Goal: Information Seeking & Learning: Learn about a topic

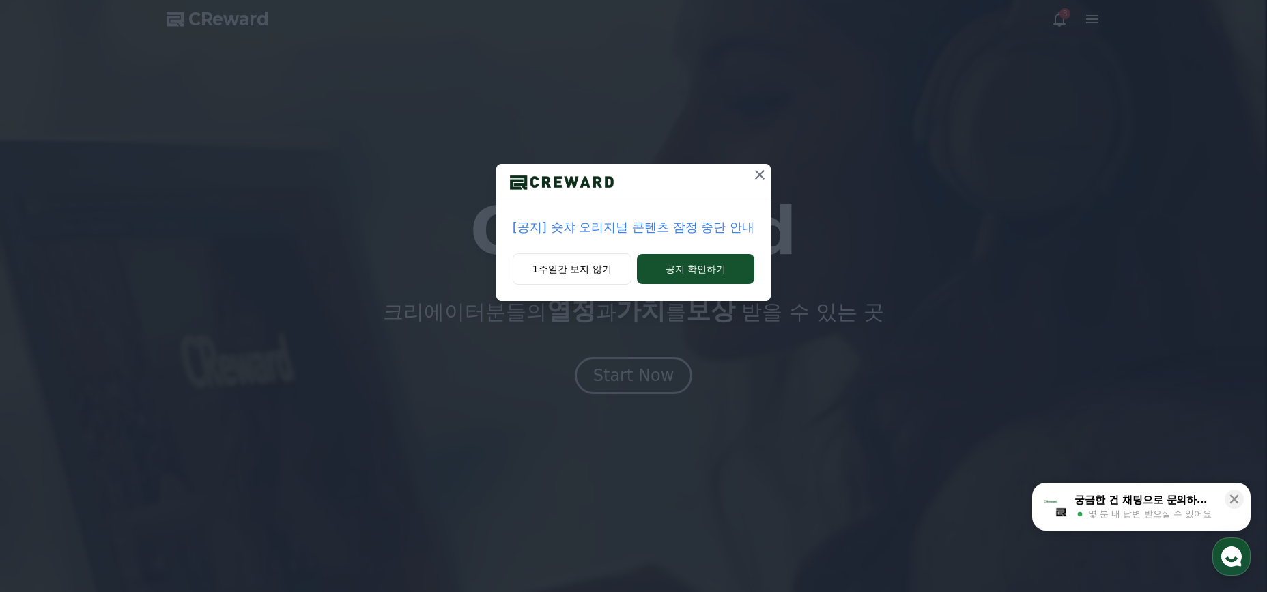
click at [637, 231] on p "[공지] 숏챠 오리지널 콘텐츠 잠정 중단 안내" at bounding box center [634, 227] width 242 height 19
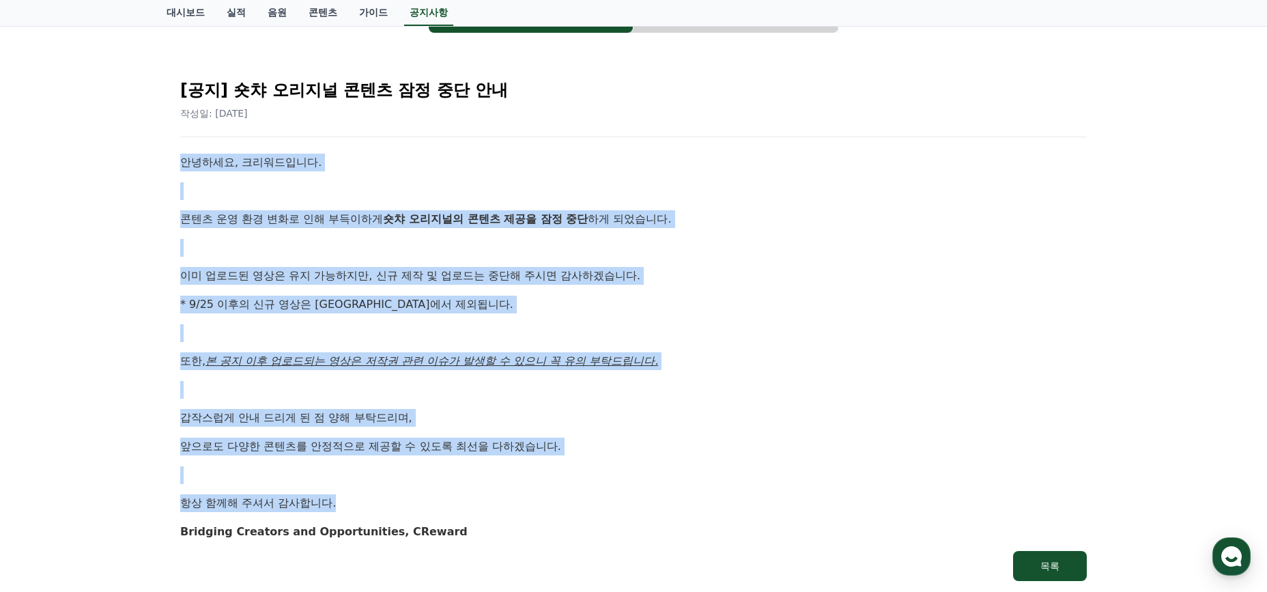
scroll to position [101, 0]
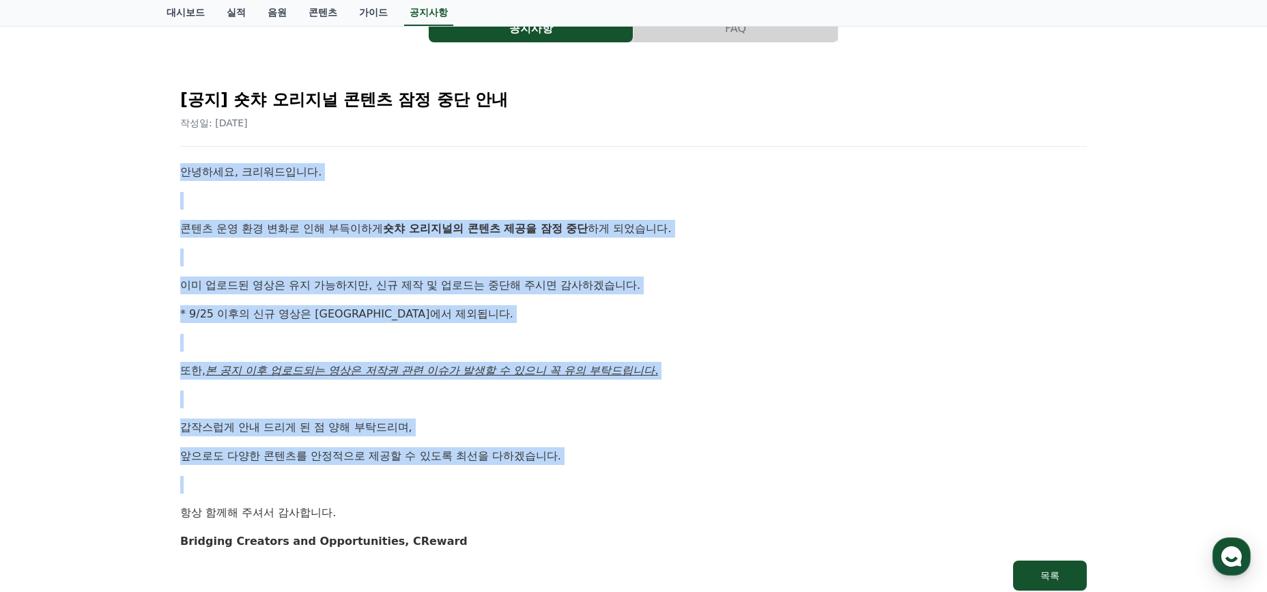
drag, startPoint x: 184, startPoint y: 261, endPoint x: 616, endPoint y: 503, distance: 495.0
click at [616, 503] on div "[공지] 숏챠 오리지널 콘텐츠 잠정 중단 안내 작성일: [DATE] 안녕하세요, 크리워드입니다. 콘텐츠 운영 환경 변화로 인해 부득이하게 숏챠…" at bounding box center [633, 334] width 912 height 518
click at [616, 504] on p "항상 함께해 주셔서 감사합니다." at bounding box center [633, 513] width 906 height 18
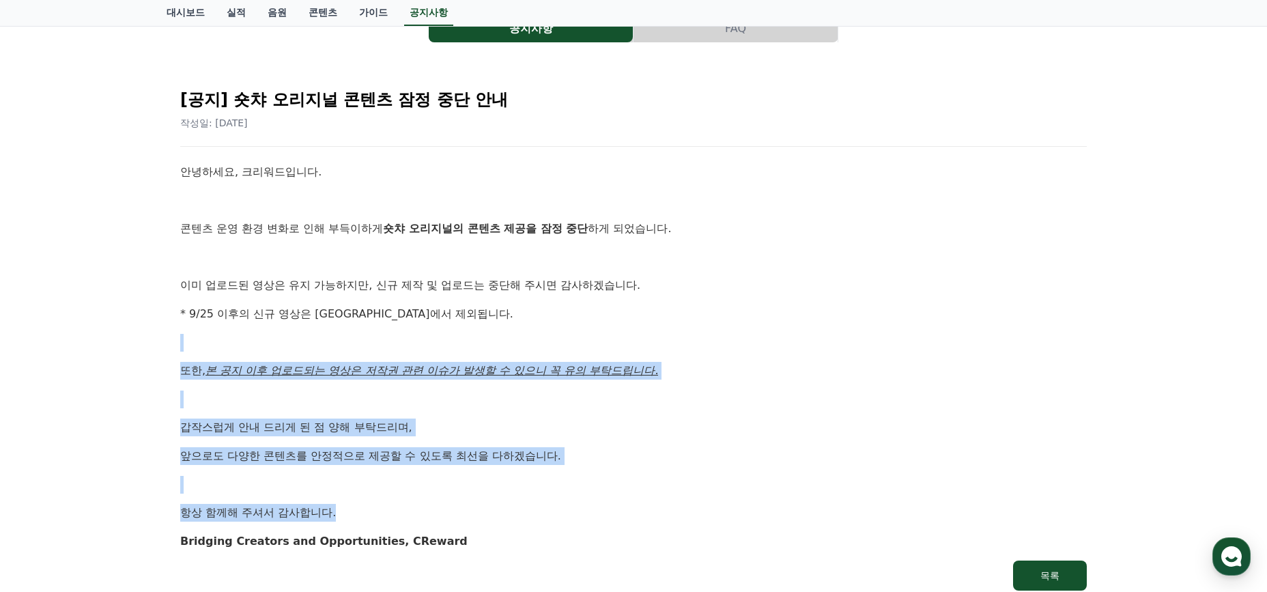
drag, startPoint x: 562, startPoint y: 509, endPoint x: 558, endPoint y: 326, distance: 183.6
click at [558, 326] on div "안녕하세요, 크리워드입니다. 콘텐츠 운영 환경 변화로 인해 부득이하게 숏챠 오리지널의 콘텐츠 제공을 잠정 중단 하게 되었습니다. 이미 업로드된…" at bounding box center [633, 356] width 906 height 386
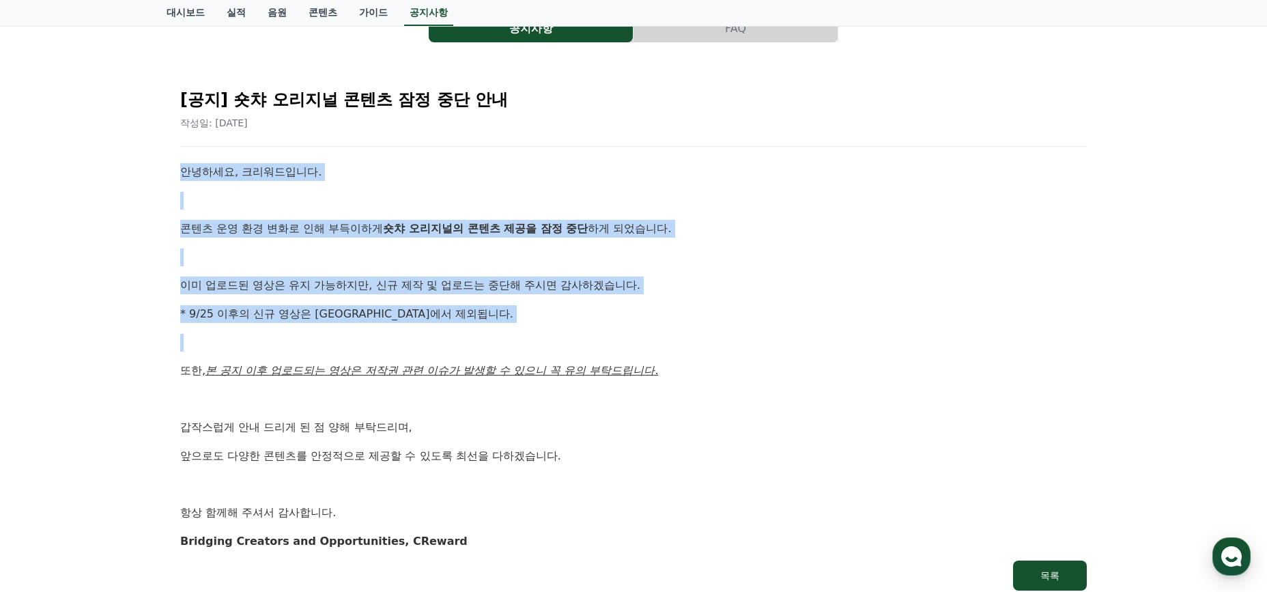
drag, startPoint x: 558, startPoint y: 326, endPoint x: 153, endPoint y: 167, distance: 434.9
click at [153, 167] on div "공지사항 FAQ [공지] 숏챠 오리지널 콘텐츠 잠정 중단 안내 작성일: [DATE] 안녕하세요, 크리워드입니다. 콘텐츠 운영 환경 변화로 인해…" at bounding box center [633, 304] width 1267 height 622
drag, startPoint x: 153, startPoint y: 167, endPoint x: 472, endPoint y: 328, distance: 357.7
click at [472, 328] on div "공지사항 FAQ [공지] 숏챠 오리지널 콘텐츠 잠정 중단 안내 작성일: [DATE] 안녕하세요, 크리워드입니다. 콘텐츠 운영 환경 변화로 인해…" at bounding box center [633, 304] width 1267 height 622
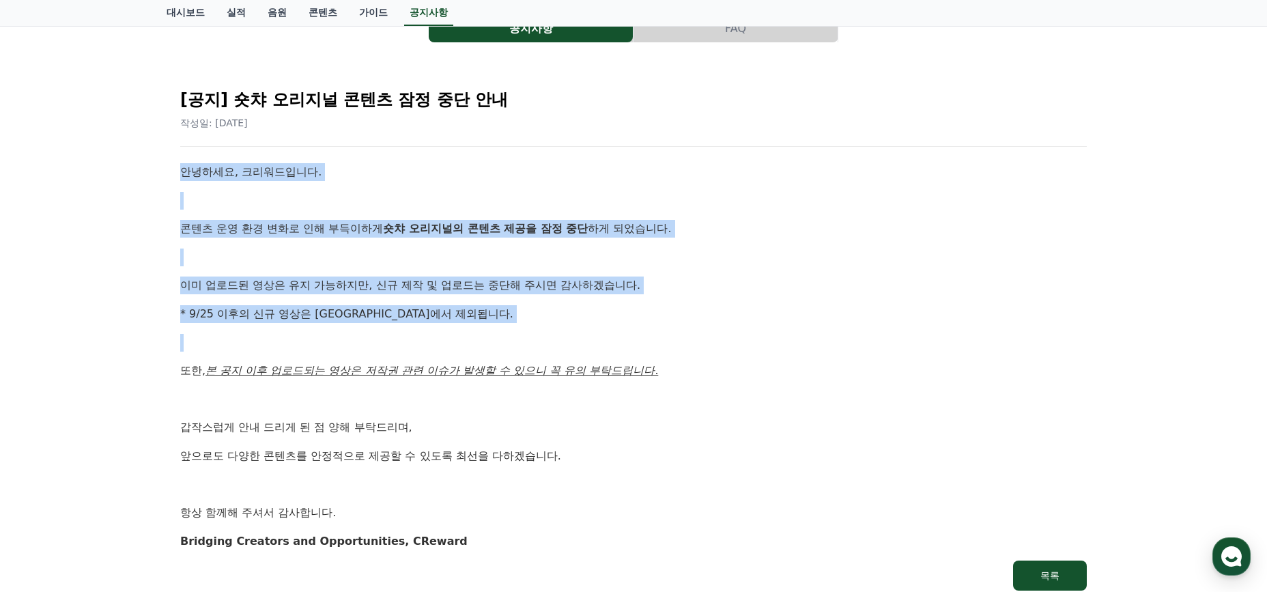
click at [472, 317] on p "* 9/25 이후의 신규 영상은 [GEOGRAPHIC_DATA]에서 제외됩니다." at bounding box center [633, 314] width 906 height 18
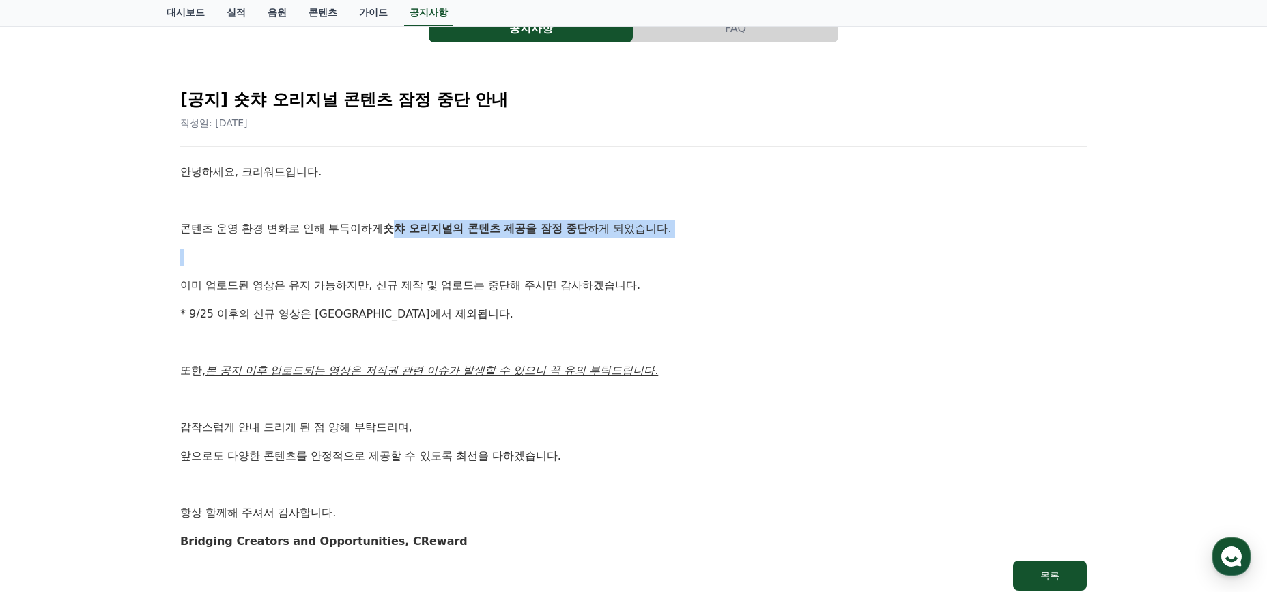
drag, startPoint x: 368, startPoint y: 231, endPoint x: 524, endPoint y: 248, distance: 157.3
click at [524, 248] on div "안녕하세요, 크리워드입니다. 콘텐츠 운영 환경 변화로 인해 부득이하게 숏챠 오리지널의 콘텐츠 제공을 잠정 중단 하게 되었습니다. 이미 업로드된…" at bounding box center [633, 356] width 906 height 386
click at [525, 259] on p at bounding box center [633, 257] width 906 height 18
drag, startPoint x: 491, startPoint y: 254, endPoint x: 238, endPoint y: 214, distance: 257.0
click at [238, 214] on div "안녕하세요, 크리워드입니다. 콘텐츠 운영 환경 변화로 인해 부득이하게 숏챠 오리지널의 콘텐츠 제공을 잠정 중단 하게 되었습니다. 이미 업로드된…" at bounding box center [633, 356] width 906 height 386
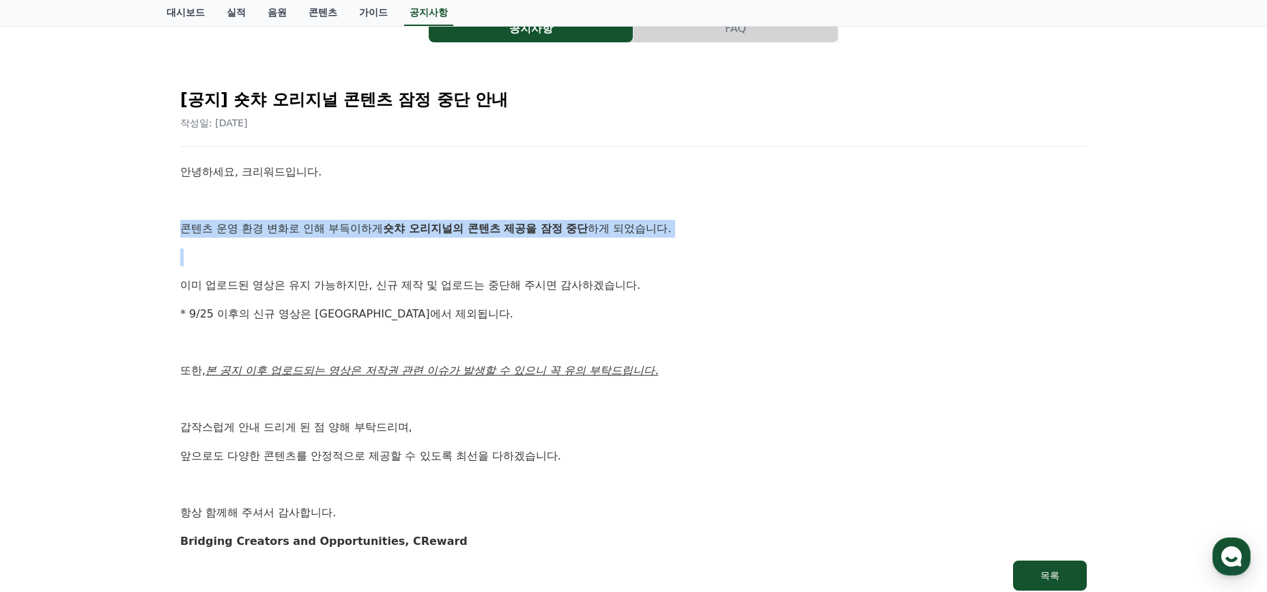
click at [201, 211] on div "안녕하세요, 크리워드입니다. 콘텐츠 운영 환경 변화로 인해 부득이하게 숏챠 오리지널의 콘텐츠 제공을 잠정 중단 하게 되었습니다. 이미 업로드된…" at bounding box center [633, 356] width 906 height 386
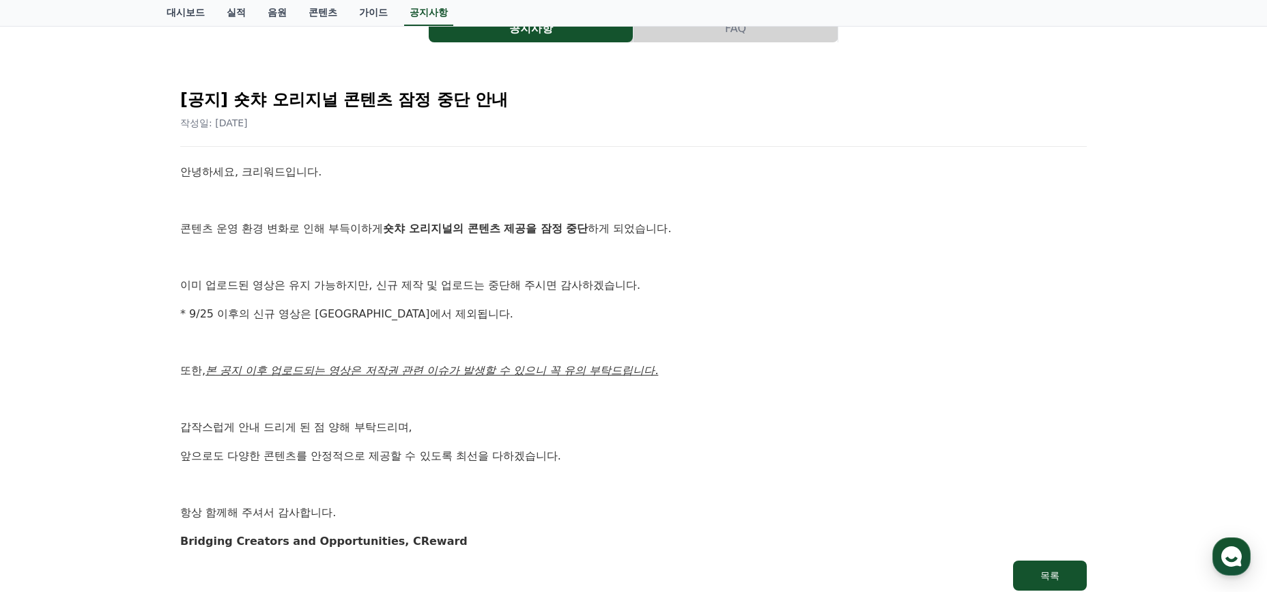
scroll to position [0, 0]
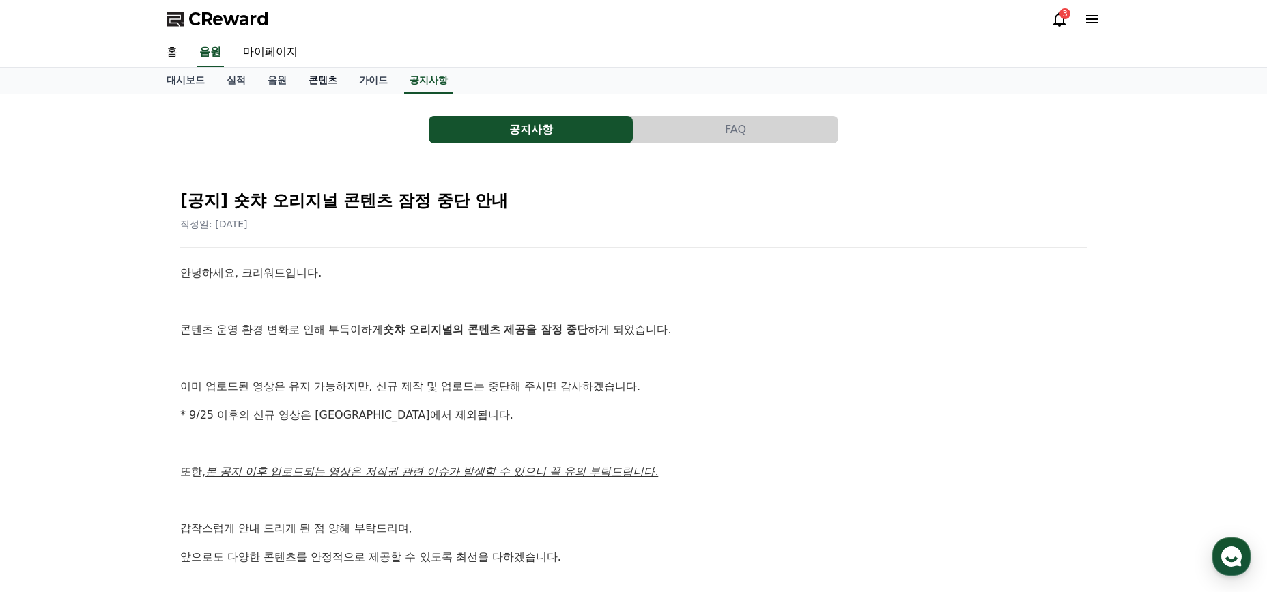
click at [302, 78] on link "콘텐츠" at bounding box center [323, 81] width 51 height 26
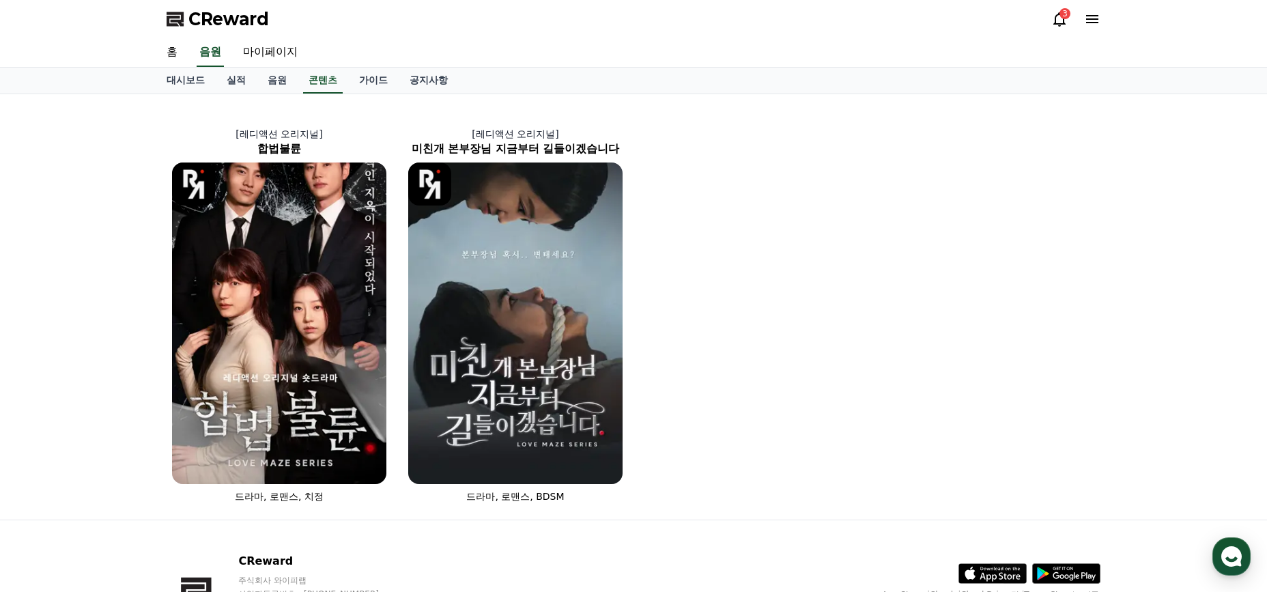
scroll to position [3, 0]
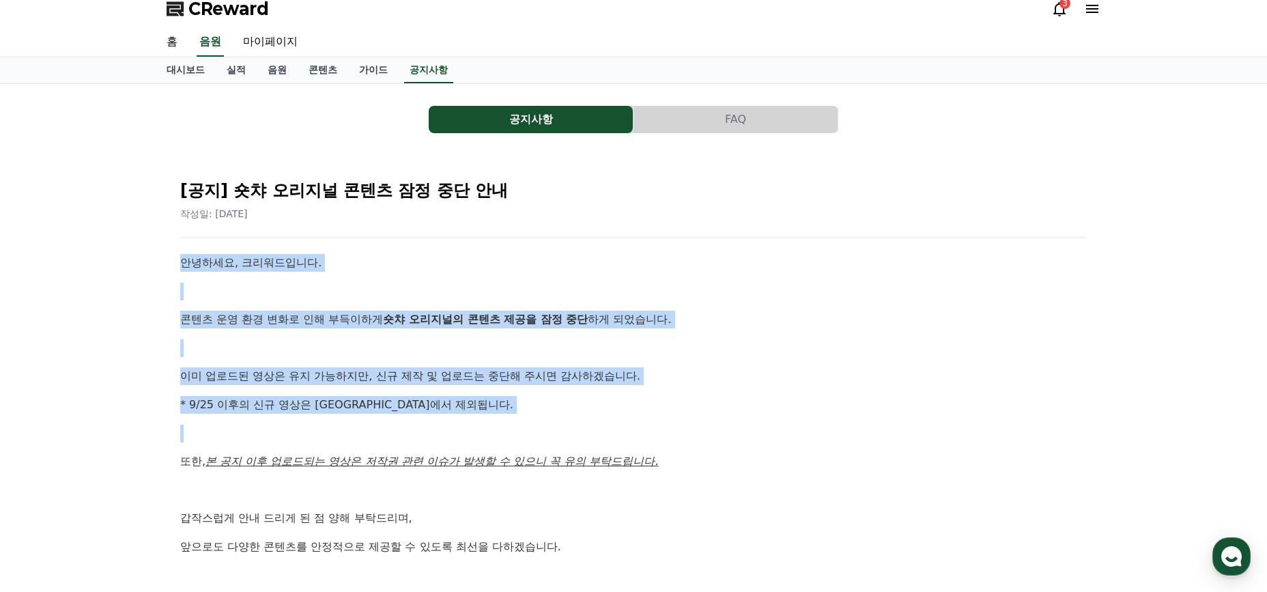
drag, startPoint x: 181, startPoint y: 239, endPoint x: 644, endPoint y: 439, distance: 504.7
click at [644, 439] on div "[공지] 숏챠 오리지널 콘텐츠 잠정 중단 안내 작성일: [DATE] 안녕하세요, 크리워드입니다. 콘텐츠 운영 환경 변화로 인해 부득이하게 숏챠…" at bounding box center [633, 425] width 912 height 518
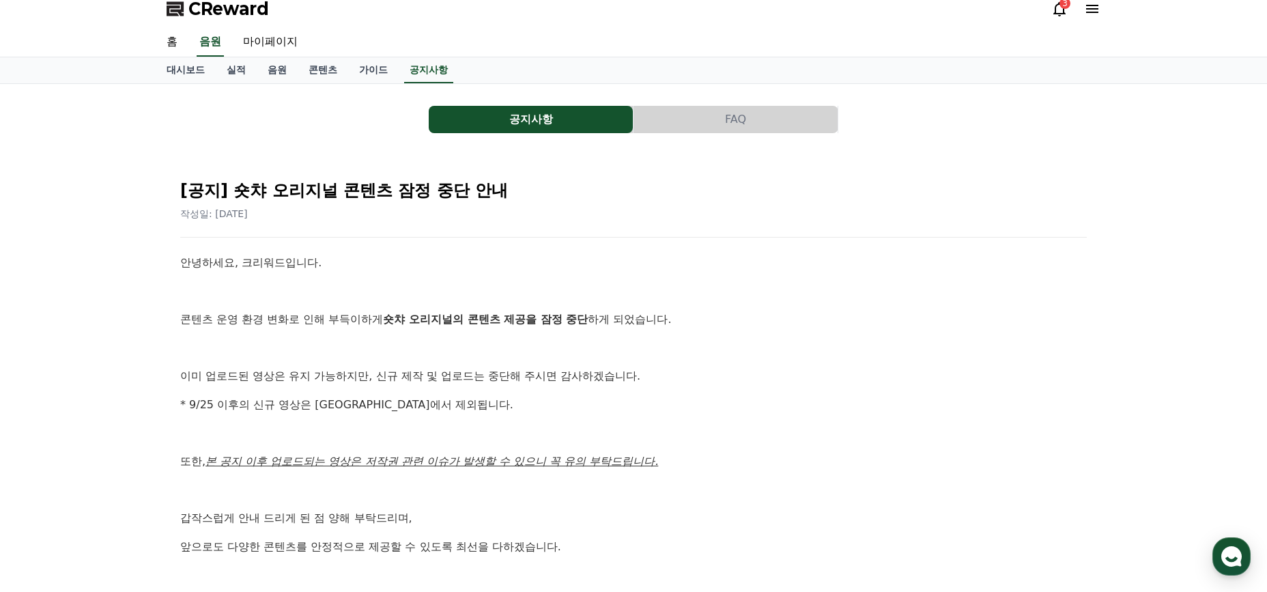
click at [645, 440] on p at bounding box center [633, 434] width 906 height 18
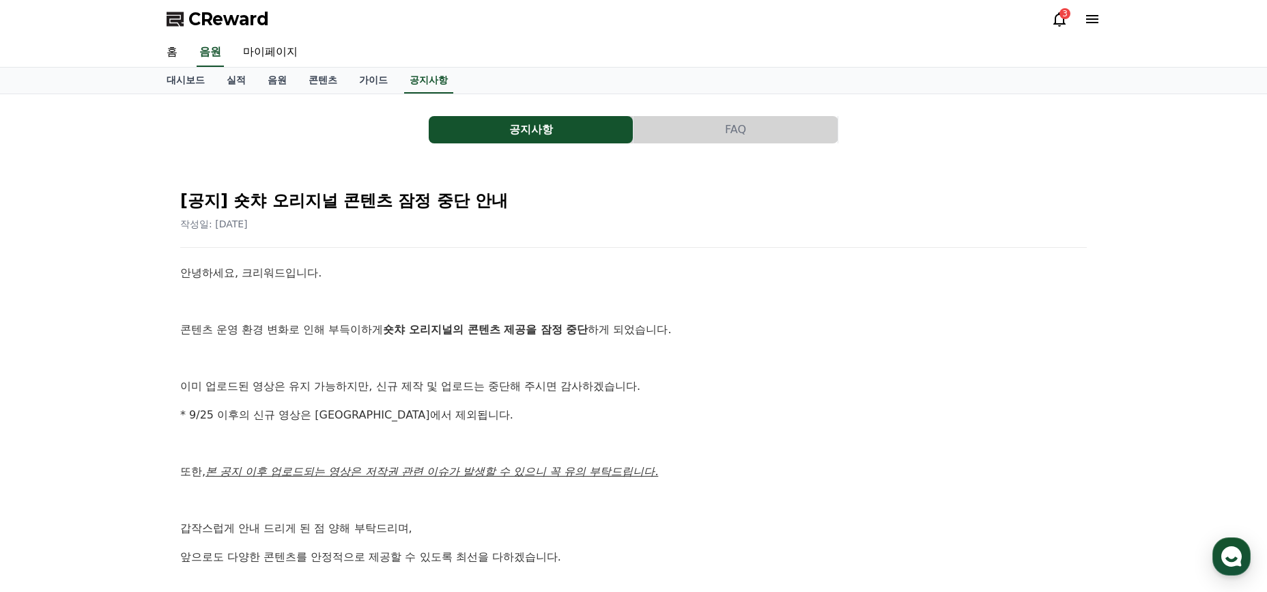
click at [1244, 539] on button "CReward 상담 버튼" at bounding box center [1231, 556] width 38 height 38
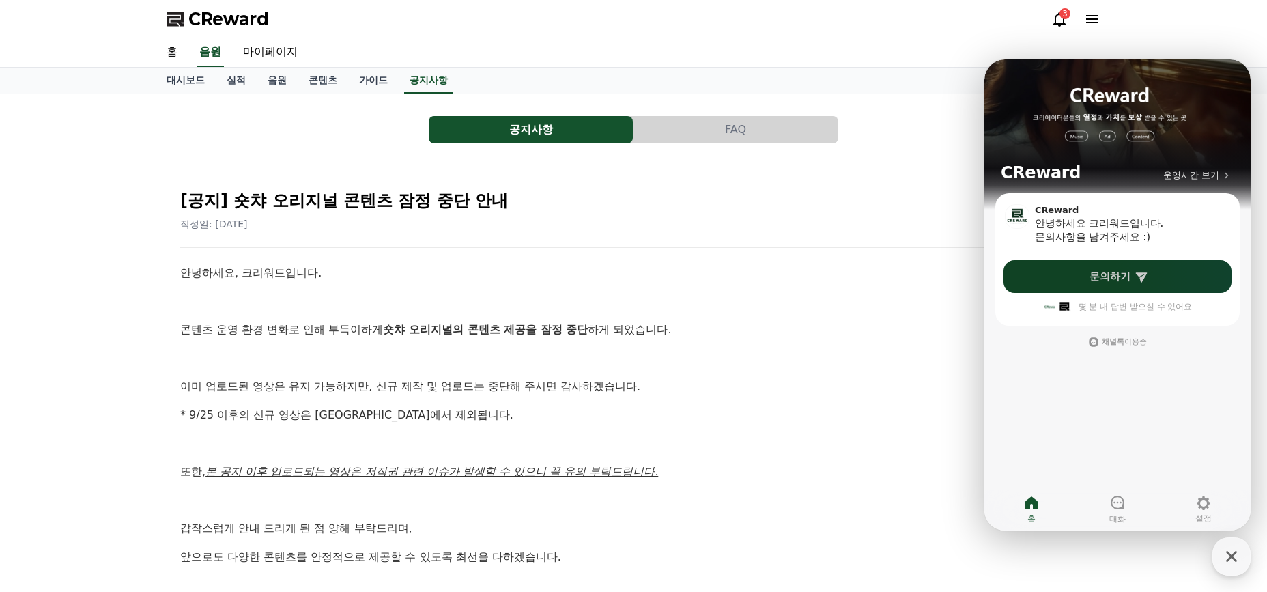
click at [1115, 275] on span "문의하기" at bounding box center [1109, 277] width 41 height 14
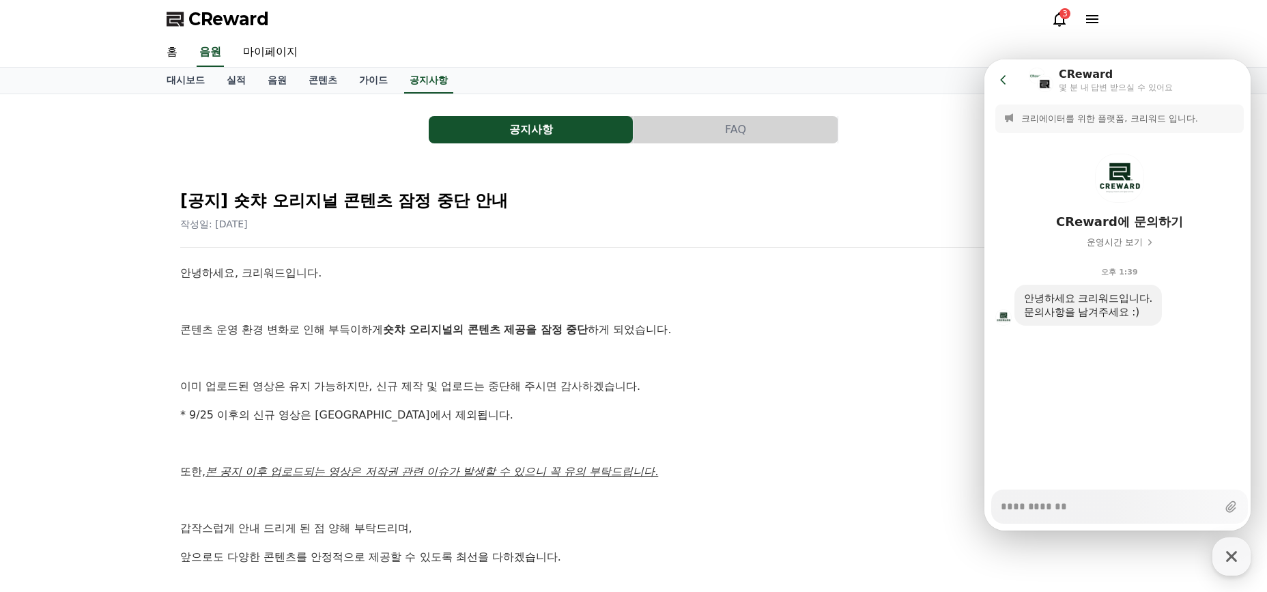
click at [1070, 510] on textarea "Messenger Input Textarea" at bounding box center [1109, 501] width 216 height 23
type textarea "*"
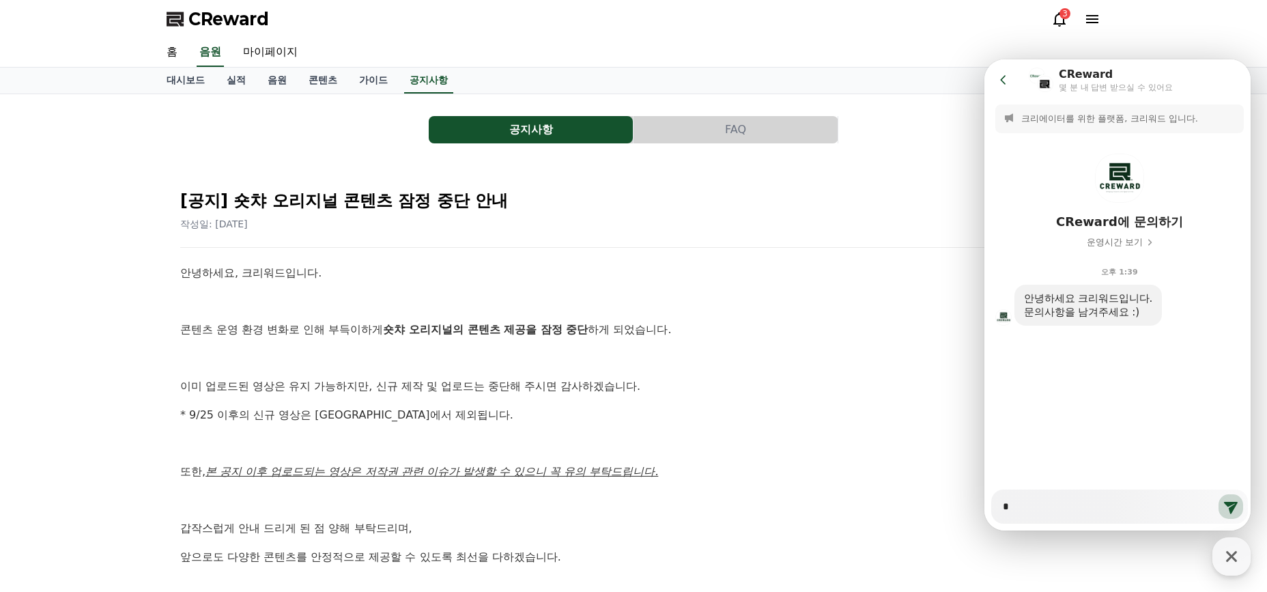
type textarea "*"
type textarea "**"
type textarea "*"
type textarea "**"
type textarea "*"
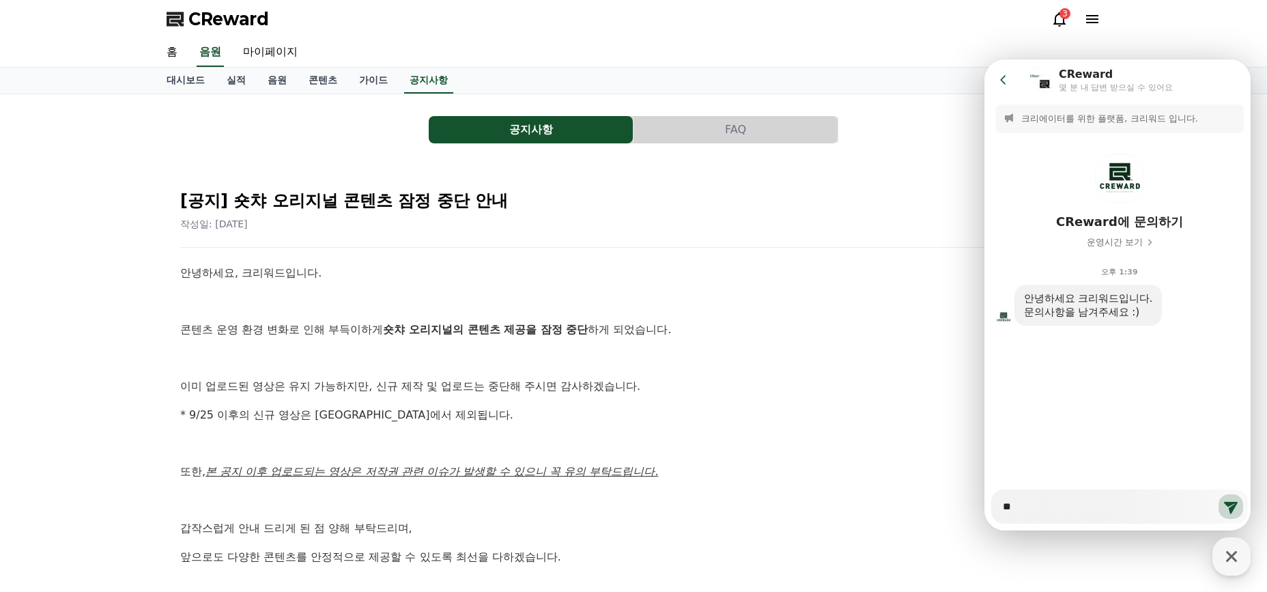
type textarea "**"
type textarea "*"
type textarea "***"
type textarea "*"
type textarea "*****"
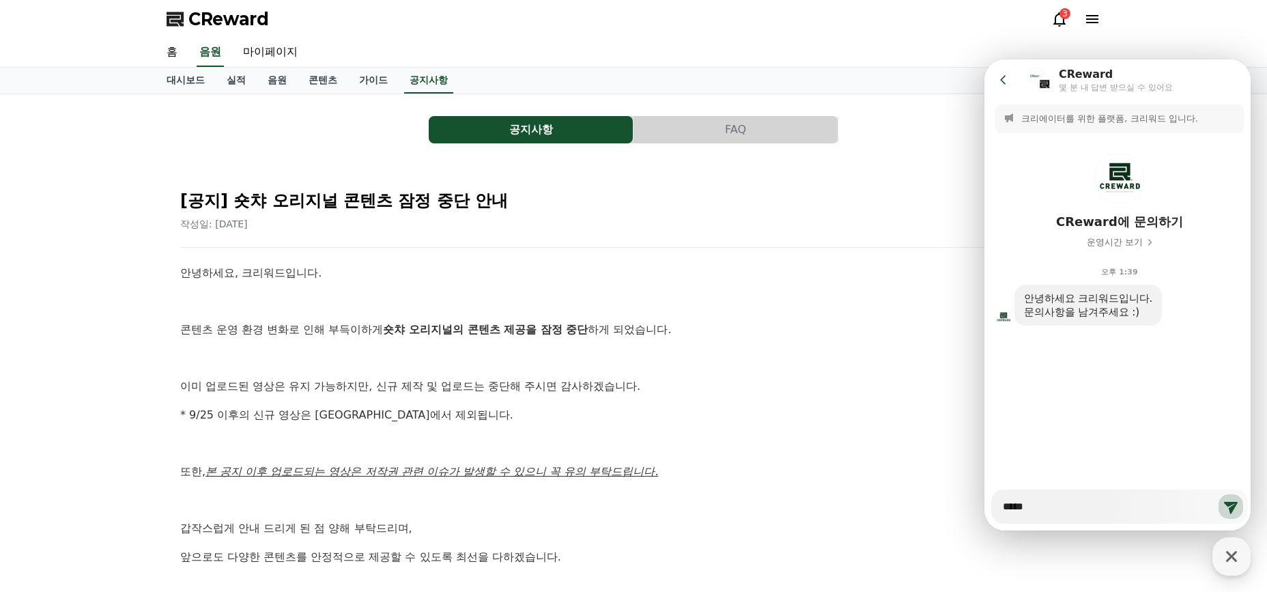
type textarea "*"
type textarea "*****"
type textarea "*"
type textarea "*****"
type textarea "*"
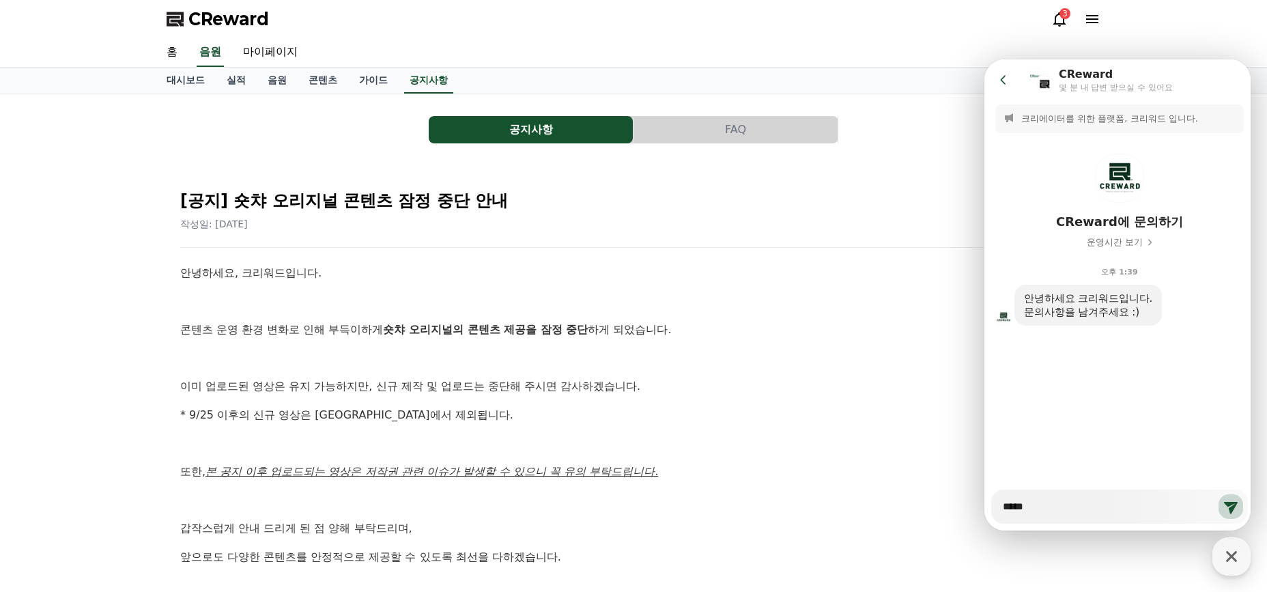
type textarea "******"
type textarea "*"
type textarea "******"
type textarea "*"
type textarea "******"
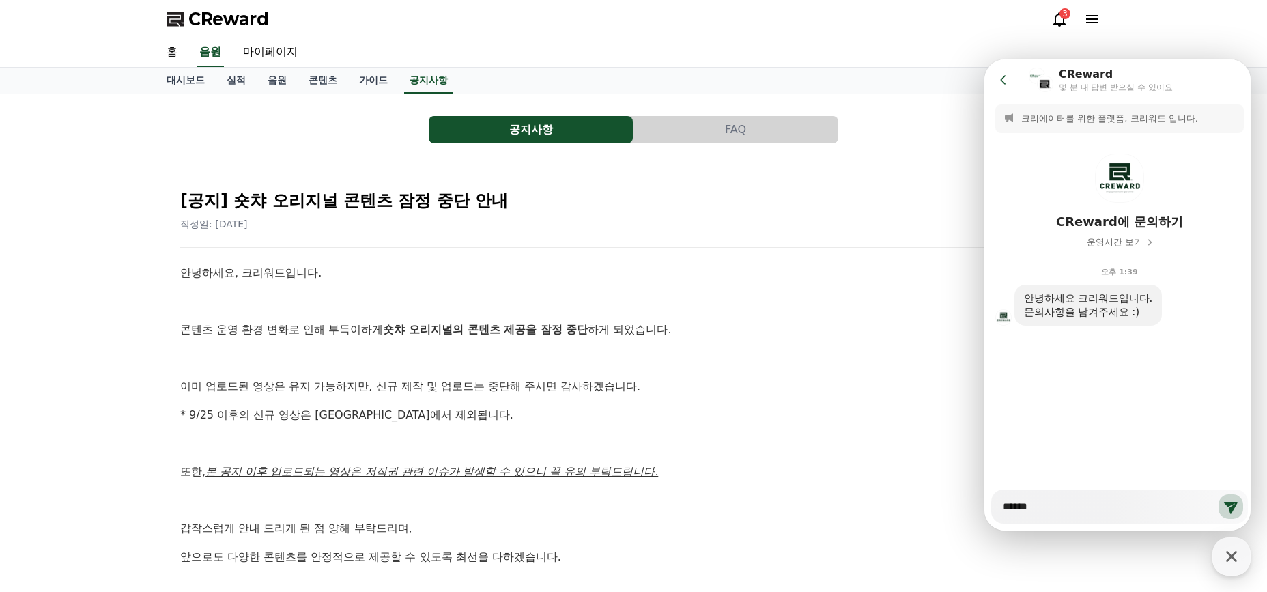
type textarea "*"
type textarea "******"
type textarea "*"
type textarea "*******"
type textarea "*"
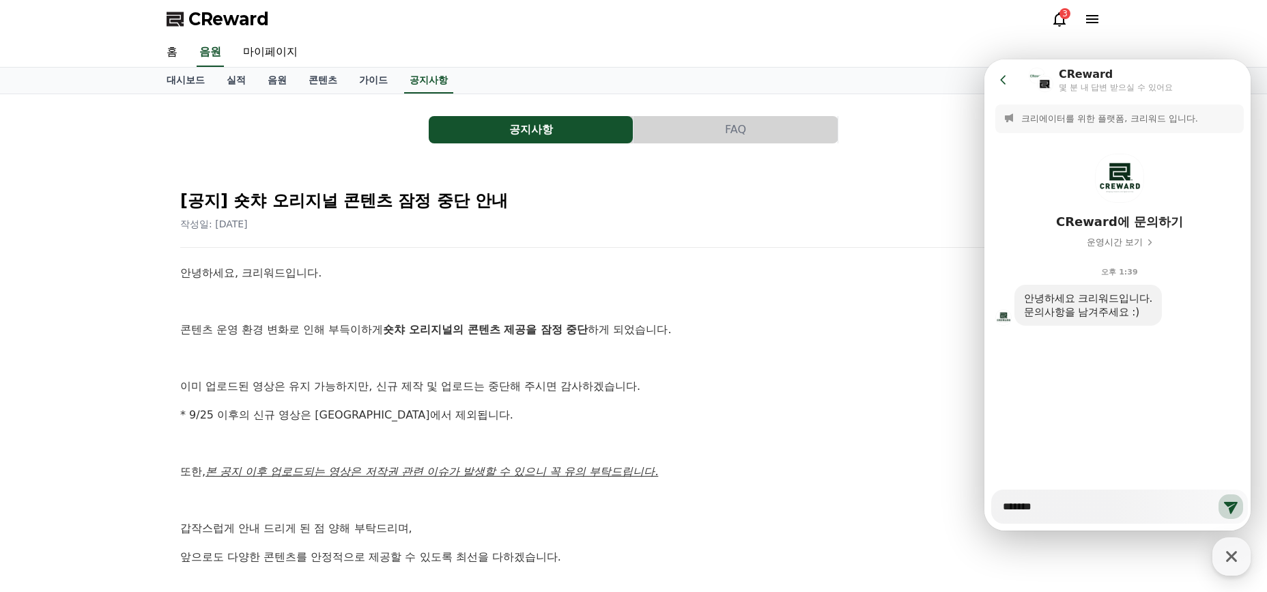
type textarea "*******"
type textarea "*"
type textarea "*******"
type textarea "*"
type textarea "*********"
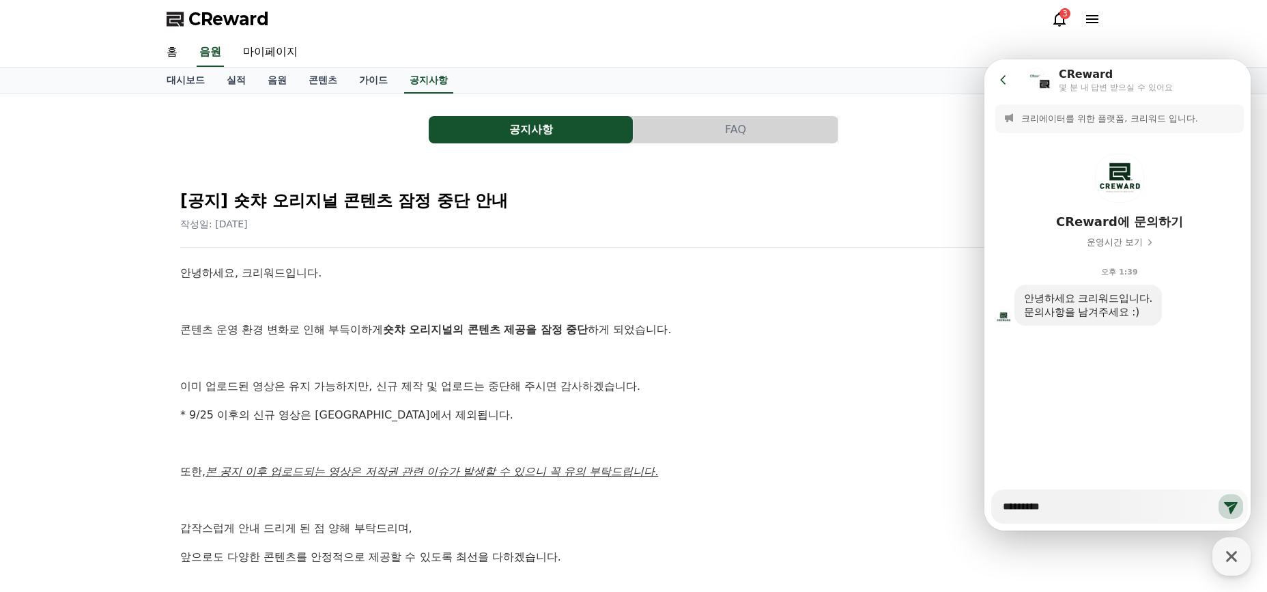
type textarea "*"
type textarea "*********"
type textarea "*"
type textarea "*********"
type textarea "*"
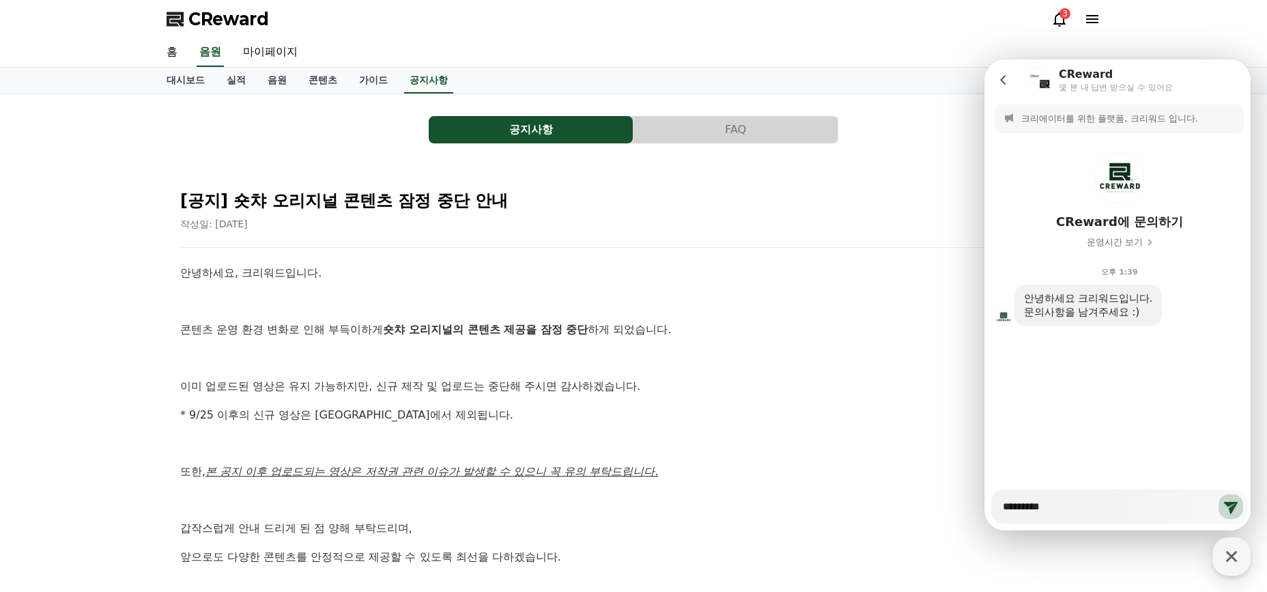
type textarea "*********"
type textarea "*"
type textarea "**********"
type textarea "*"
type textarea "**********"
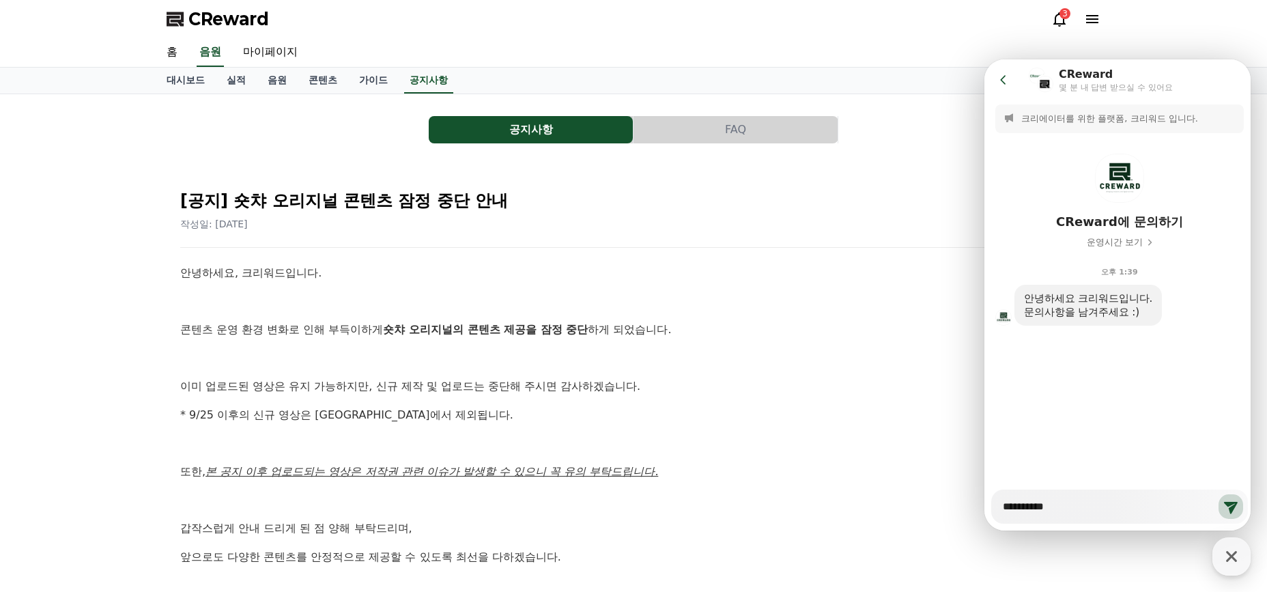
type textarea "*"
type textarea "**********"
type textarea "*"
type textarea "**********"
type textarea "*"
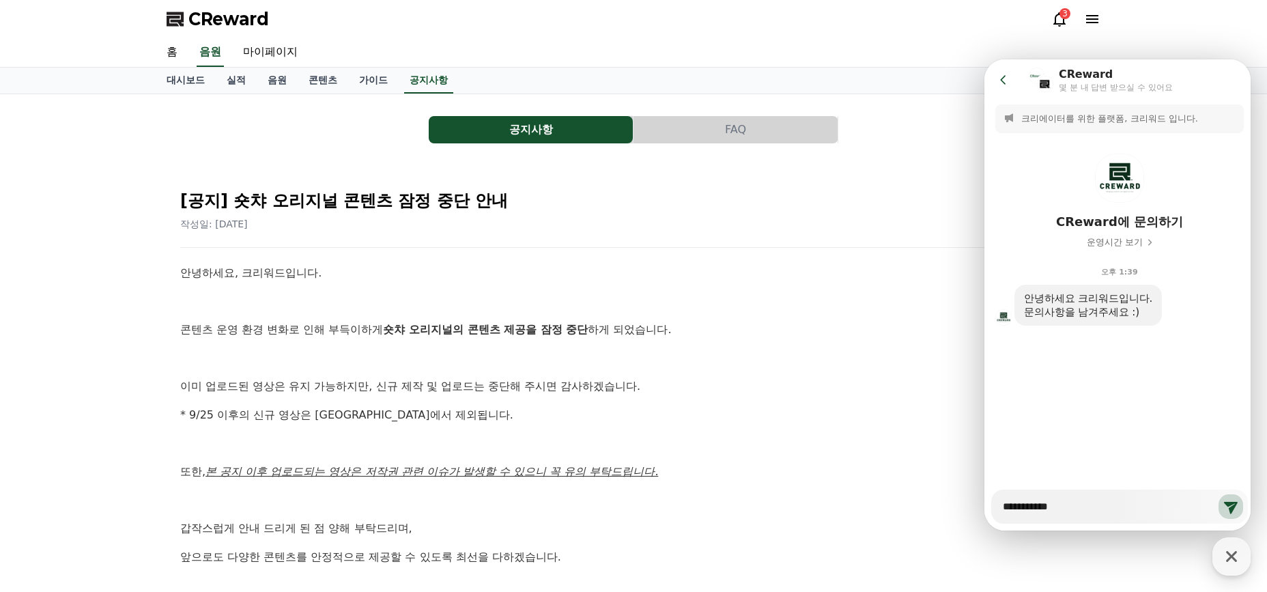
type textarea "**********"
type textarea "*"
type textarea "**********"
type textarea "*"
type textarea "**********"
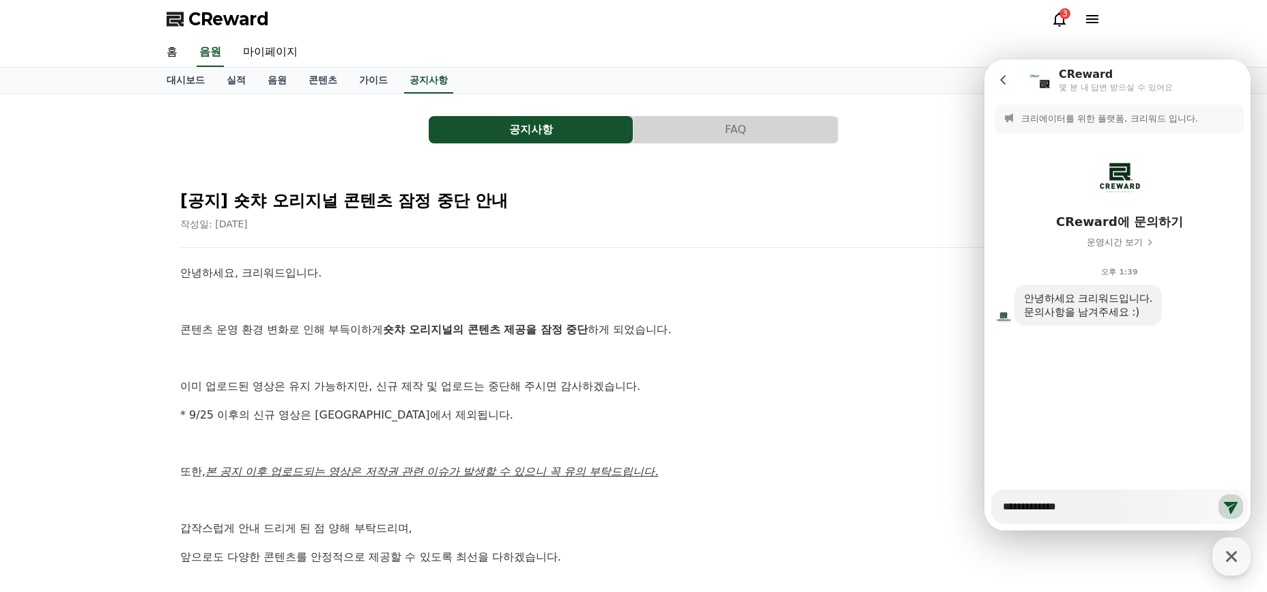
type textarea "*"
type textarea "**********"
type textarea "*"
type textarea "**********"
type textarea "*"
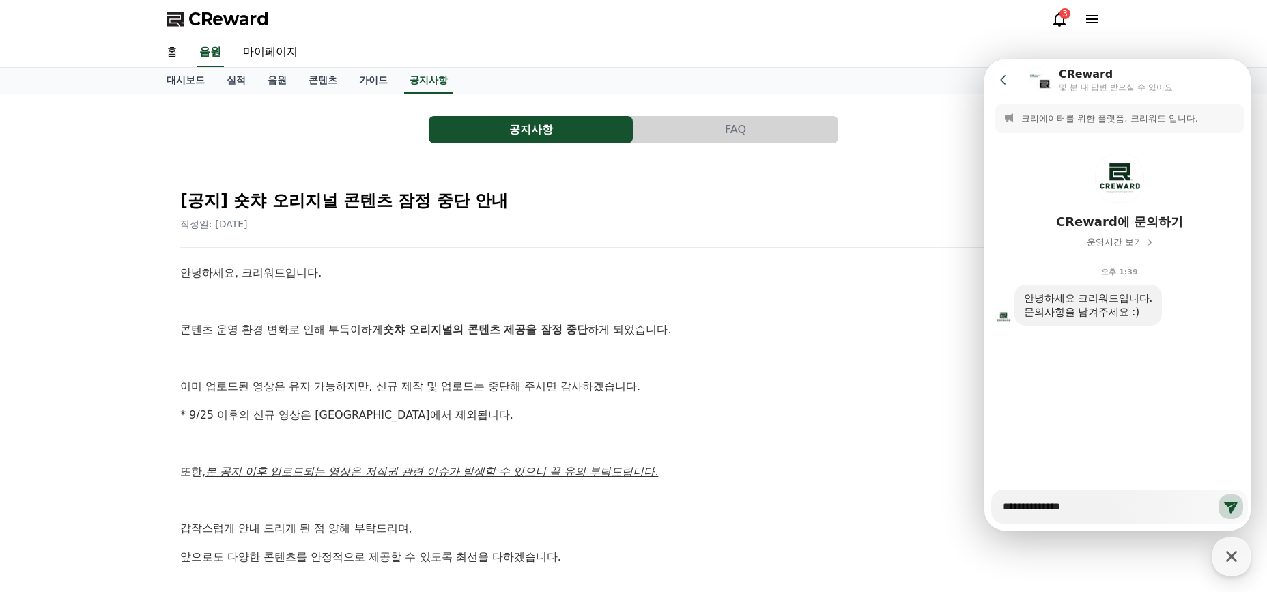
type textarea "**********"
type textarea "*"
type textarea "**********"
type textarea "*"
type textarea "**********"
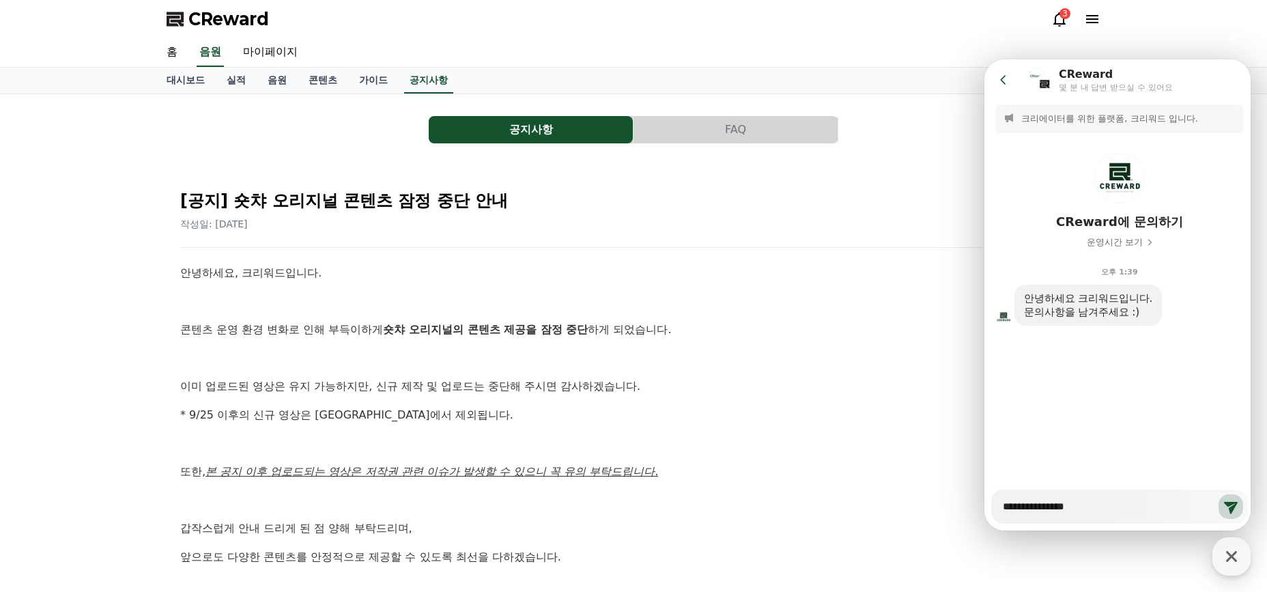
type textarea "*"
type textarea "**********"
type textarea "*"
type textarea "**********"
type textarea "*"
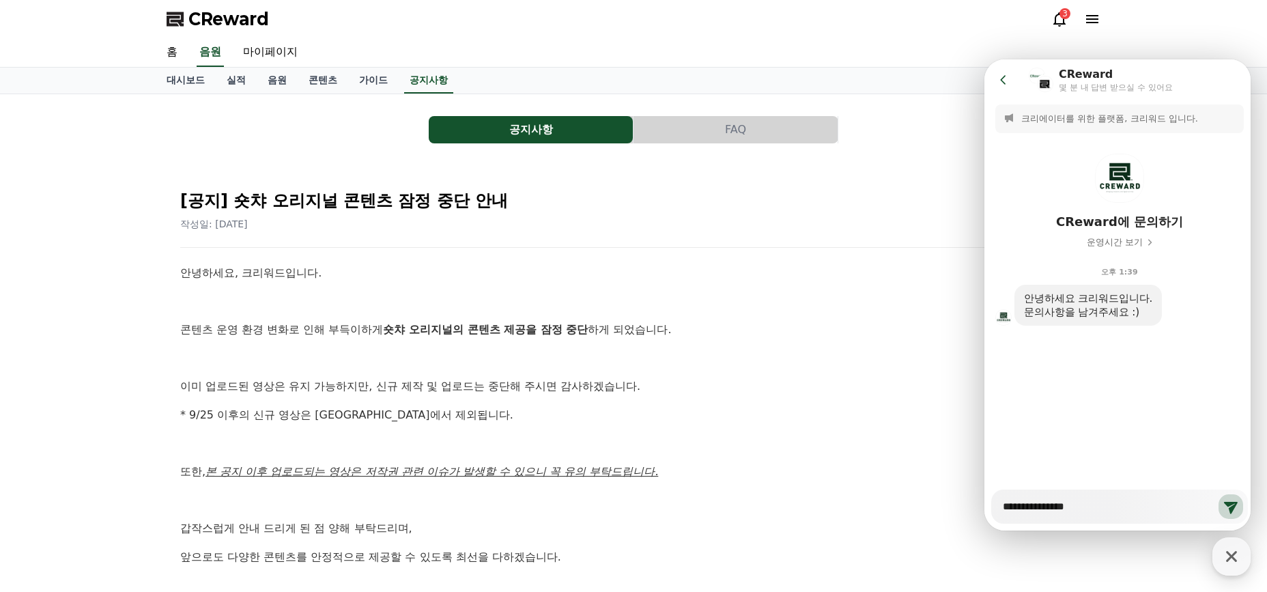
type textarea "**********"
type textarea "*"
type textarea "**********"
type textarea "*"
type textarea "**********"
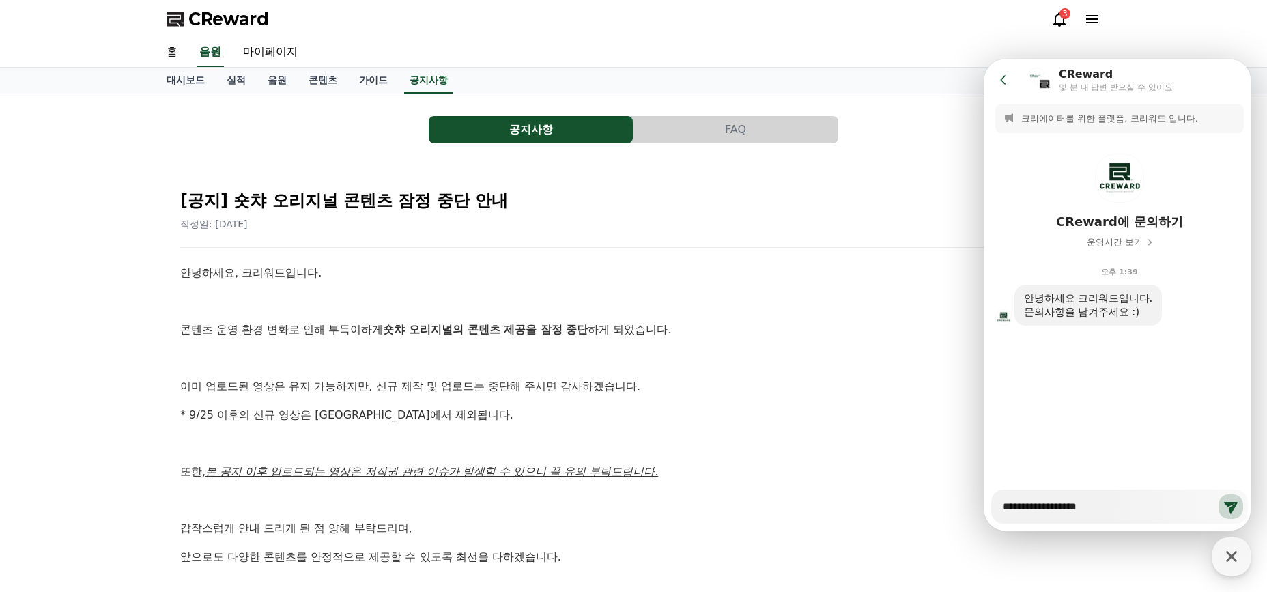
type textarea "*"
type textarea "**********"
type textarea "*"
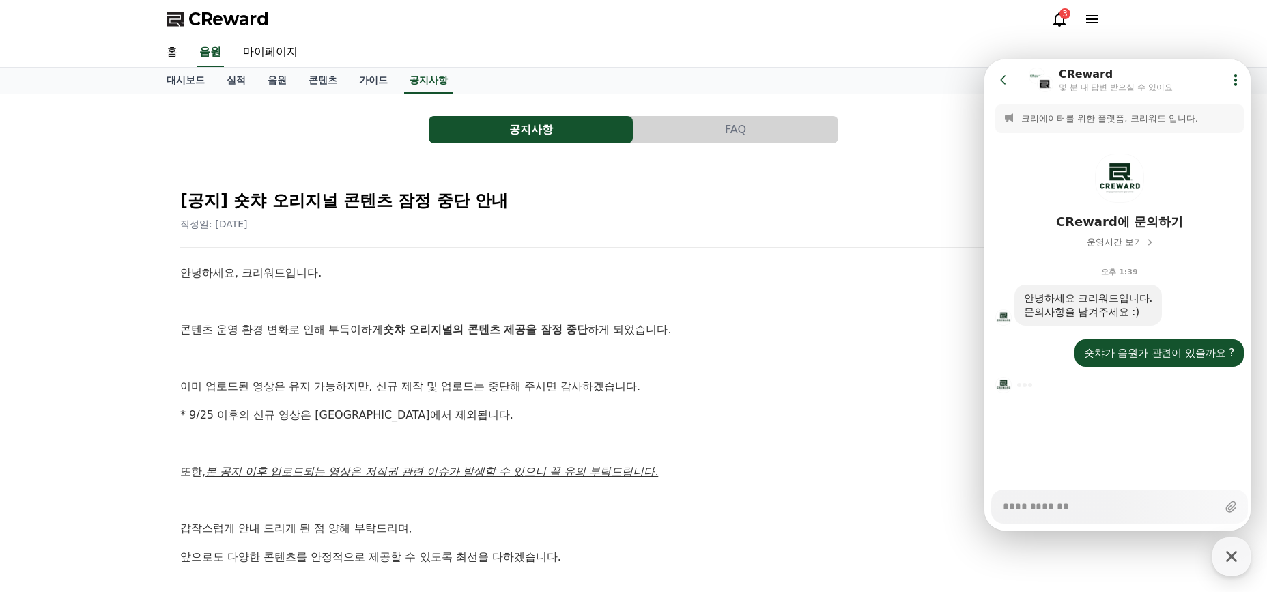
click at [1059, 26] on icon at bounding box center [1059, 19] width 12 height 14
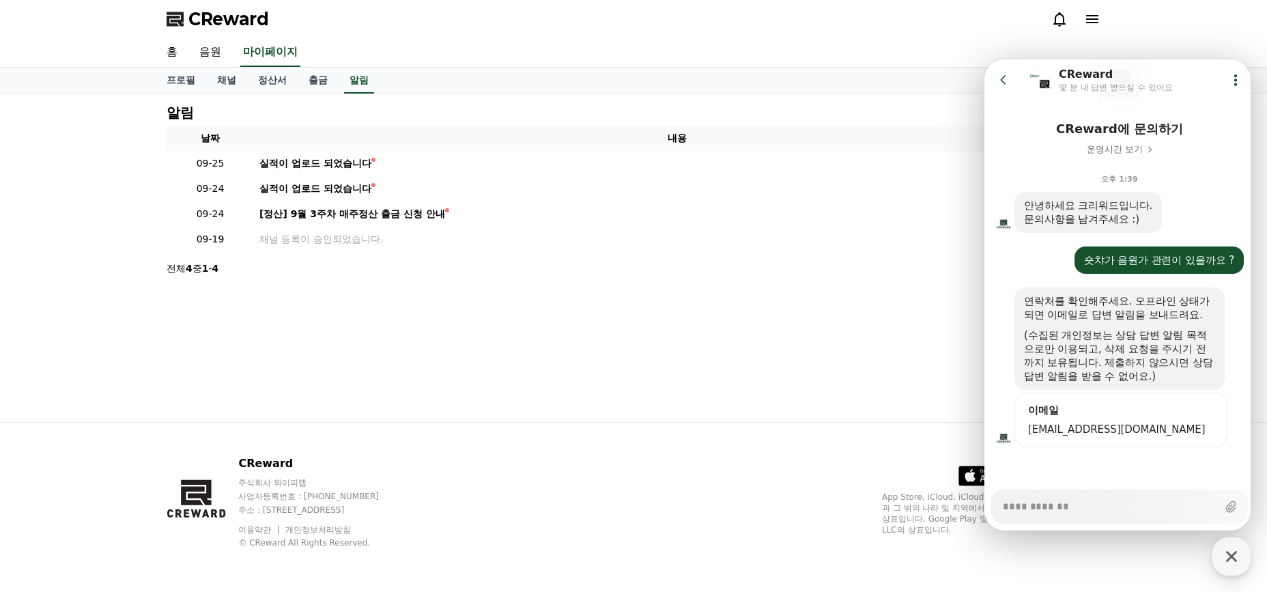
click at [1054, 435] on span "[EMAIL_ADDRESS][DOMAIN_NAME]" at bounding box center [1121, 429] width 186 height 14
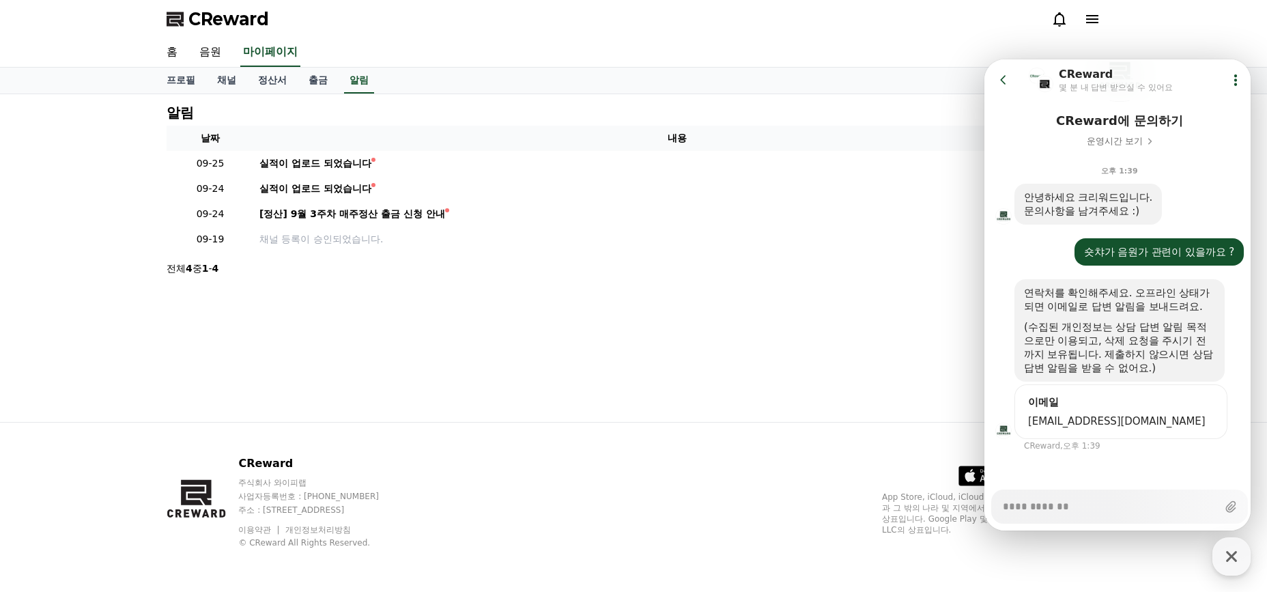
scroll to position [105, 0]
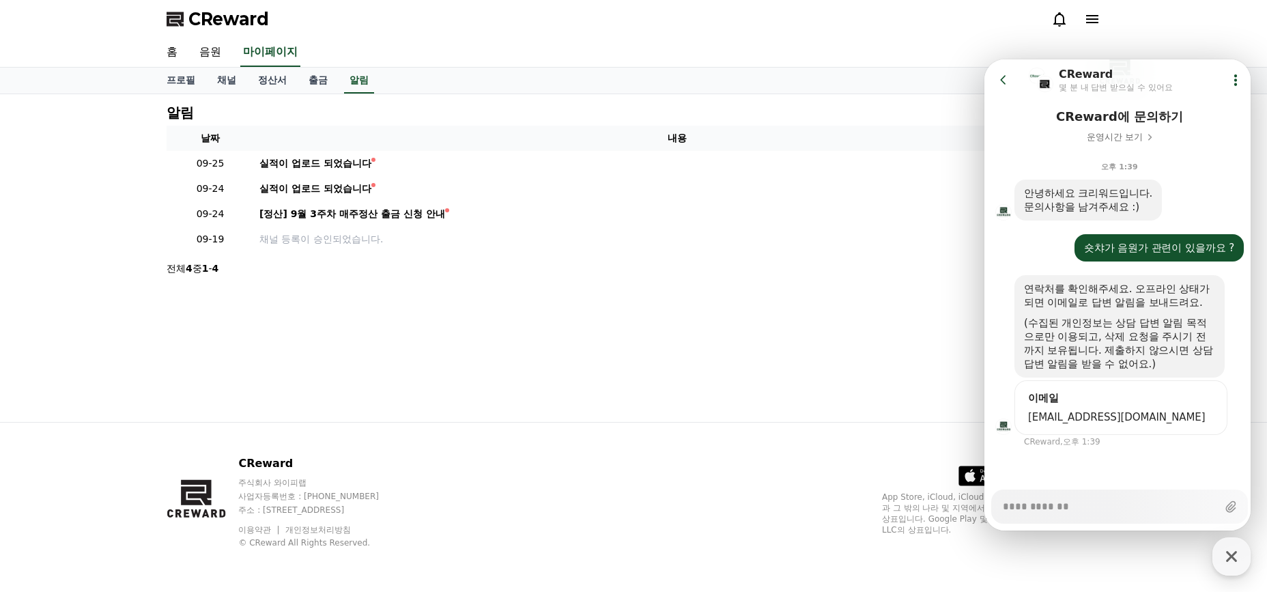
click at [1068, 457] on div at bounding box center [1119, 465] width 270 height 37
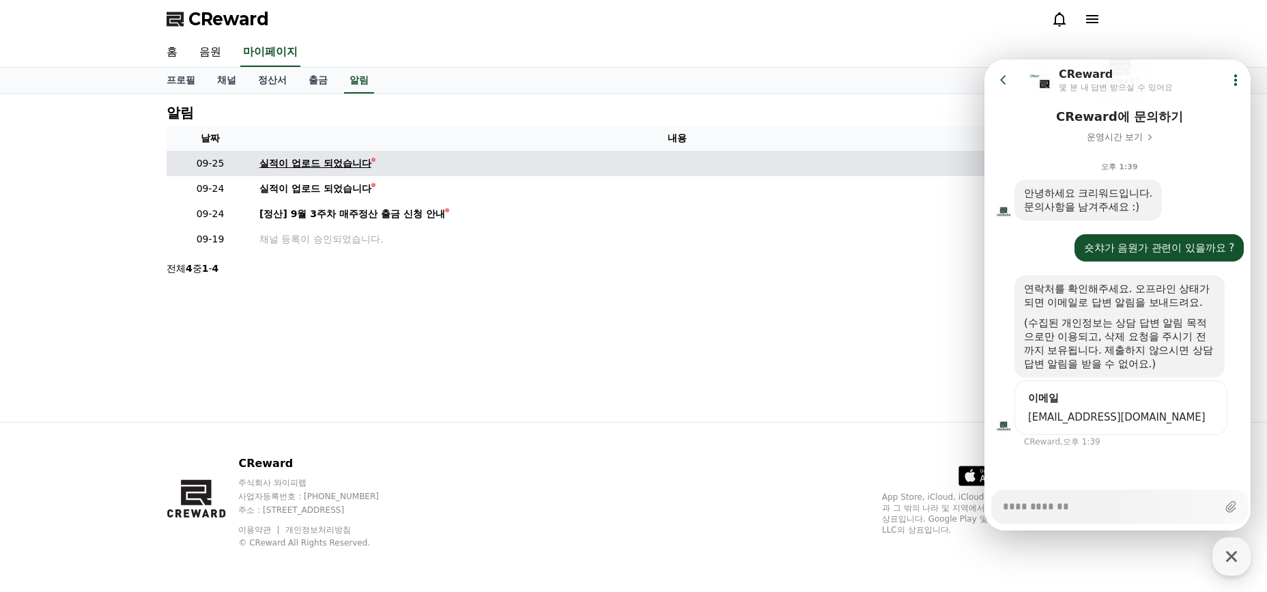
click at [269, 166] on div "실적이 업로드 되었습니다" at bounding box center [315, 163] width 112 height 14
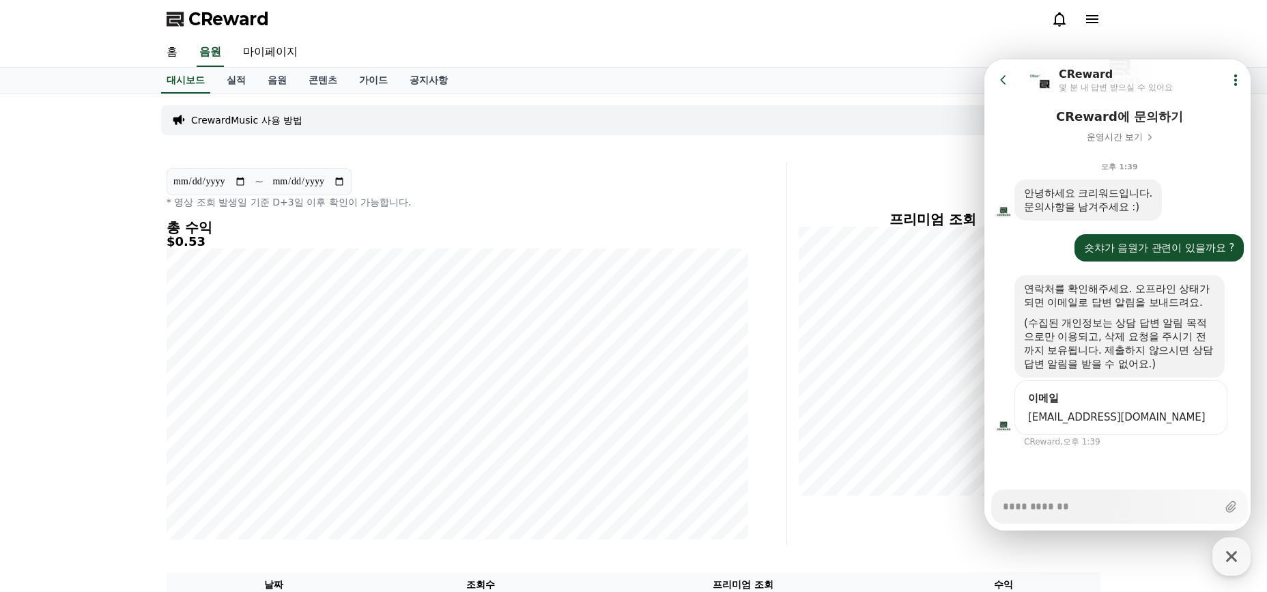
scroll to position [237, 0]
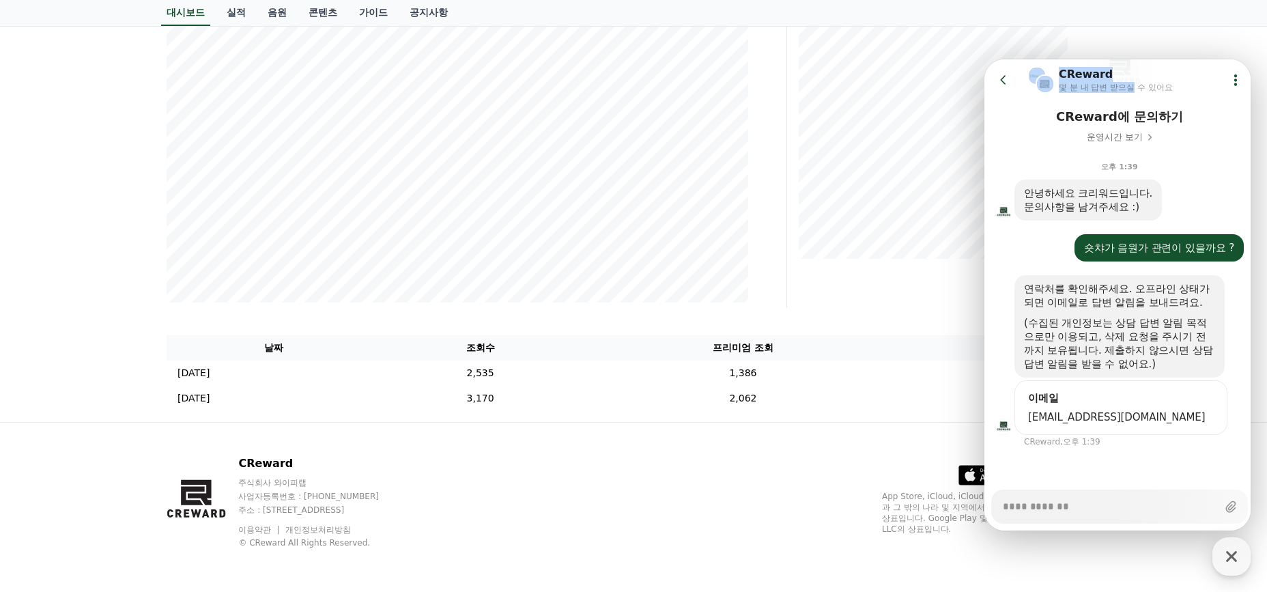
drag, startPoint x: 1125, startPoint y: 85, endPoint x: 988, endPoint y: 100, distance: 138.0
click at [984, 59] on html "Go to previous page Chat Room CReward 몇 분 내 답변 받으실 수 있어요 Show userchat action d…" at bounding box center [1117, 59] width 266 height 0
click at [754, 392] on td "2,062" at bounding box center [743, 398] width 326 height 25
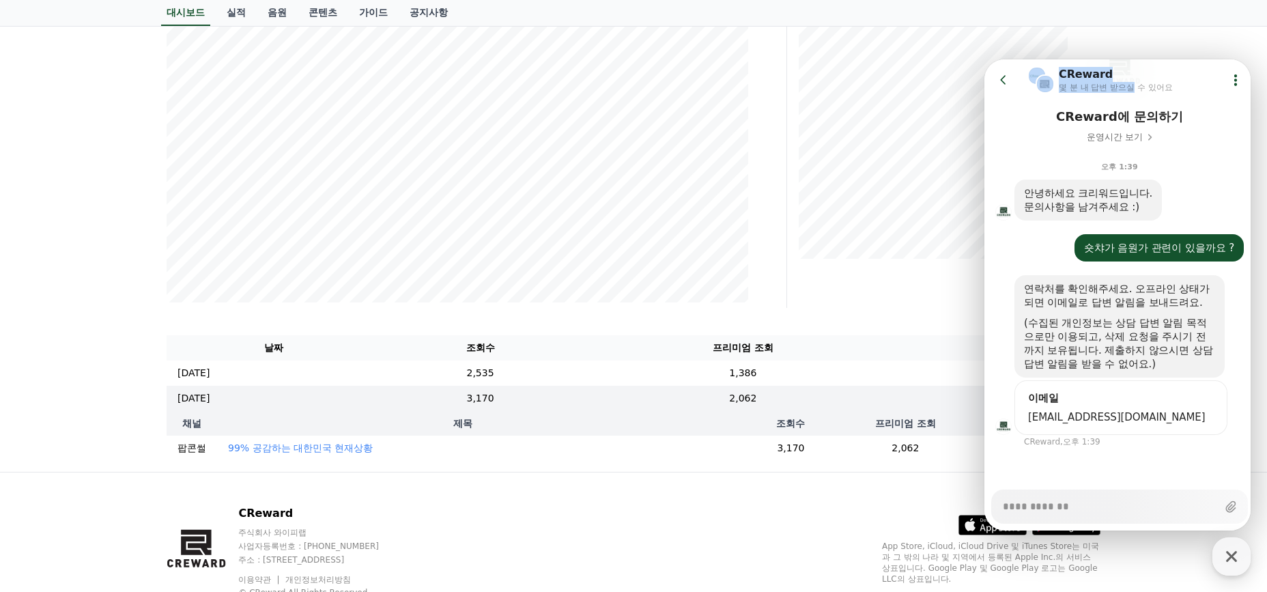
click at [1005, 85] on icon at bounding box center [1003, 80] width 14 height 14
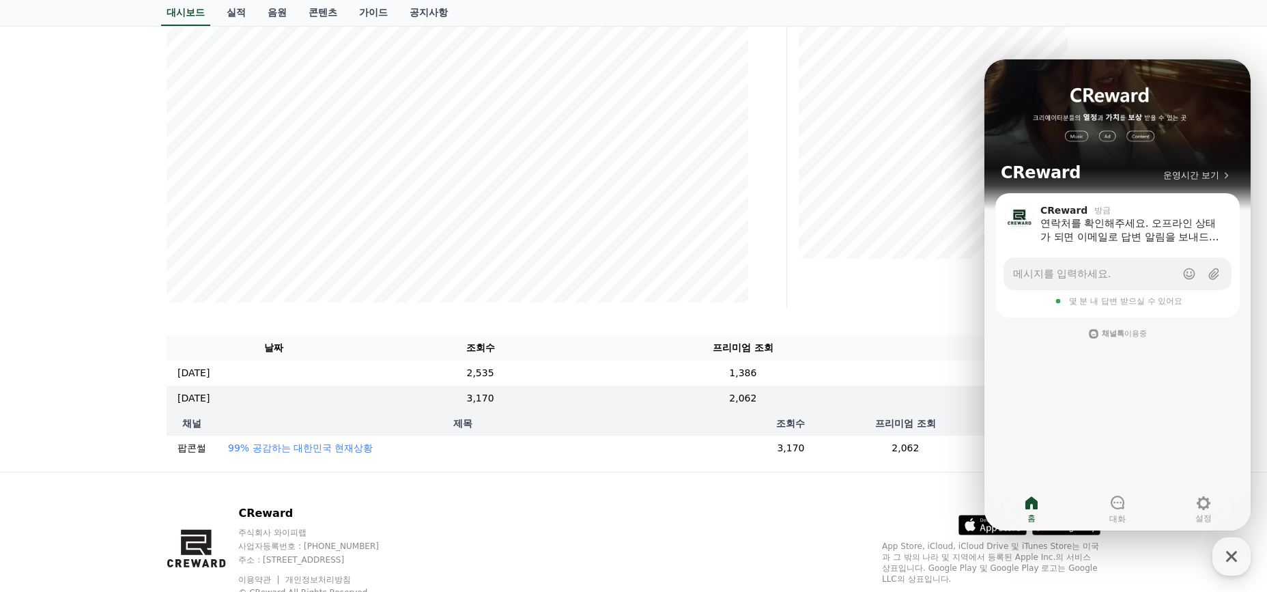
click at [803, 526] on div "CReward 주식회사 와이피랩 사업자등록번호 : [PHONE_NUMBER] 주소 : [STREET_ADDRESS] 이용약관 개인정보처리방침 …" at bounding box center [634, 556] width 956 height 169
click at [825, 492] on div "CReward 주식회사 와이피랩 사업자등록번호 : [PHONE_NUMBER] 주소 : [STREET_ADDRESS] 이용약관 개인정보처리방침 …" at bounding box center [634, 556] width 956 height 169
click at [1226, 550] on icon "button" at bounding box center [1231, 556] width 25 height 25
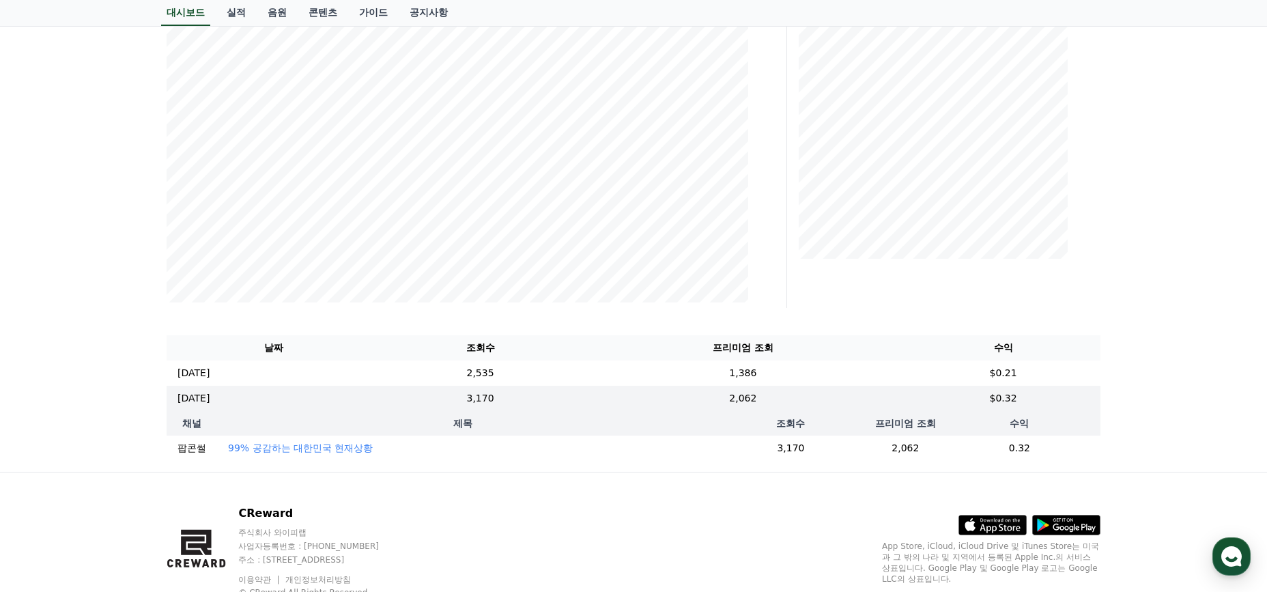
scroll to position [0, 0]
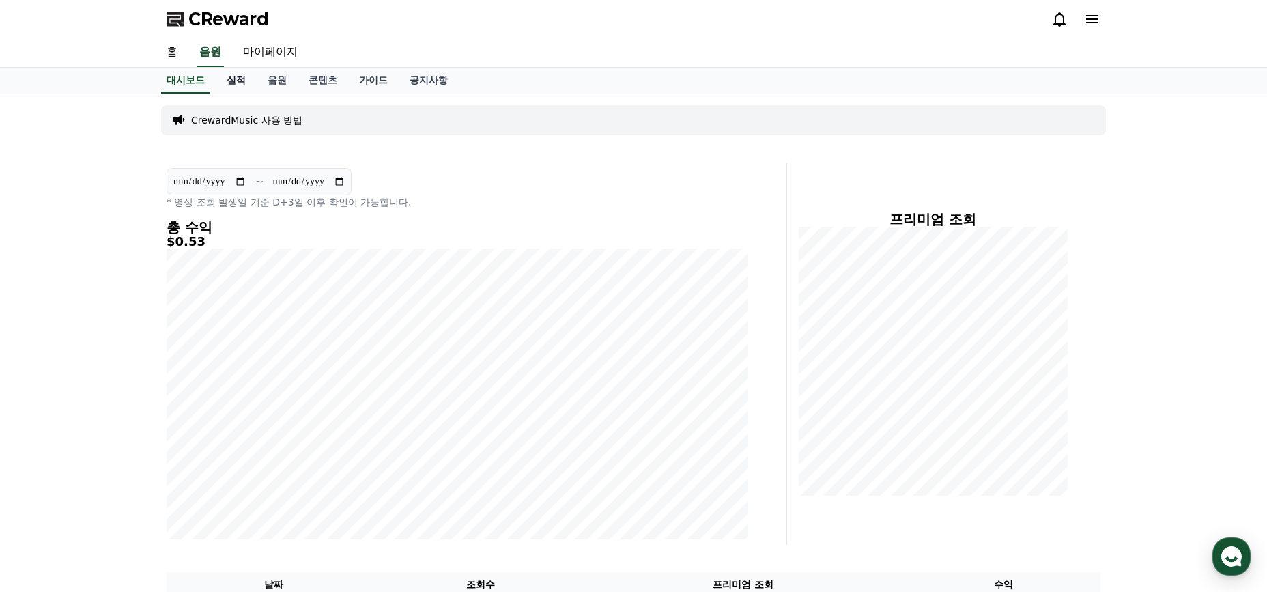
click at [241, 82] on link "실적" at bounding box center [236, 81] width 41 height 26
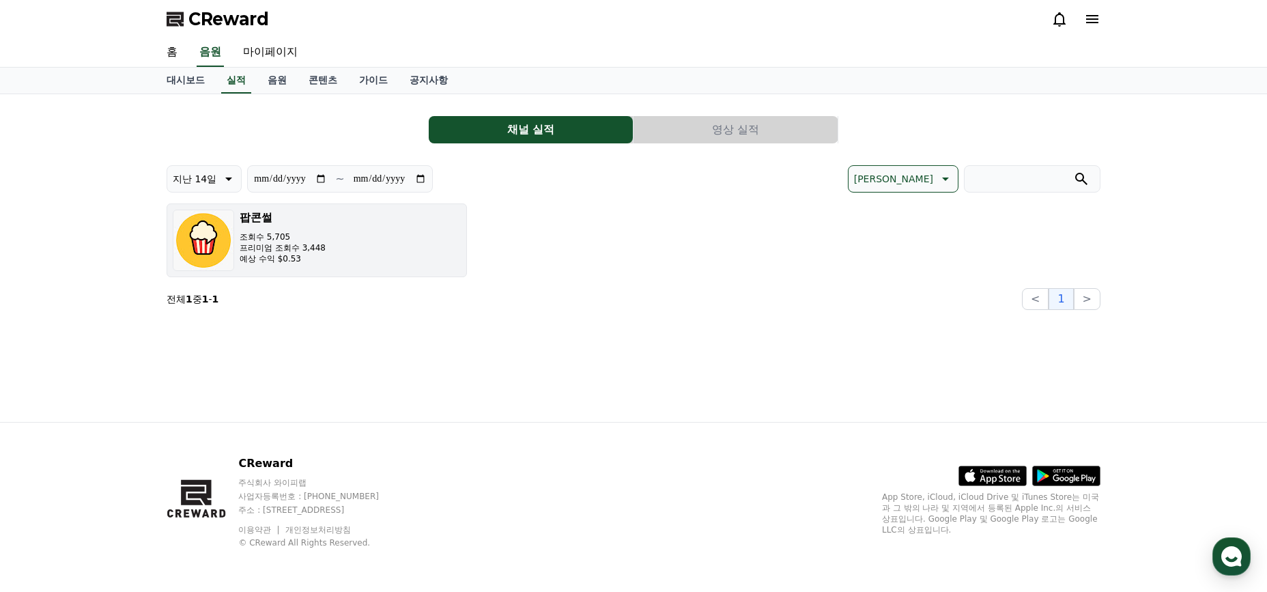
click at [340, 252] on button "팝콘썰 조회수 5,705 프리미엄 조회수 3,448 예상 수익 $0.53" at bounding box center [317, 240] width 300 height 74
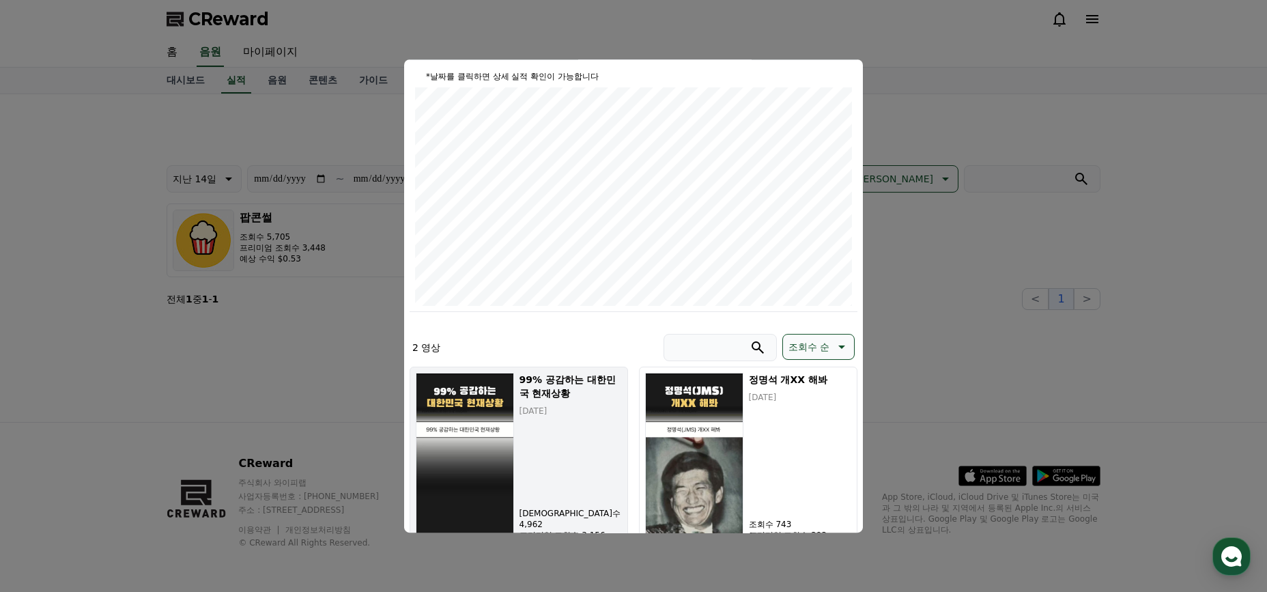
scroll to position [202, 0]
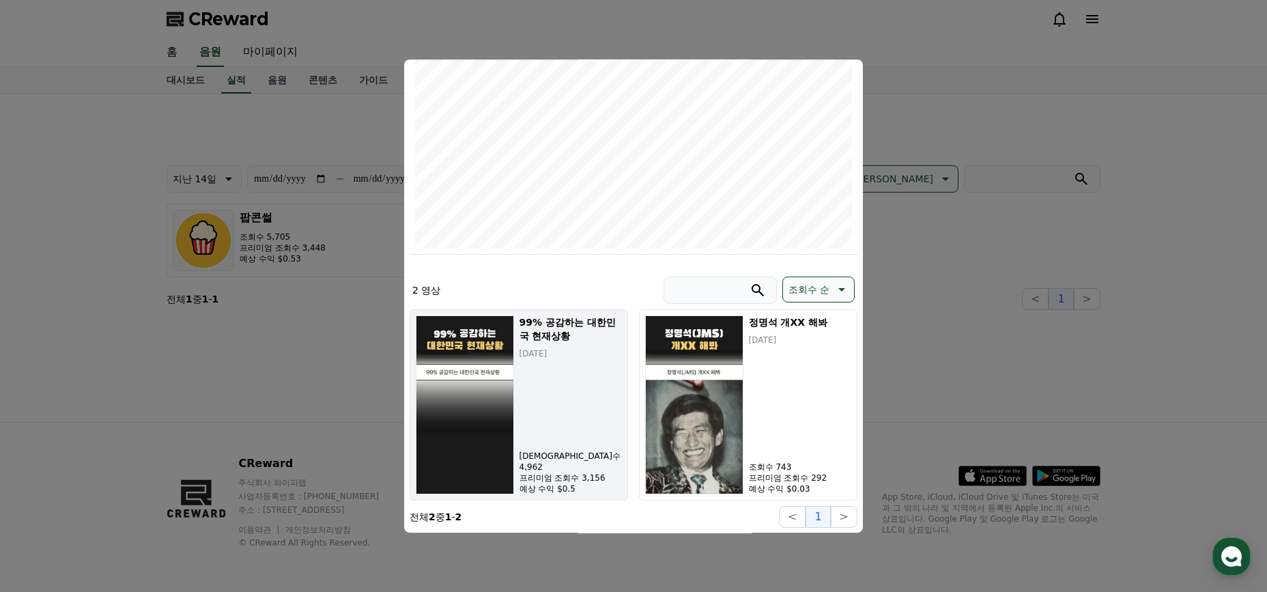
click at [570, 451] on div "99% 공감하는 대한민국 현재상황 [DATE] 조회수 4,962 프리미엄 조회수 3,156 예상 수익 $0.5" at bounding box center [570, 404] width 102 height 179
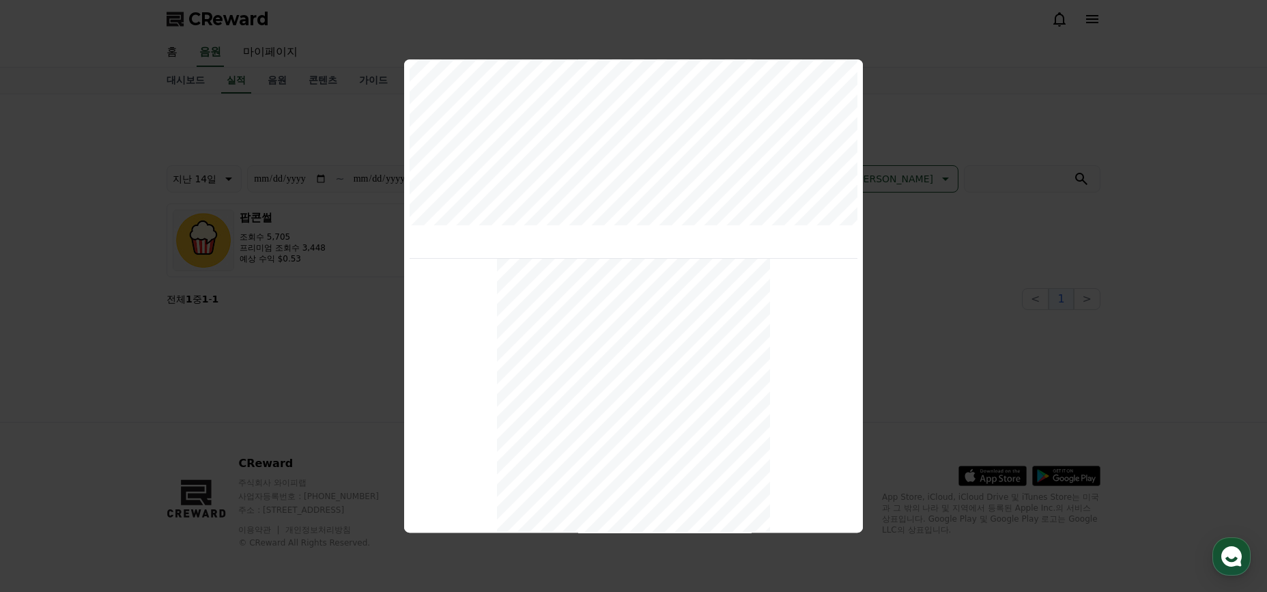
scroll to position [0, 0]
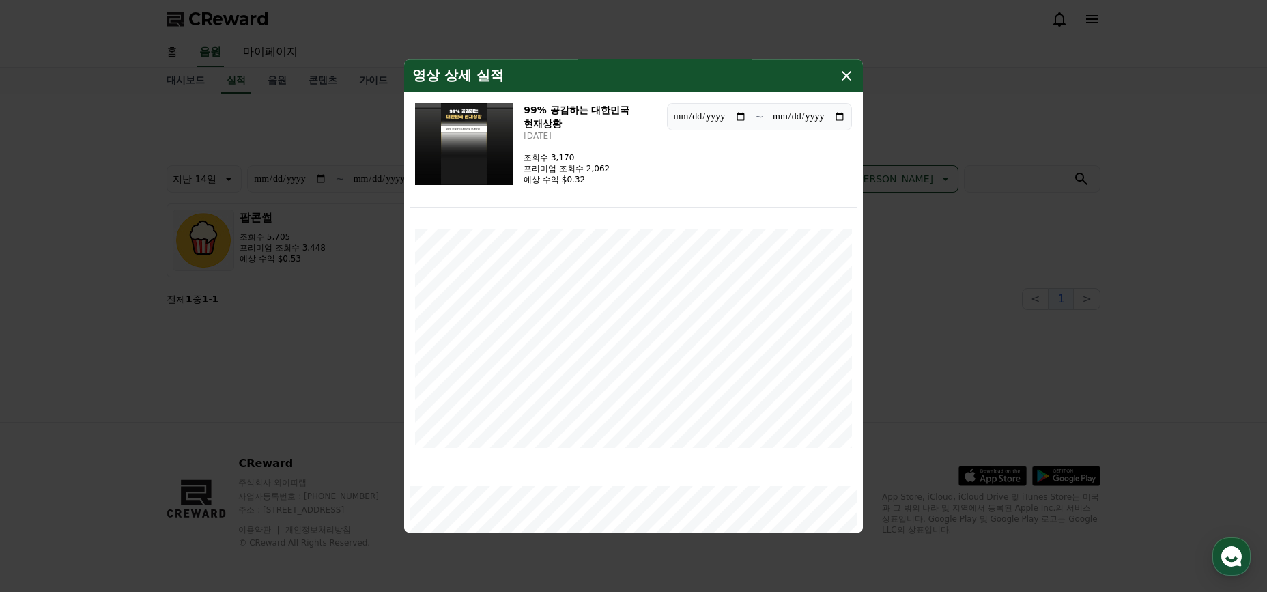
click at [846, 79] on icon "modal" at bounding box center [846, 76] width 16 height 16
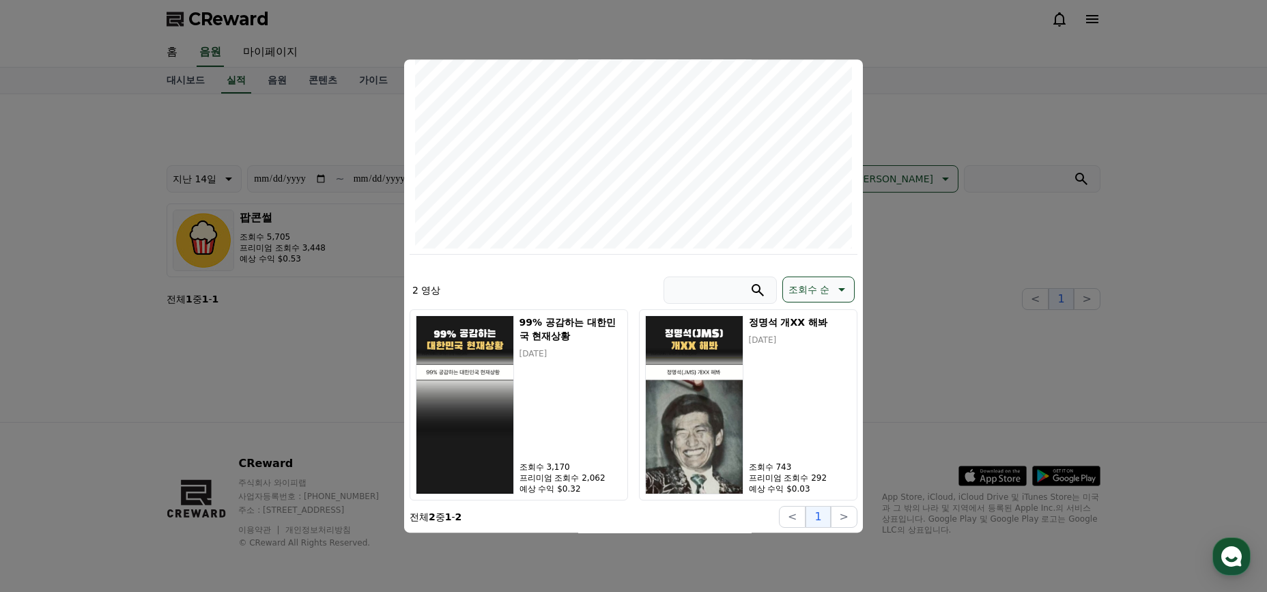
click at [1155, 483] on button "close modal" at bounding box center [633, 296] width 1267 height 592
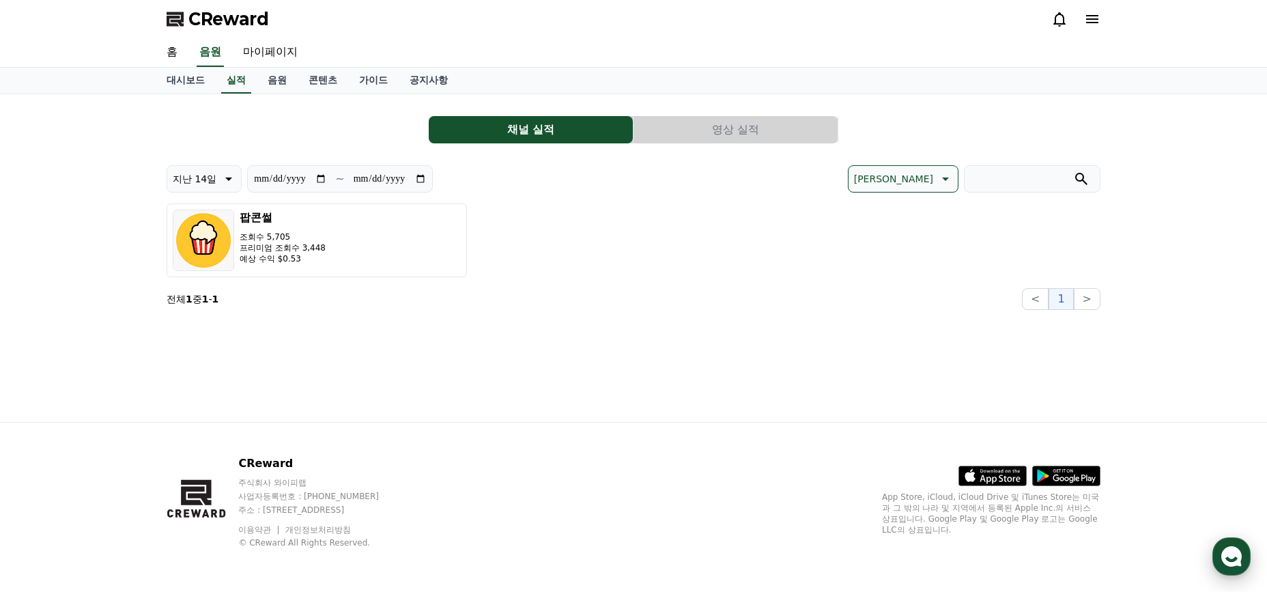
click at [1231, 547] on use "button" at bounding box center [1231, 556] width 20 height 20
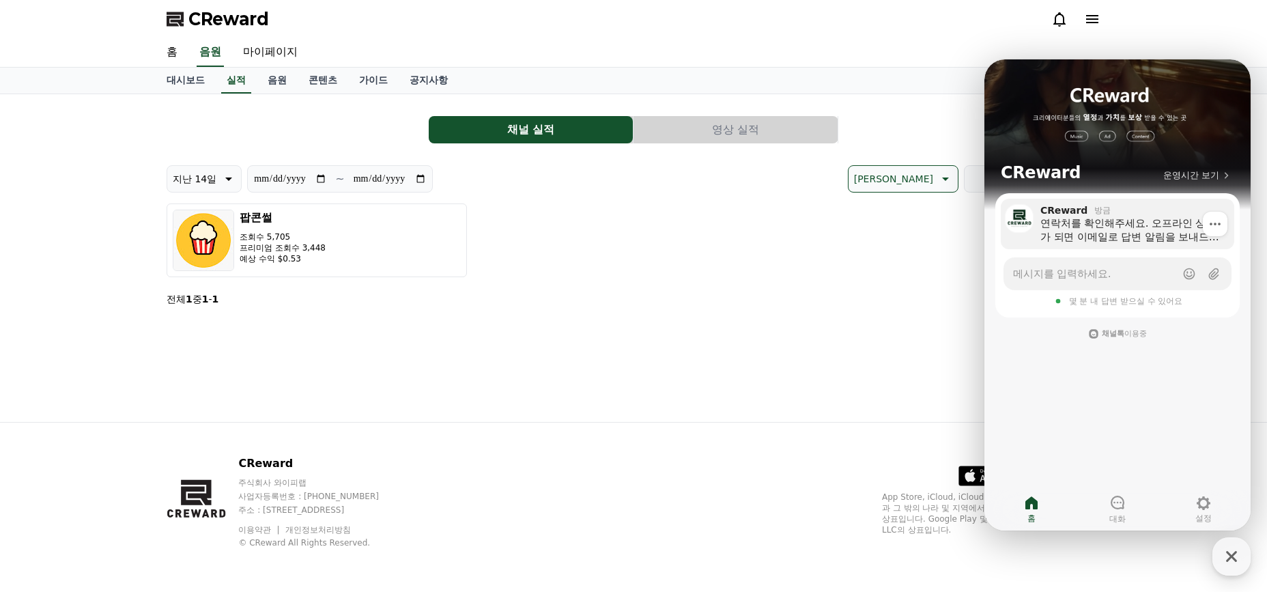
click at [1123, 220] on div "연락처를 확인해주세요. 오프라인 상태가 되면 이메일로 답변 알림을 보내드려요. (수집된 개인정보는 상담 답변 알림 목적으로만 이용되고, 삭제 …" at bounding box center [1132, 229] width 184 height 27
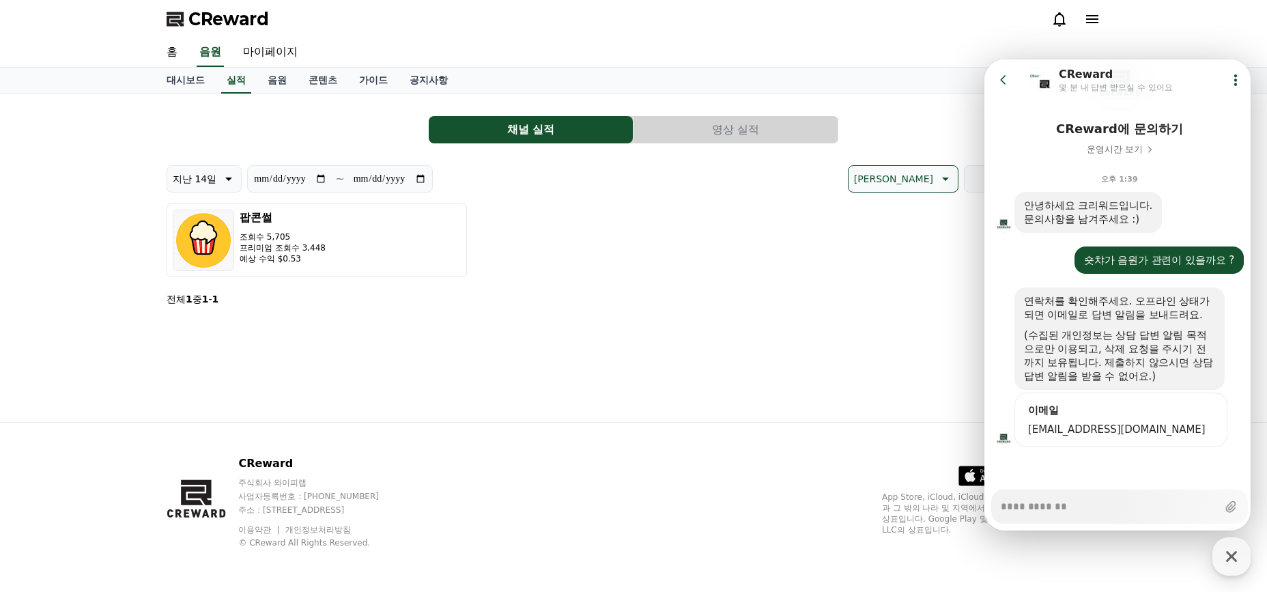
scroll to position [89, 0]
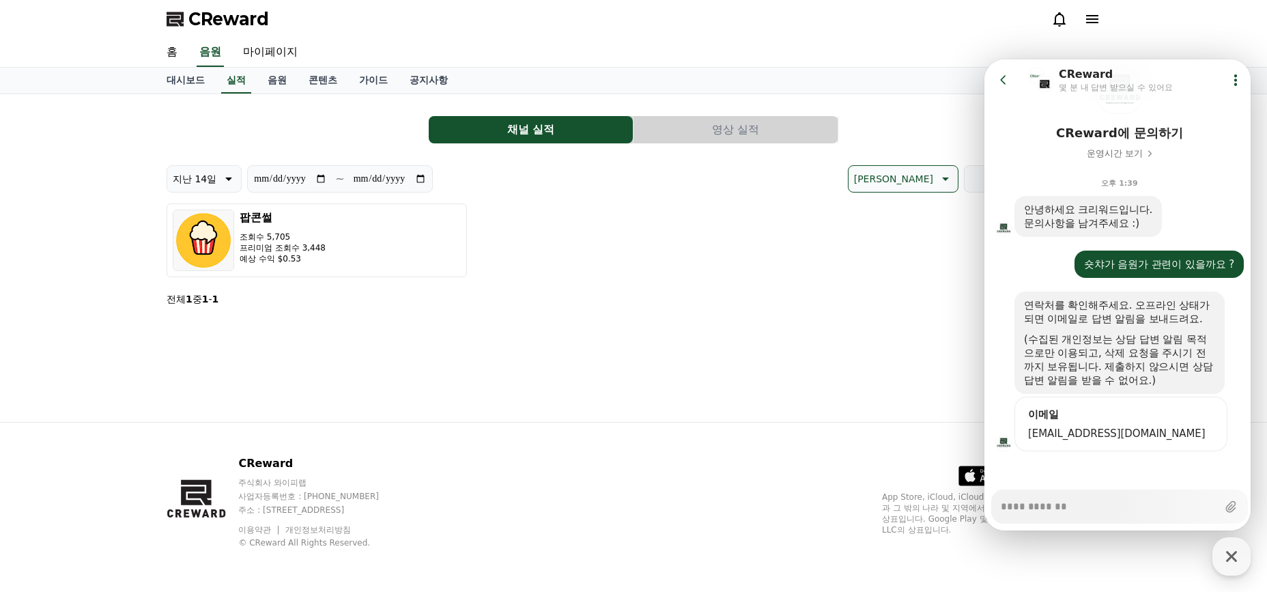
click at [1081, 524] on div at bounding box center [1119, 522] width 270 height 18
click at [1096, 505] on textarea "Messenger Input Textarea" at bounding box center [1109, 501] width 216 height 23
click at [1096, 506] on textarea "Messenger Input Textarea" at bounding box center [1109, 501] width 216 height 23
type textarea "*"
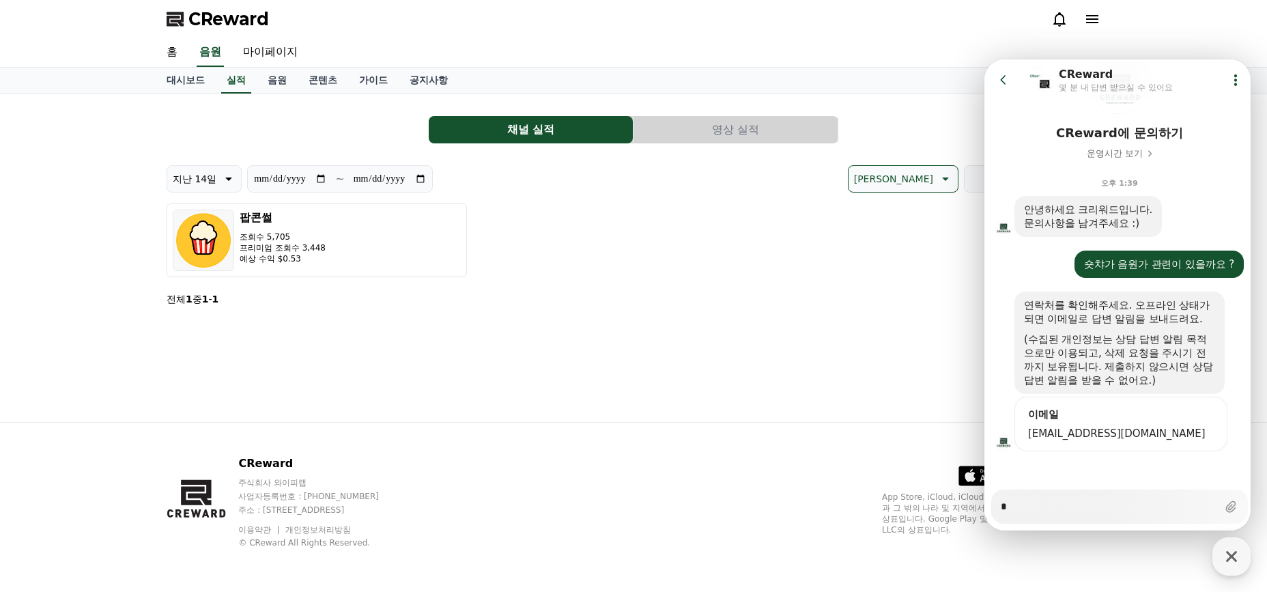
type textarea "*"
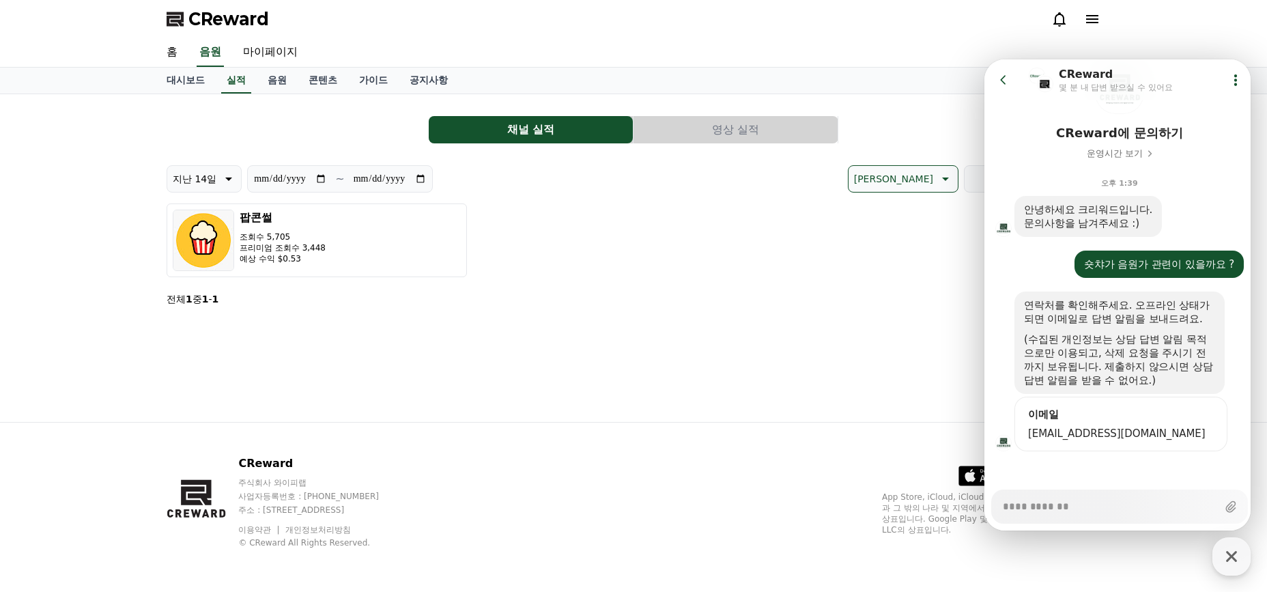
type textarea "*"
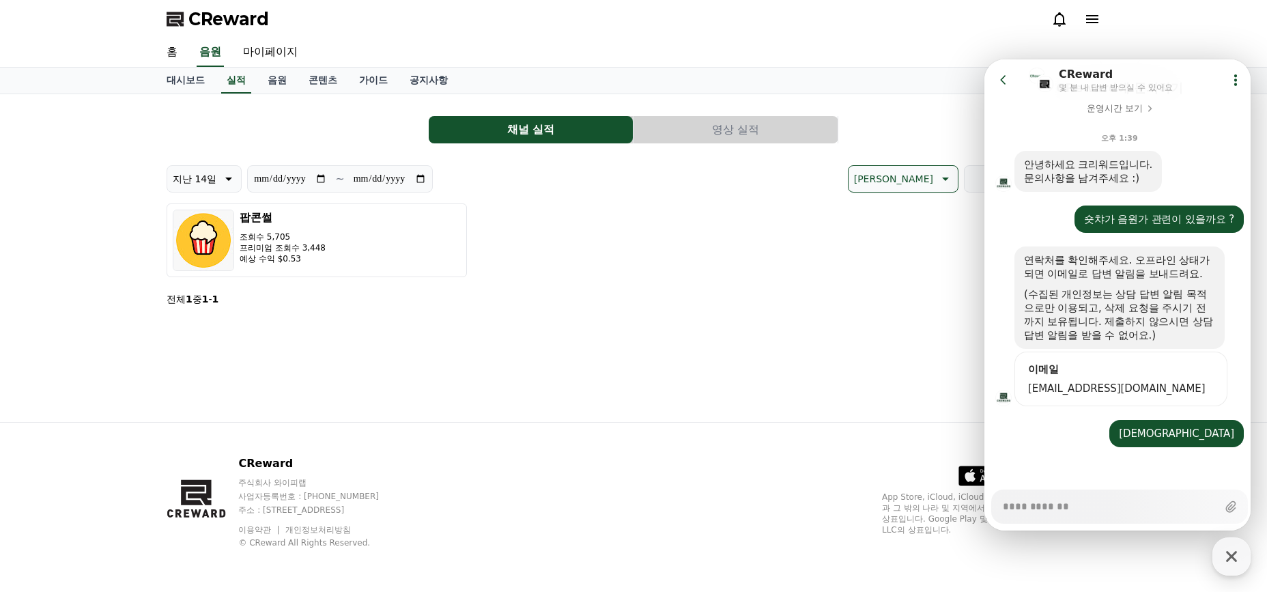
click at [709, 139] on button "영상 실적" at bounding box center [735, 129] width 204 height 27
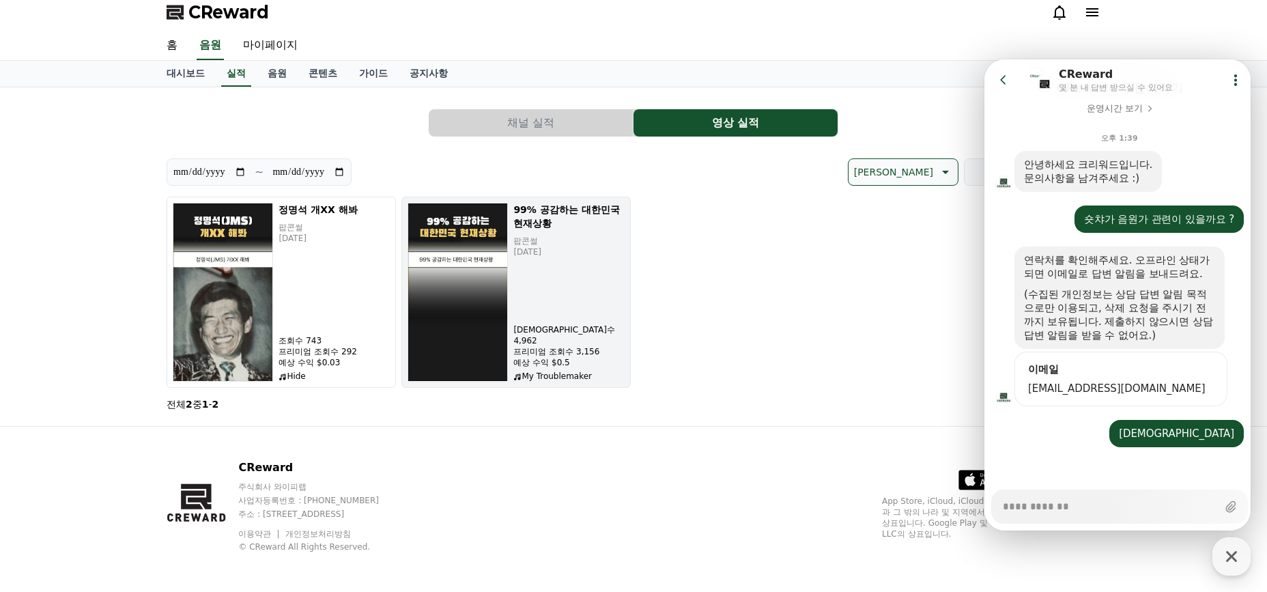
scroll to position [8, 0]
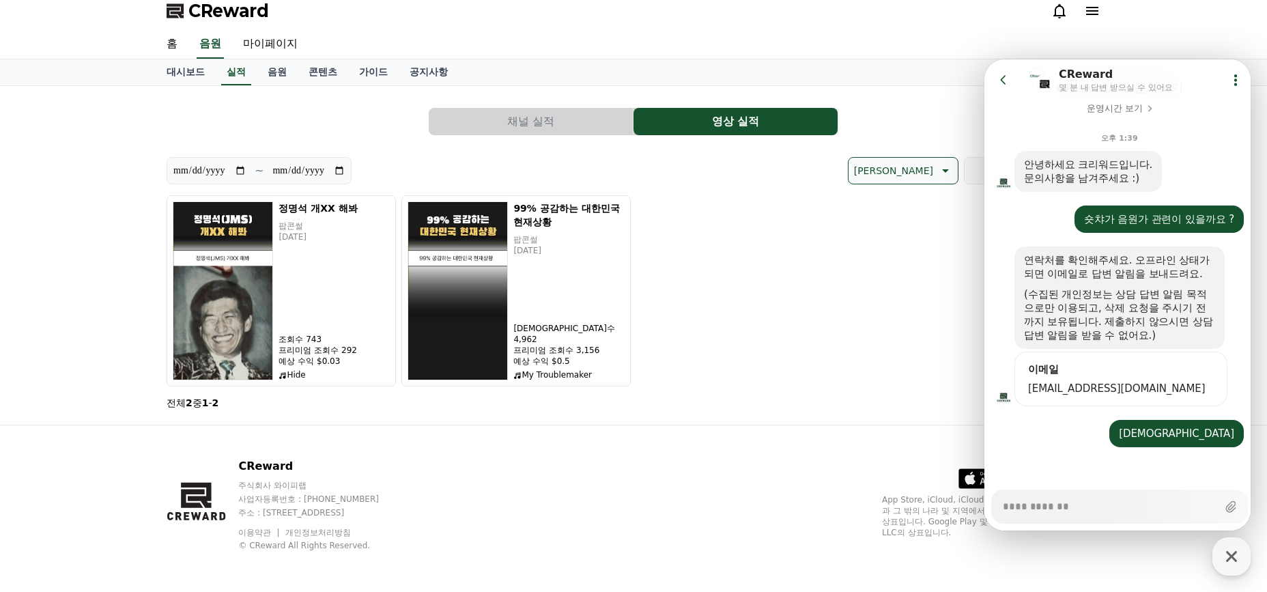
type textarea "*"
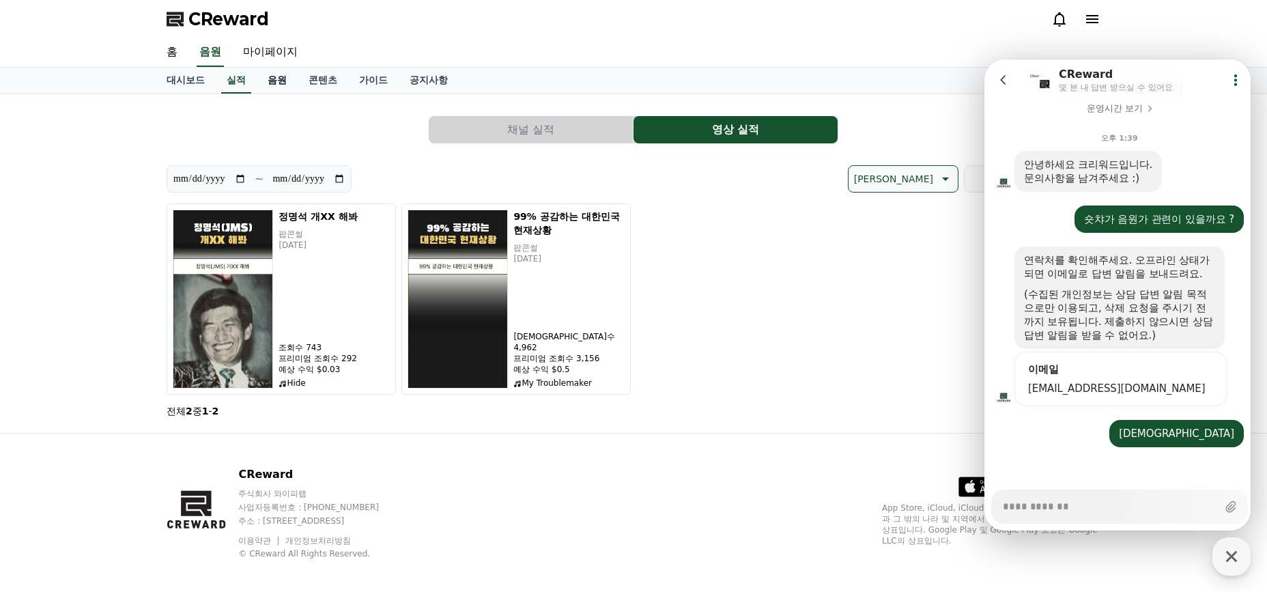
click at [259, 80] on link "음원" at bounding box center [277, 81] width 41 height 26
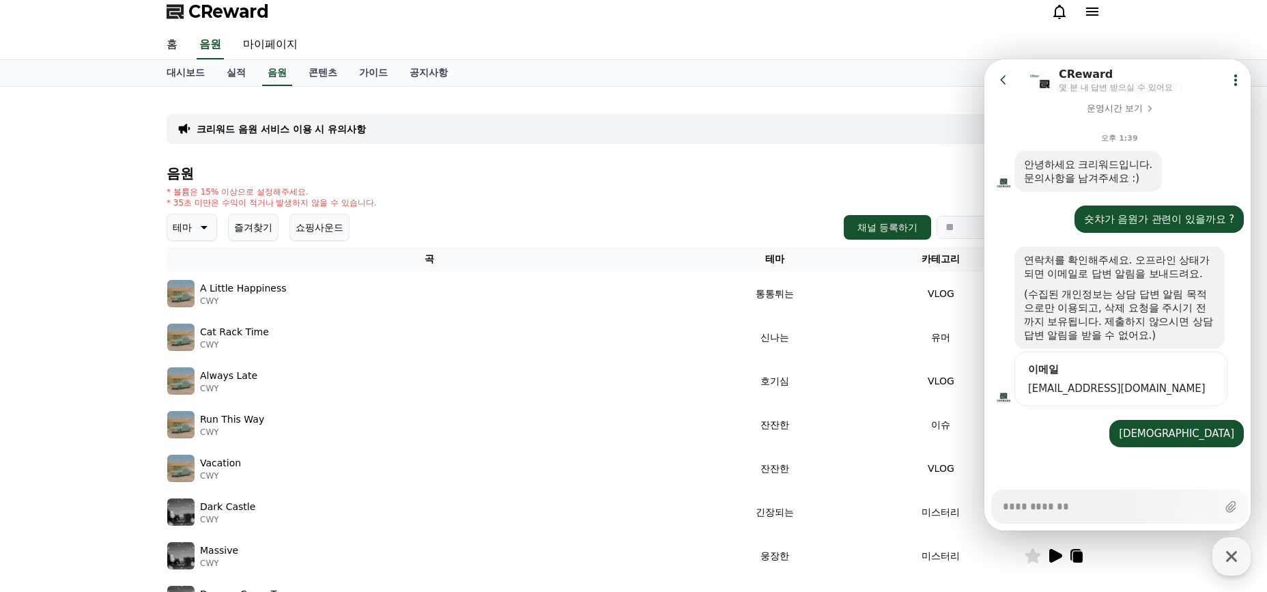
scroll to position [9, 0]
click at [669, 289] on div "A Little Happiness CWY" at bounding box center [429, 291] width 524 height 27
click at [990, 78] on header "Go to previous page Chat Room CReward 몇 분 내 답변 받으실 수 있어요 Show userchat action d…" at bounding box center [1119, 79] width 270 height 41
click at [997, 77] on icon at bounding box center [1003, 80] width 14 height 14
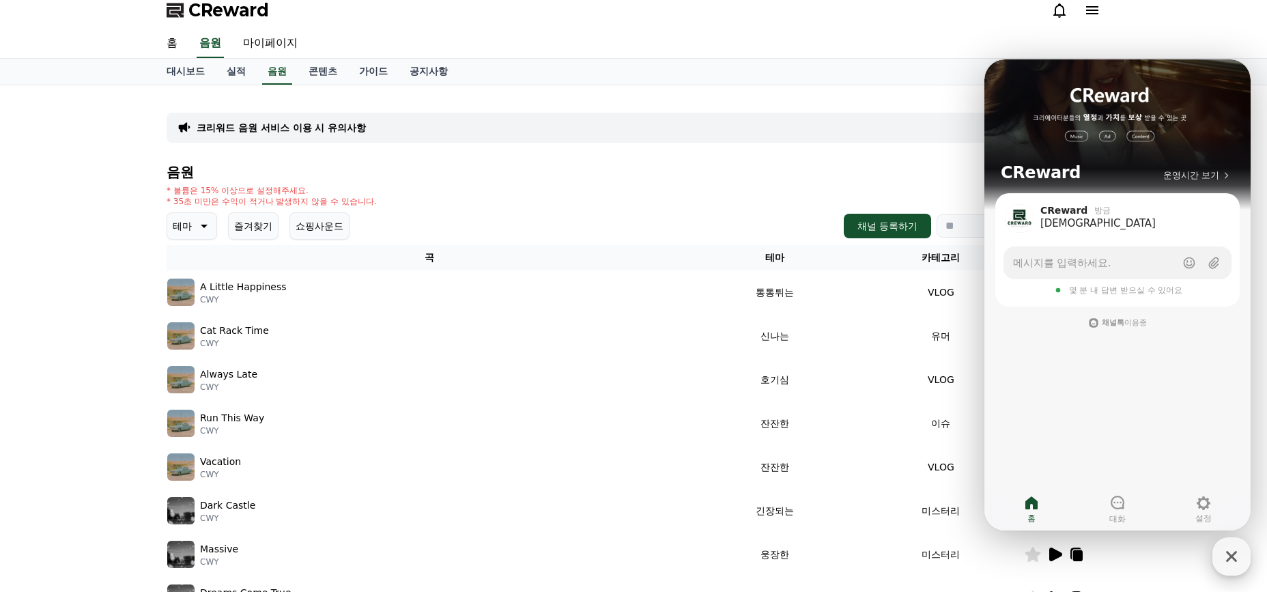
click at [1249, 555] on button "CReward 상담 버튼" at bounding box center [1231, 556] width 38 height 38
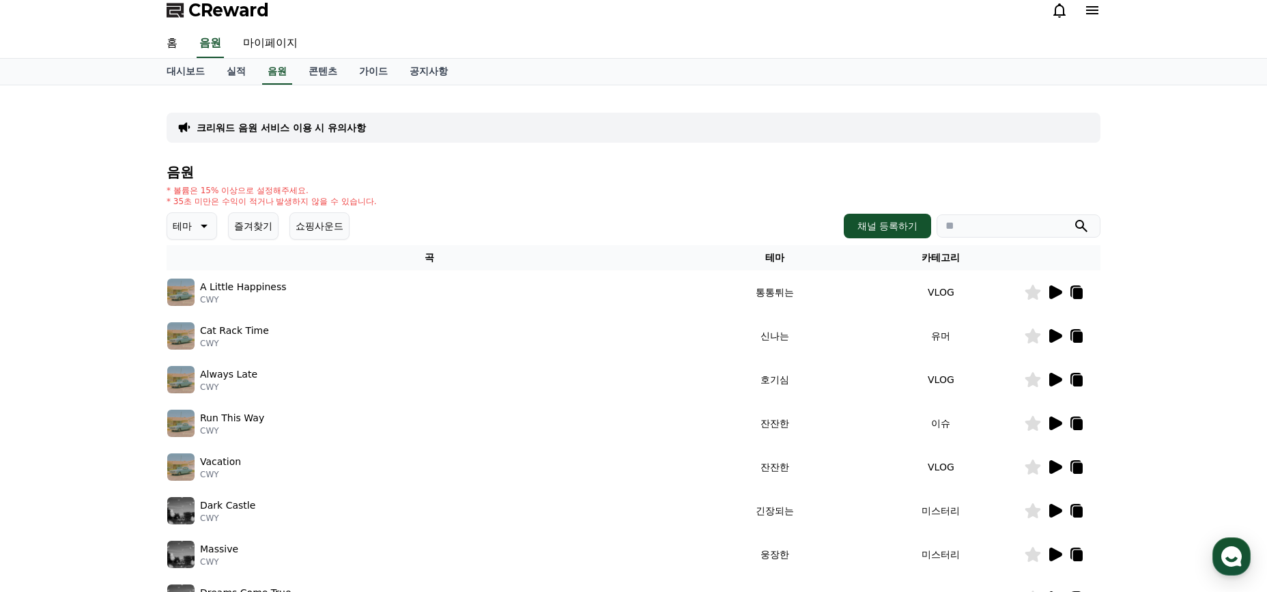
click at [1063, 296] on div at bounding box center [1061, 292] width 75 height 16
click at [1059, 294] on icon at bounding box center [1054, 292] width 16 height 16
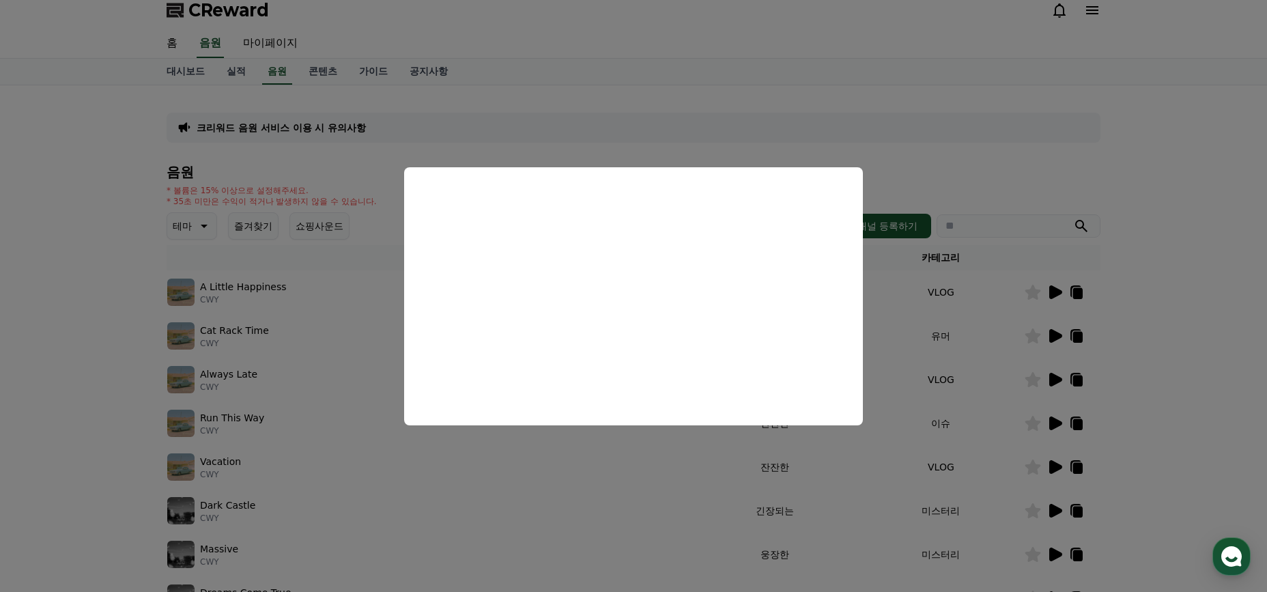
click at [569, 455] on button "close modal" at bounding box center [633, 296] width 1267 height 592
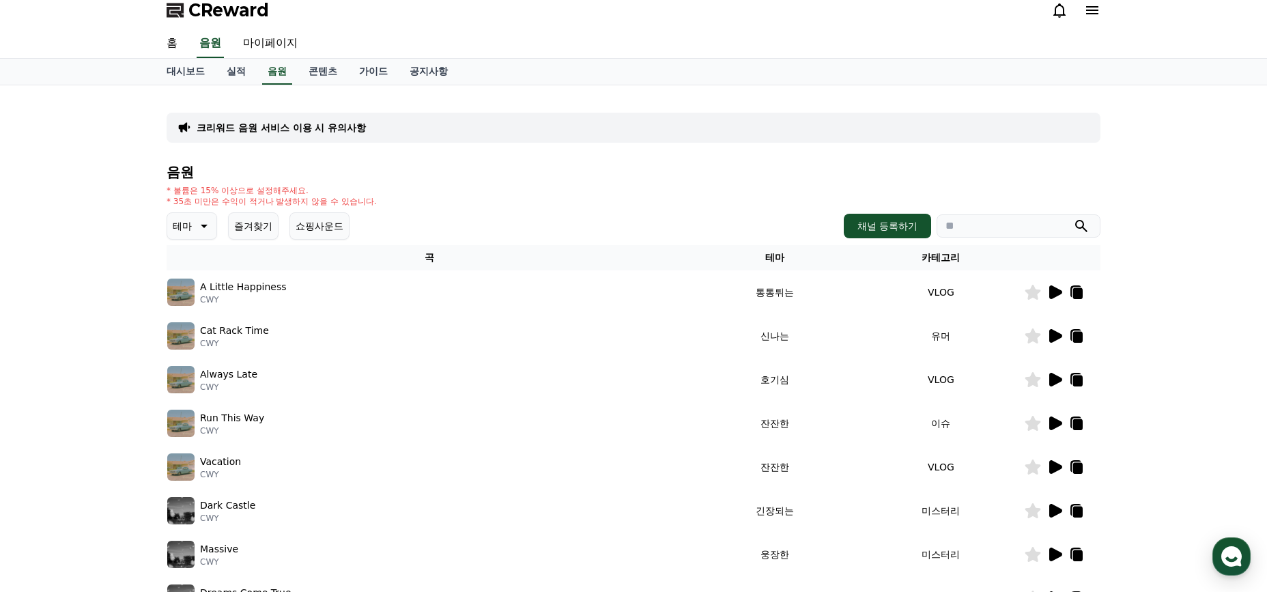
click at [1055, 332] on icon at bounding box center [1055, 336] width 13 height 14
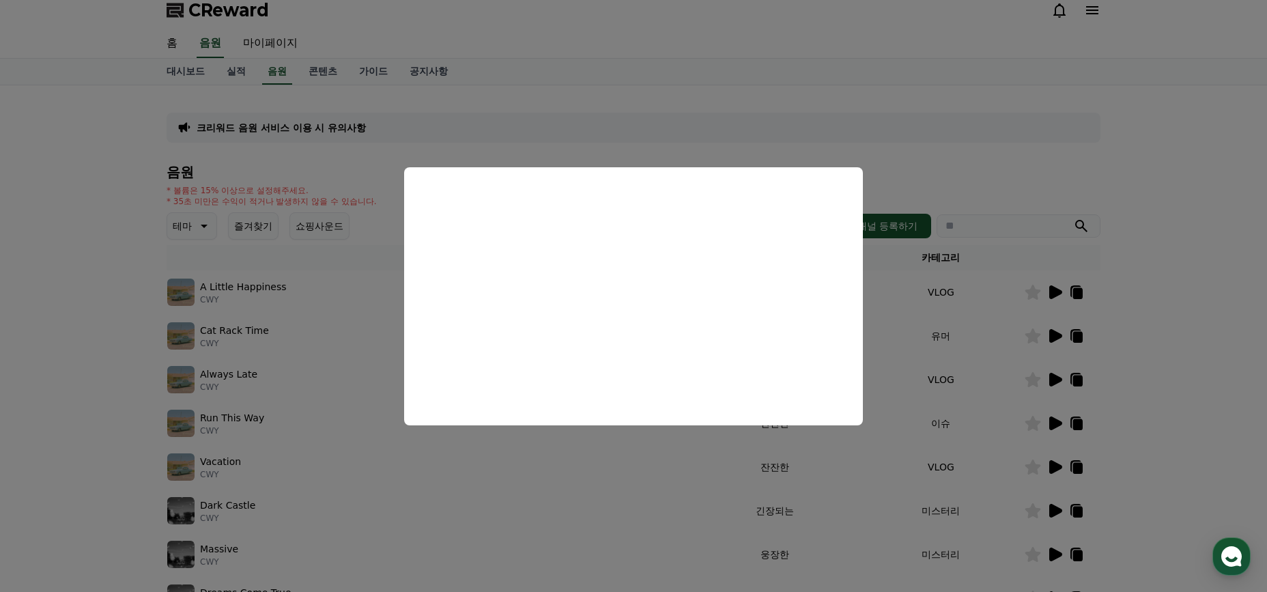
click at [491, 472] on button "close modal" at bounding box center [633, 296] width 1267 height 592
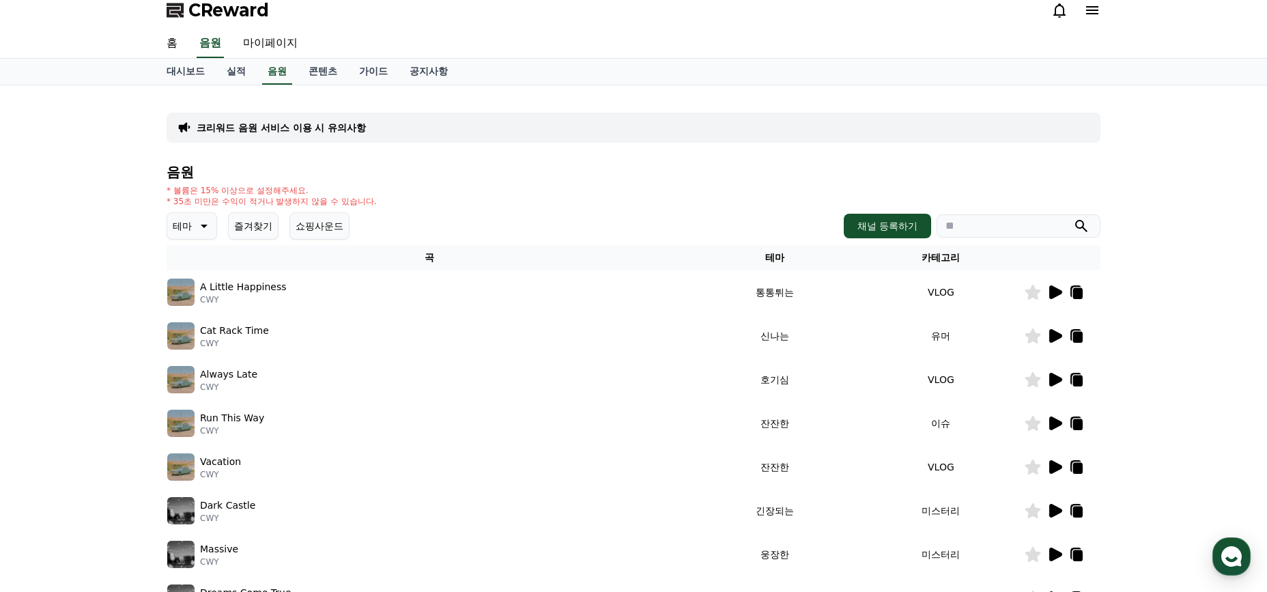
click at [1054, 379] on icon at bounding box center [1055, 380] width 13 height 14
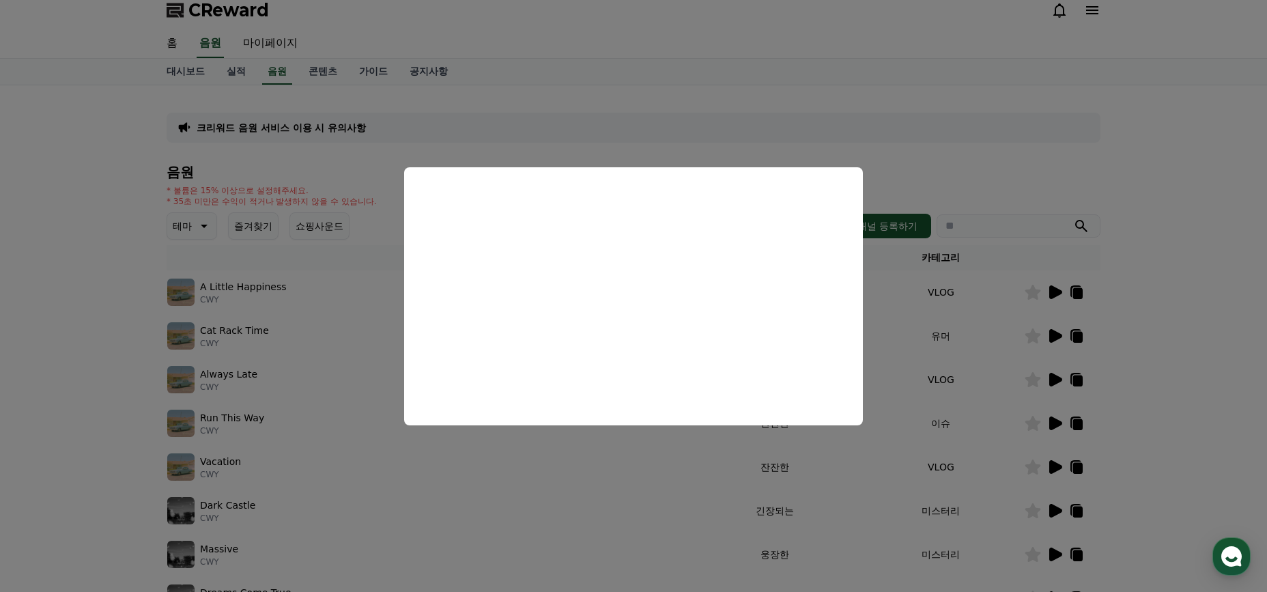
click at [765, 483] on button "close modal" at bounding box center [633, 296] width 1267 height 592
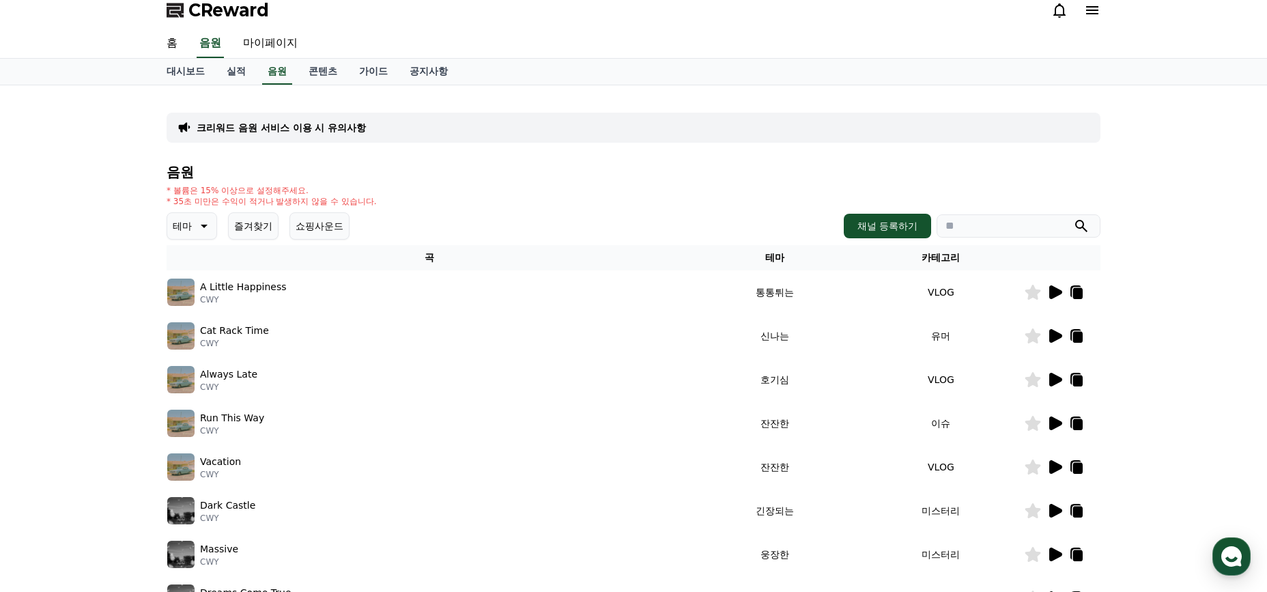
click at [1056, 421] on icon at bounding box center [1055, 423] width 13 height 14
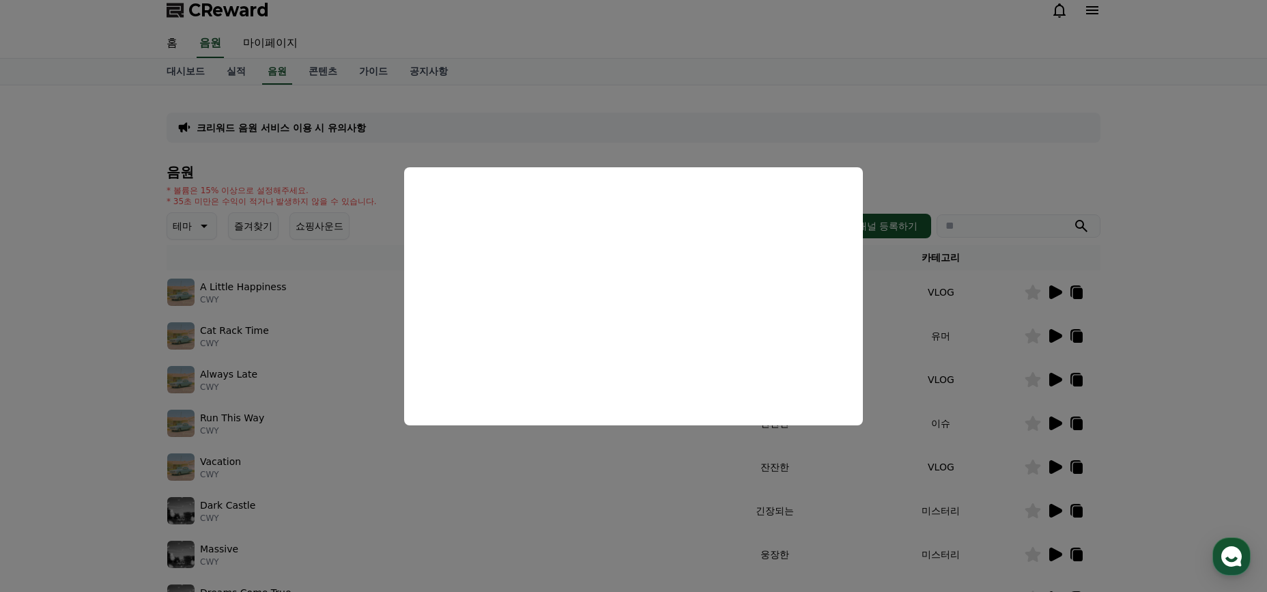
click at [899, 481] on button "close modal" at bounding box center [633, 296] width 1267 height 592
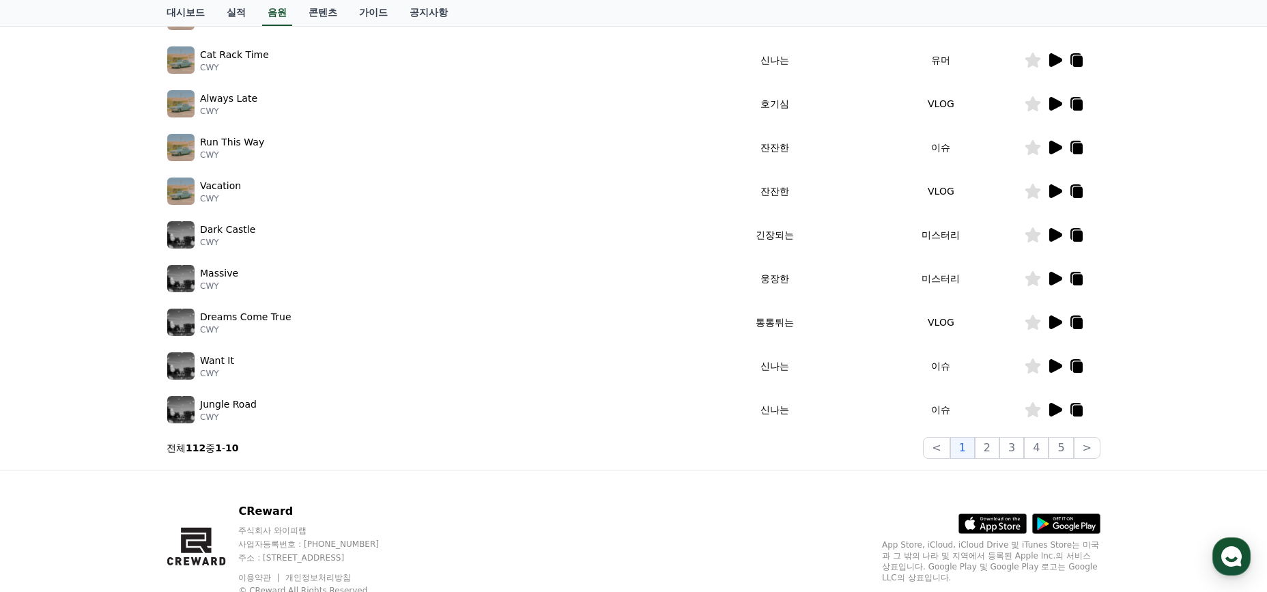
scroll to position [332, 0]
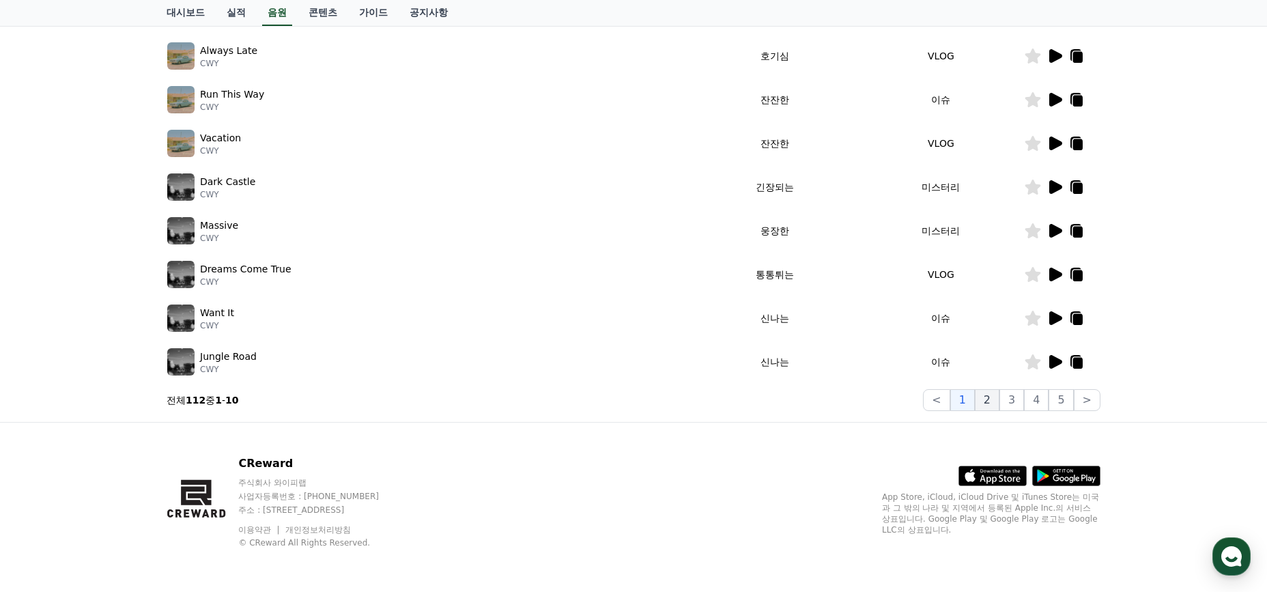
click at [988, 394] on button "2" at bounding box center [987, 400] width 25 height 22
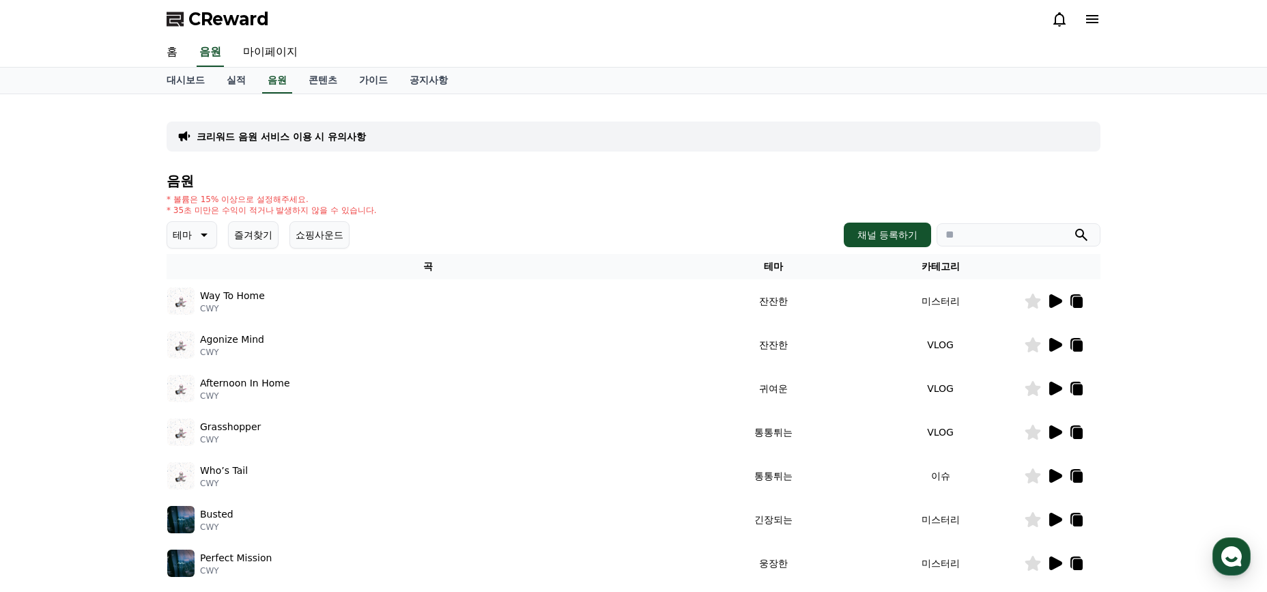
click at [1059, 303] on icon at bounding box center [1055, 301] width 13 height 14
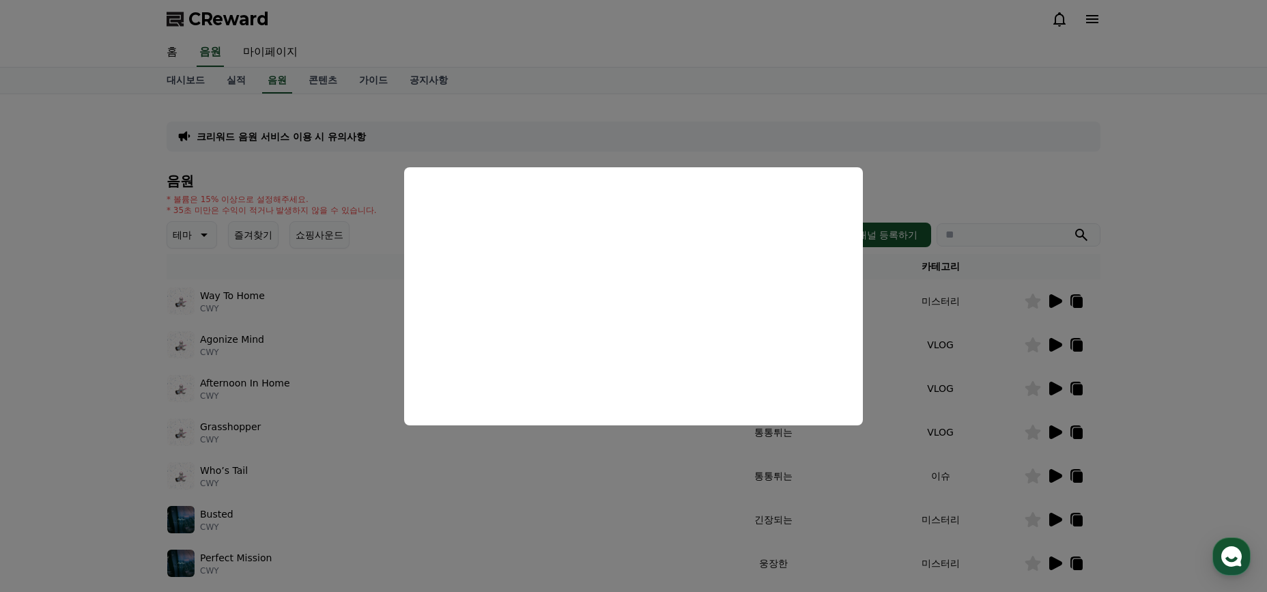
click at [303, 334] on button "close modal" at bounding box center [633, 296] width 1267 height 592
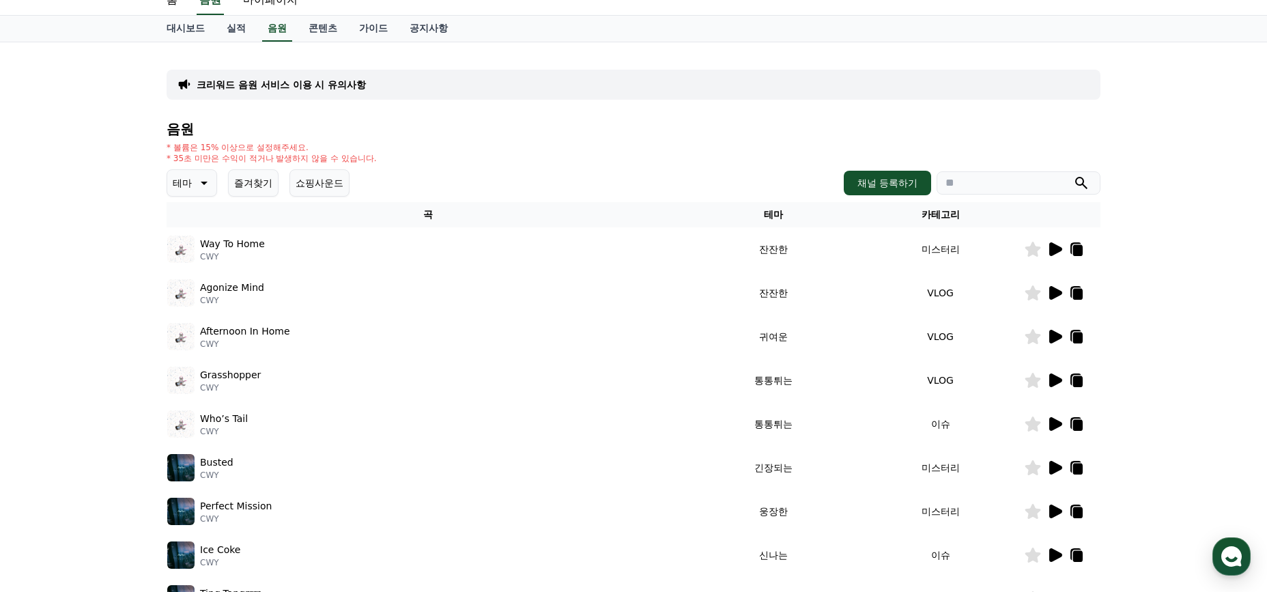
scroll to position [59, 0]
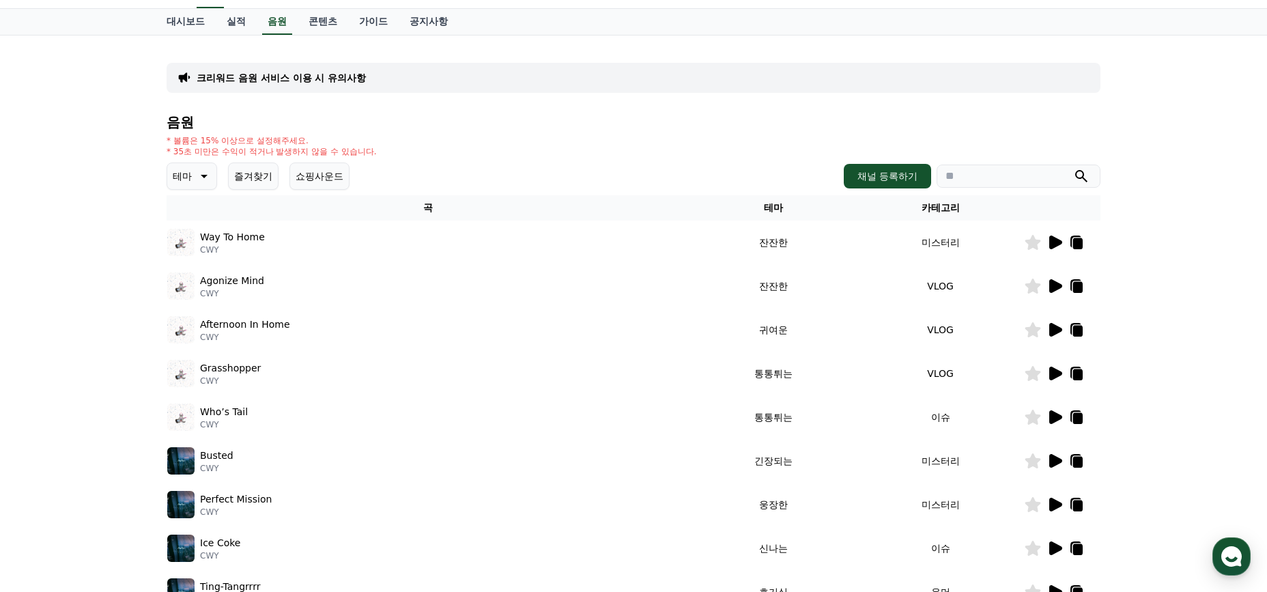
click at [671, 465] on div "Busted CWY" at bounding box center [427, 460] width 521 height 27
click at [1046, 461] on icon at bounding box center [1054, 461] width 16 height 16
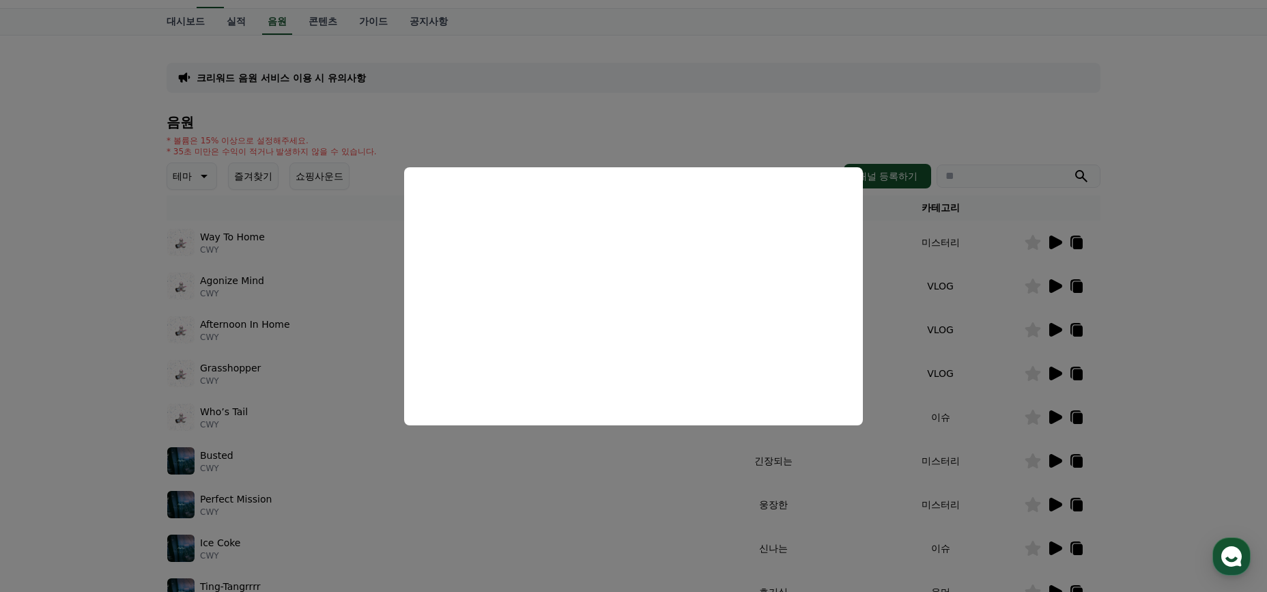
click at [739, 536] on button "close modal" at bounding box center [633, 296] width 1267 height 592
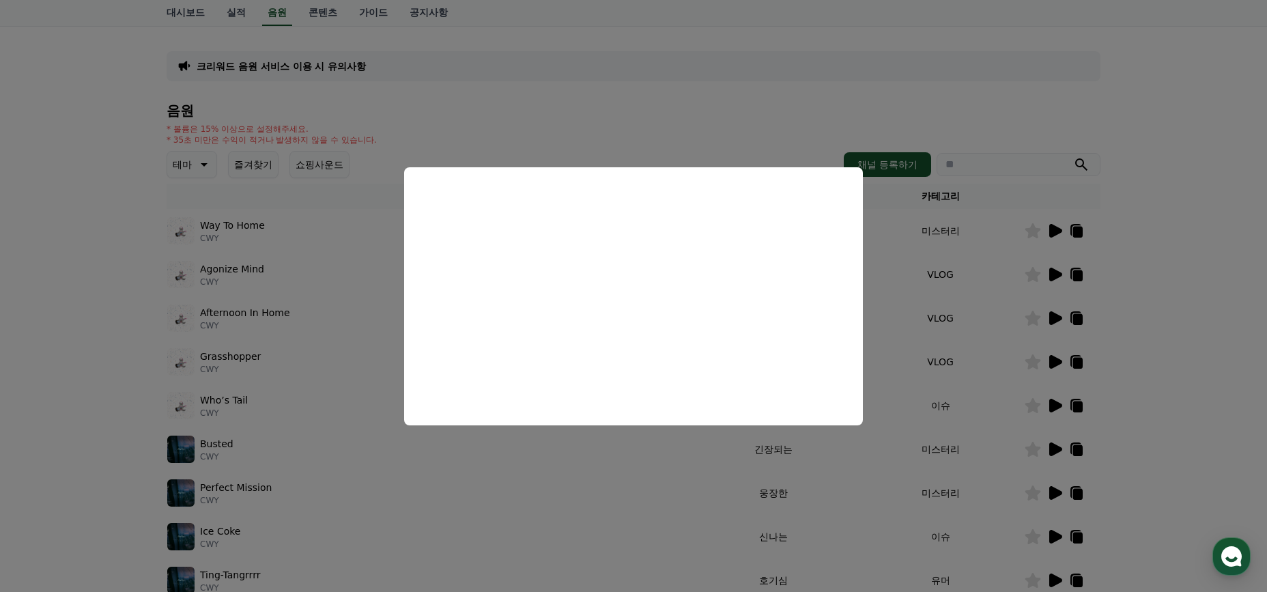
scroll to position [74, 0]
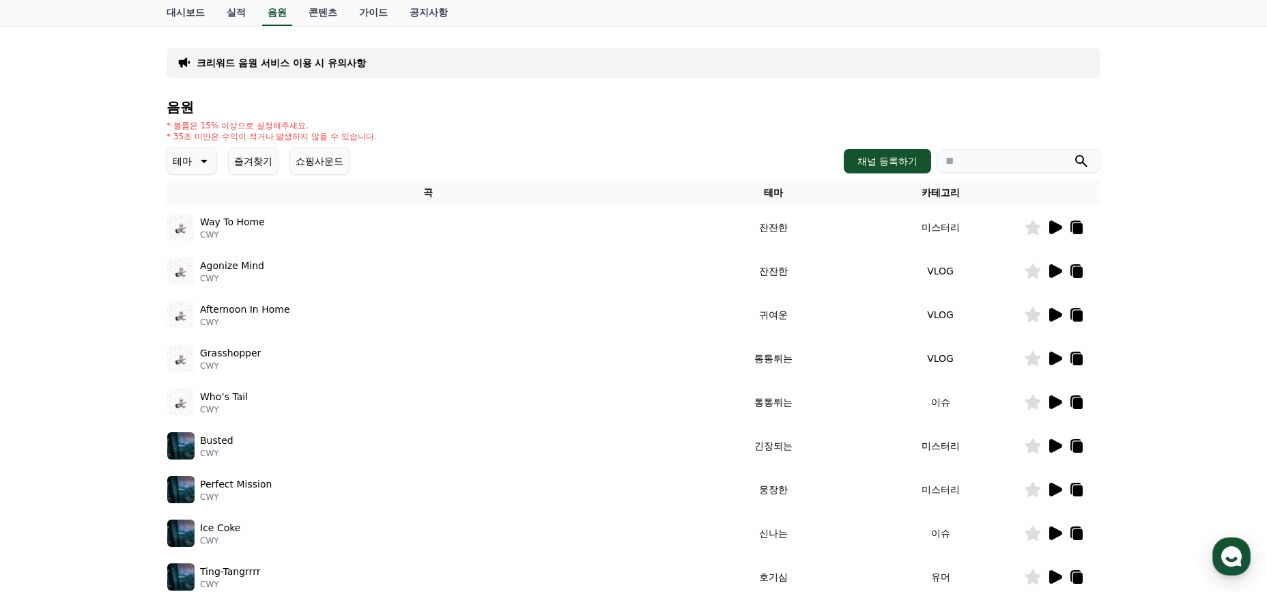
click at [1060, 536] on icon at bounding box center [1054, 533] width 16 height 16
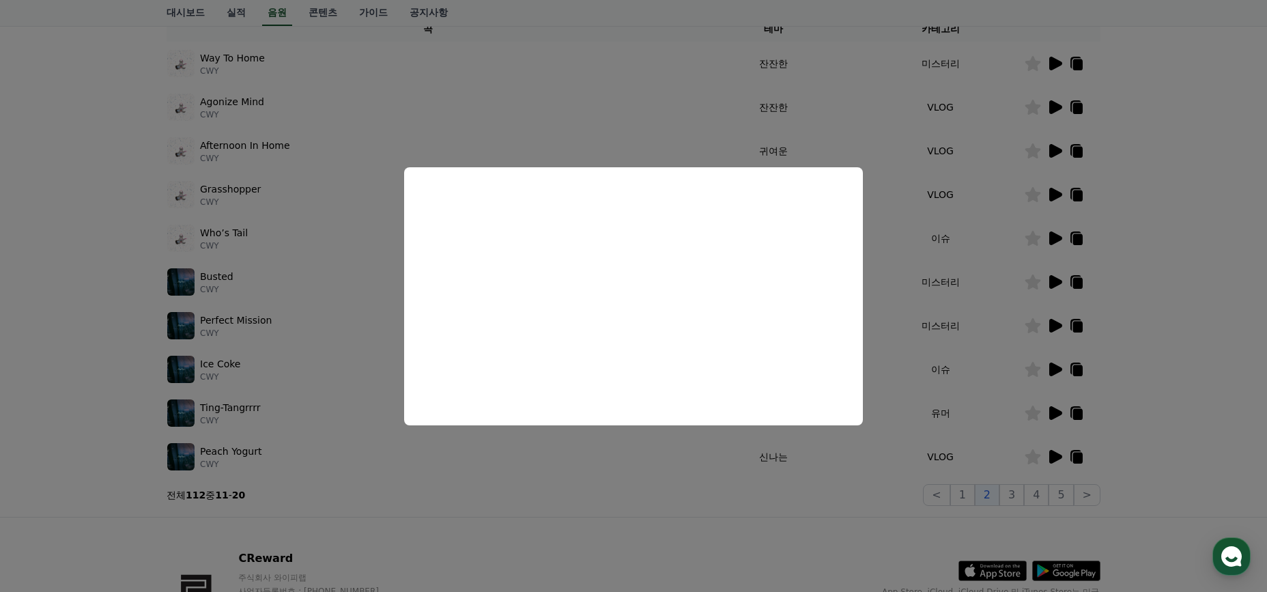
scroll to position [238, 0]
click at [926, 448] on button "close modal" at bounding box center [633, 296] width 1267 height 592
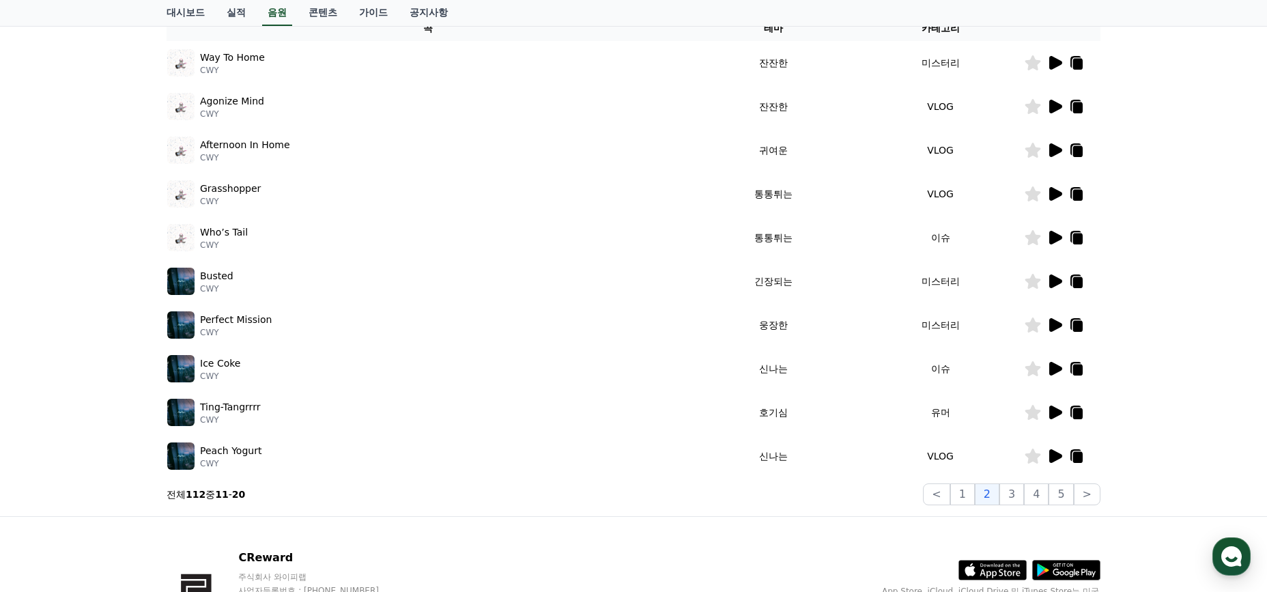
click at [1054, 415] on icon at bounding box center [1055, 412] width 13 height 14
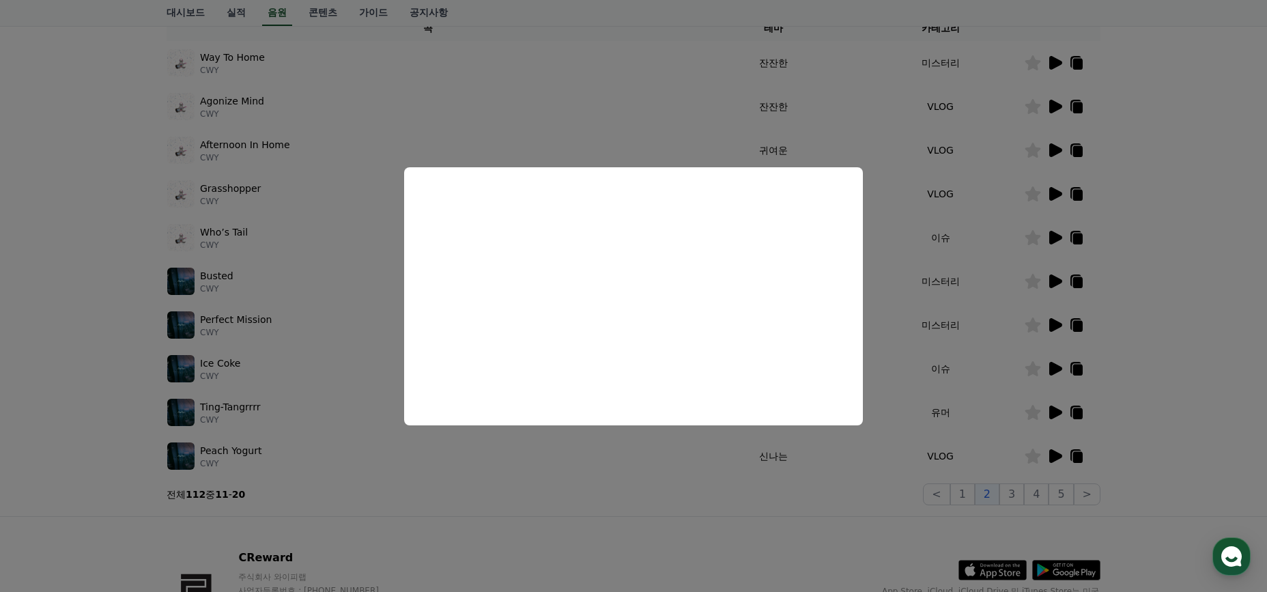
drag, startPoint x: 748, startPoint y: 465, endPoint x: 786, endPoint y: 468, distance: 38.3
click at [748, 465] on button "close modal" at bounding box center [633, 296] width 1267 height 592
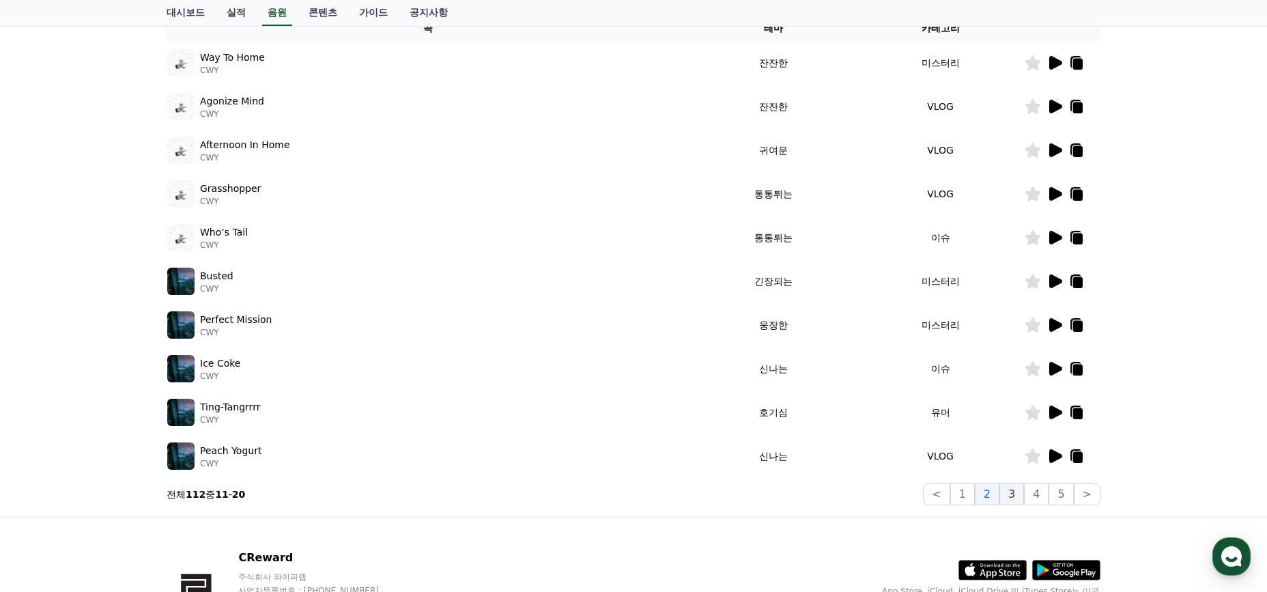
click at [1007, 494] on button "3" at bounding box center [1011, 494] width 25 height 22
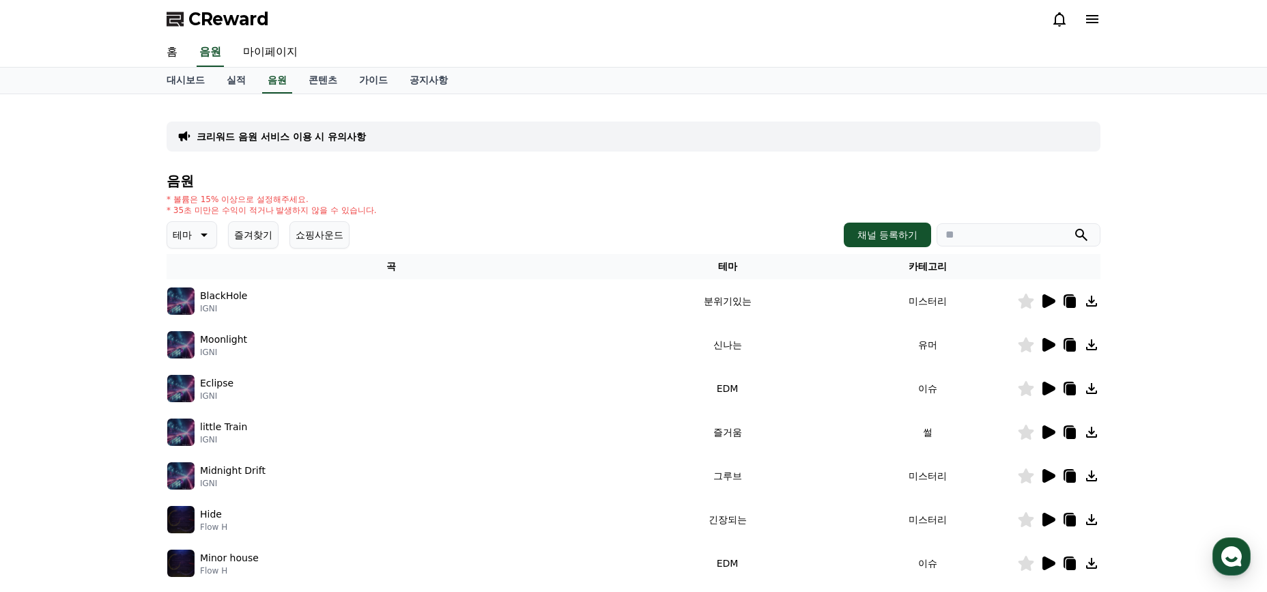
click at [1052, 304] on icon at bounding box center [1047, 301] width 16 height 16
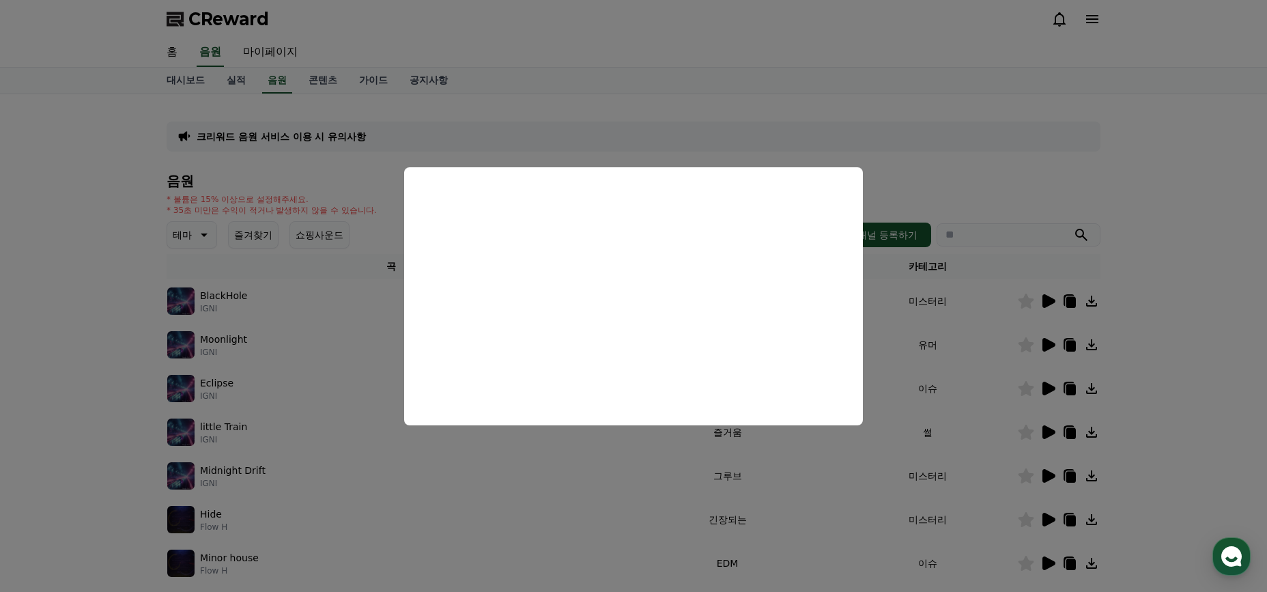
click at [861, 477] on button "close modal" at bounding box center [633, 296] width 1267 height 592
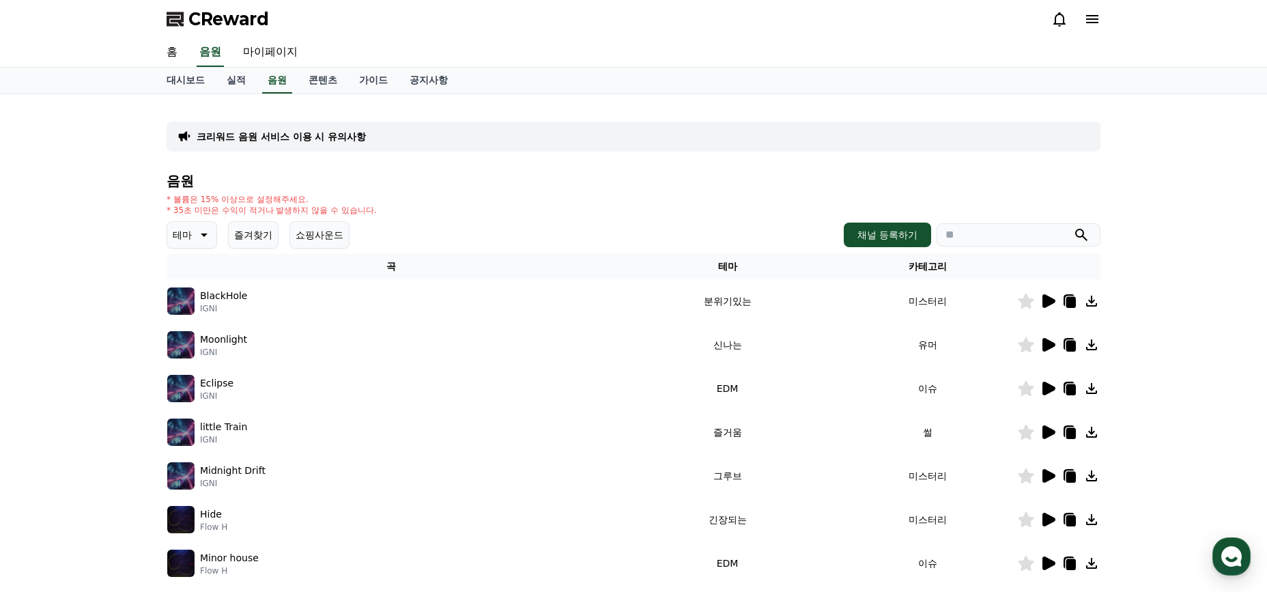
click at [1048, 435] on icon at bounding box center [1048, 432] width 13 height 14
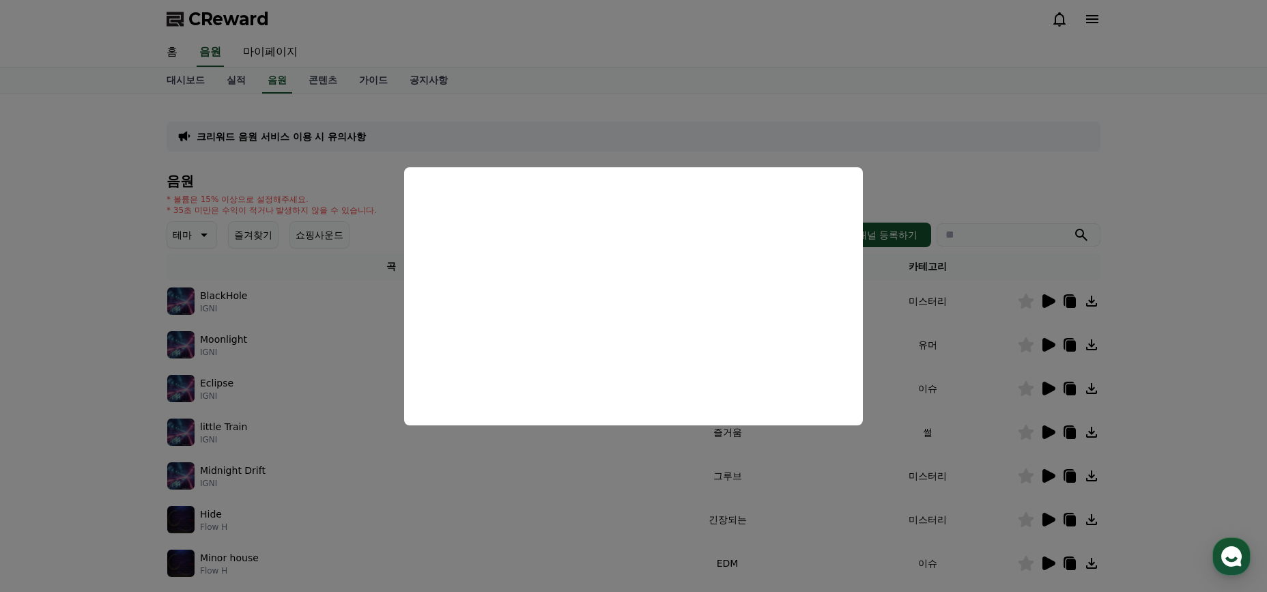
click at [607, 491] on button "close modal" at bounding box center [633, 296] width 1267 height 592
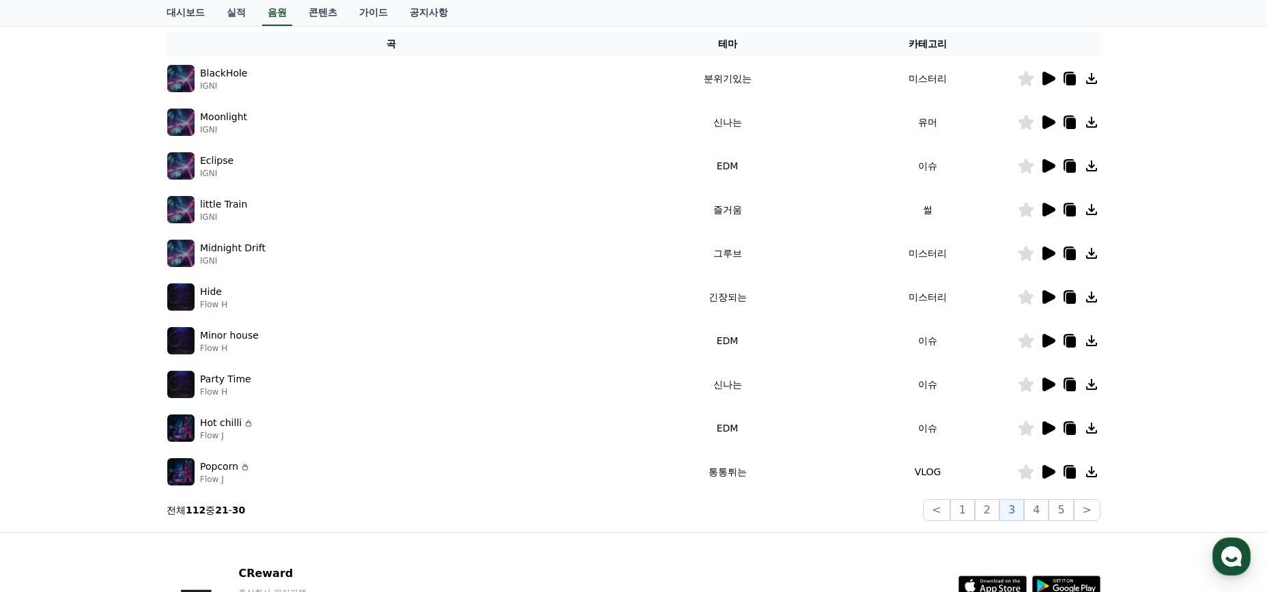
scroll to position [223, 0]
click at [1044, 341] on icon at bounding box center [1048, 340] width 13 height 14
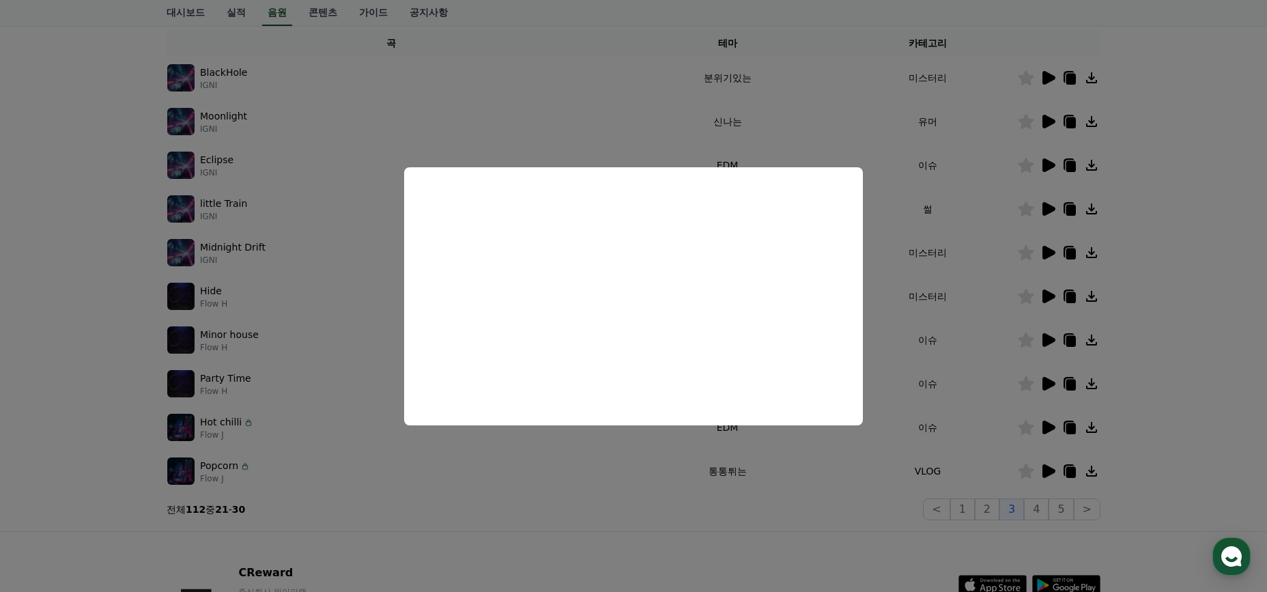
drag, startPoint x: 856, startPoint y: 516, endPoint x: 871, endPoint y: 509, distance: 16.5
click at [857, 516] on button "close modal" at bounding box center [633, 296] width 1267 height 592
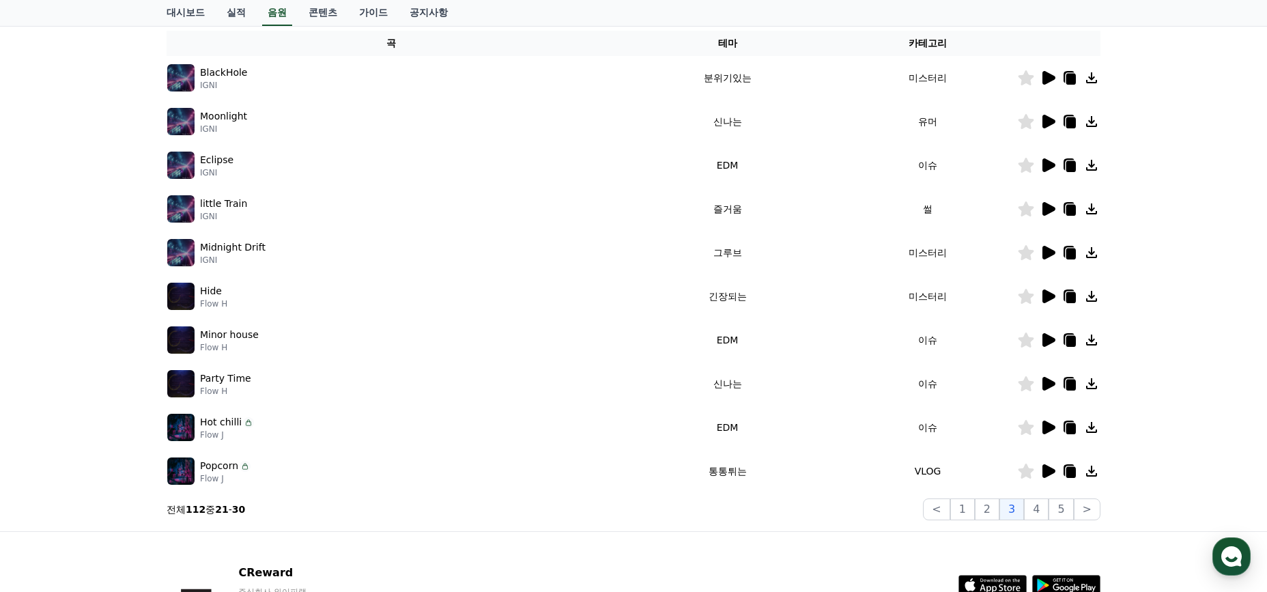
click at [1048, 381] on icon at bounding box center [1048, 384] width 13 height 14
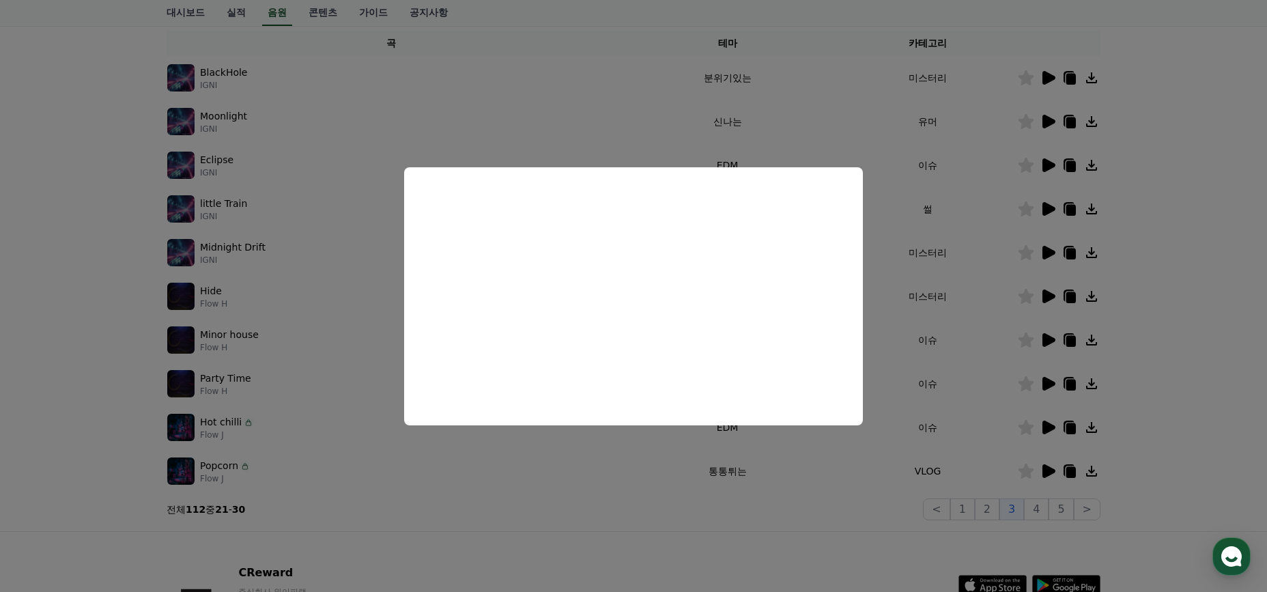
click at [850, 480] on button "close modal" at bounding box center [633, 296] width 1267 height 592
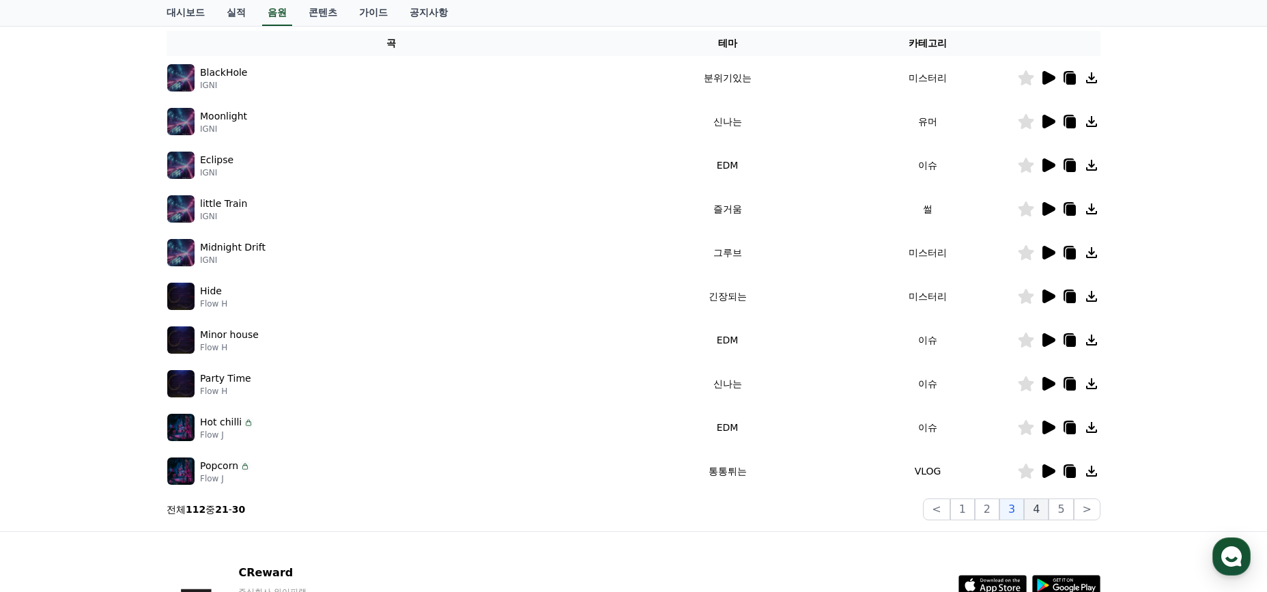
click at [1047, 511] on button "4" at bounding box center [1036, 509] width 25 height 22
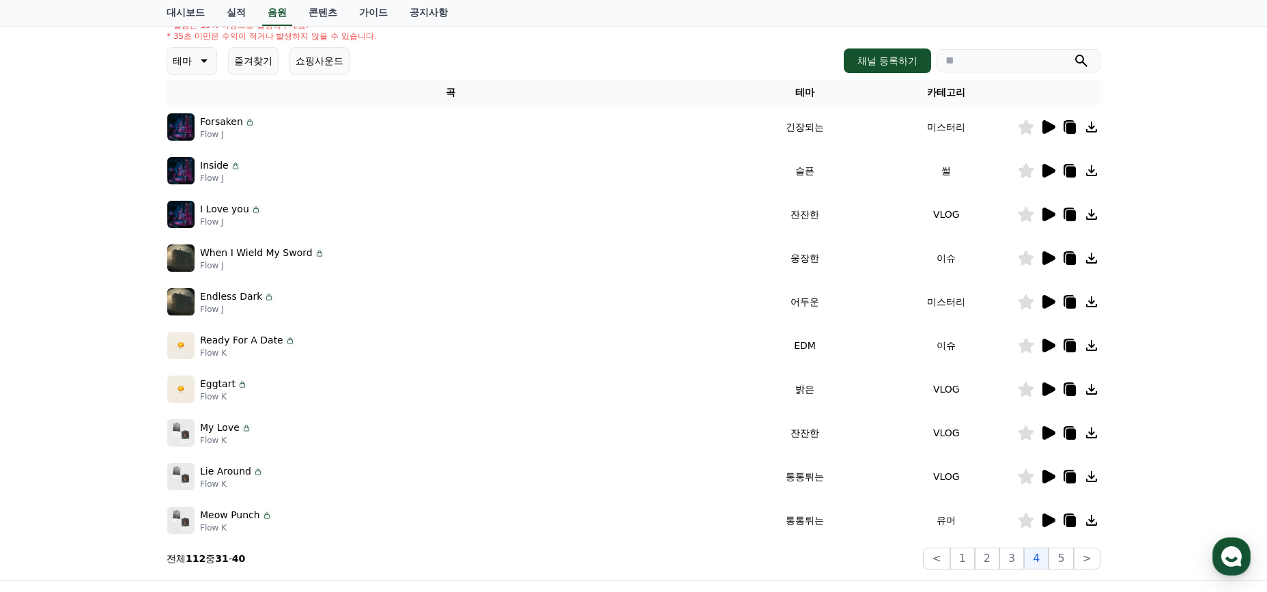
scroll to position [147, 0]
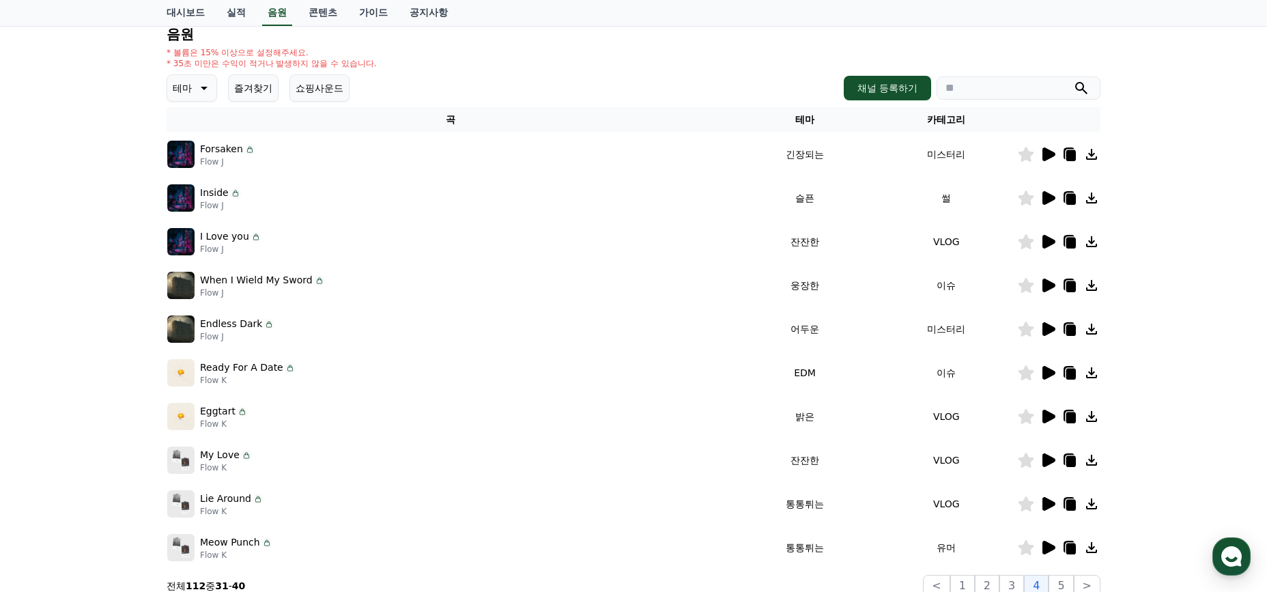
click at [1048, 418] on icon at bounding box center [1048, 417] width 13 height 14
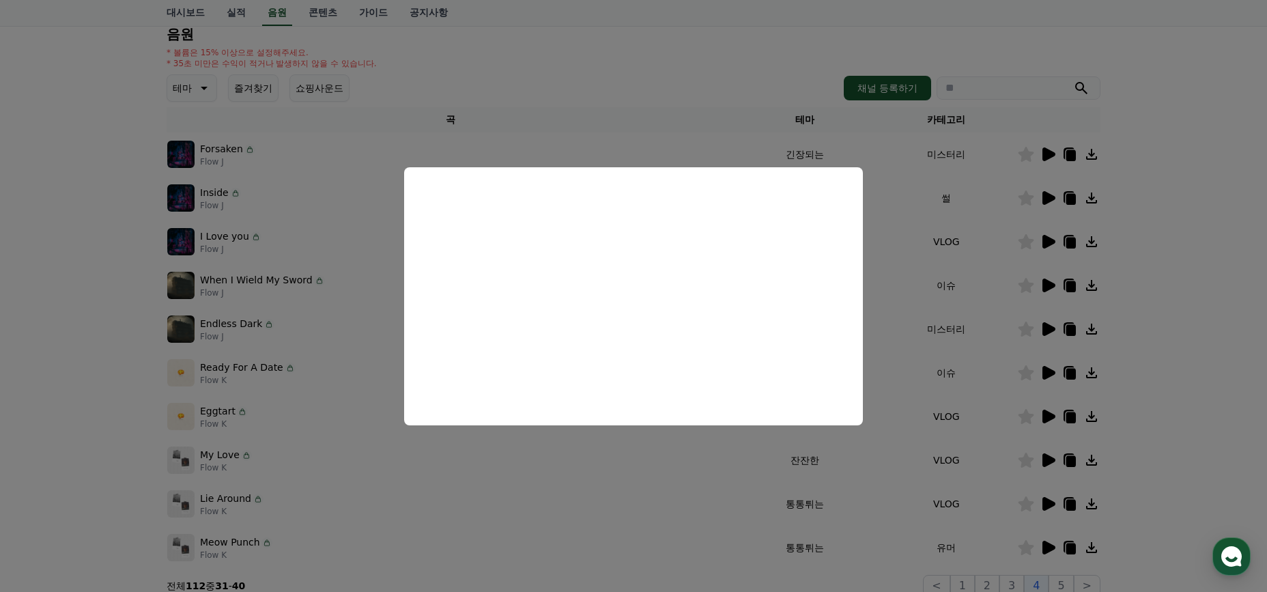
drag, startPoint x: 733, startPoint y: 497, endPoint x: 788, endPoint y: 482, distance: 56.6
click at [736, 498] on button "close modal" at bounding box center [633, 296] width 1267 height 592
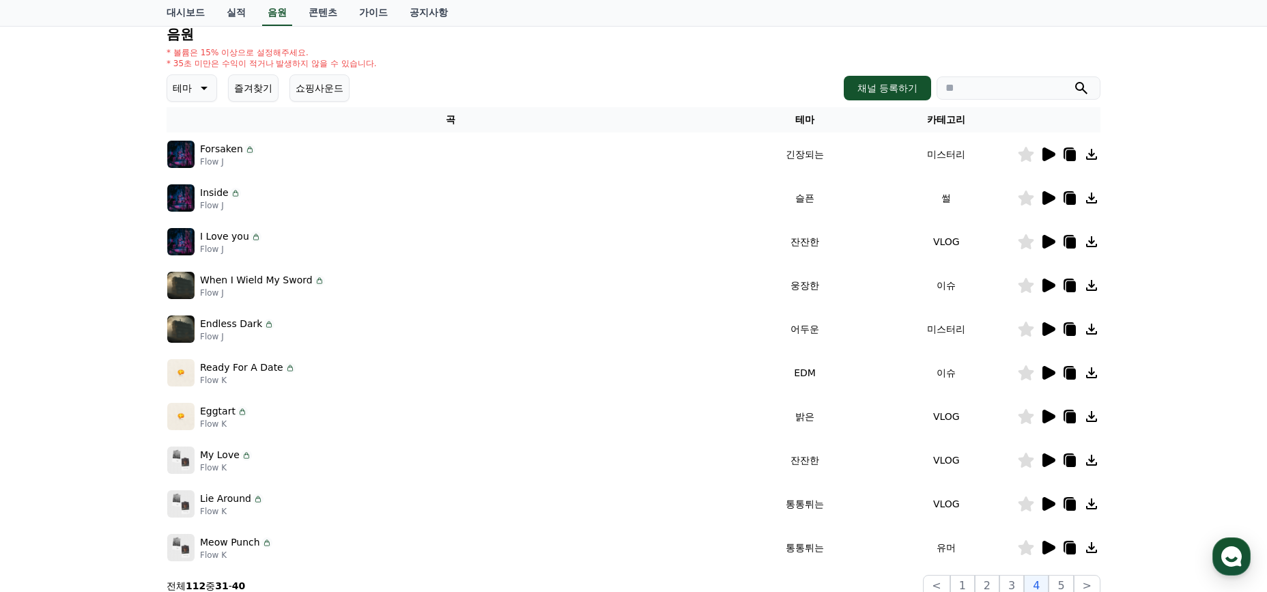
click at [1049, 376] on icon at bounding box center [1048, 373] width 13 height 14
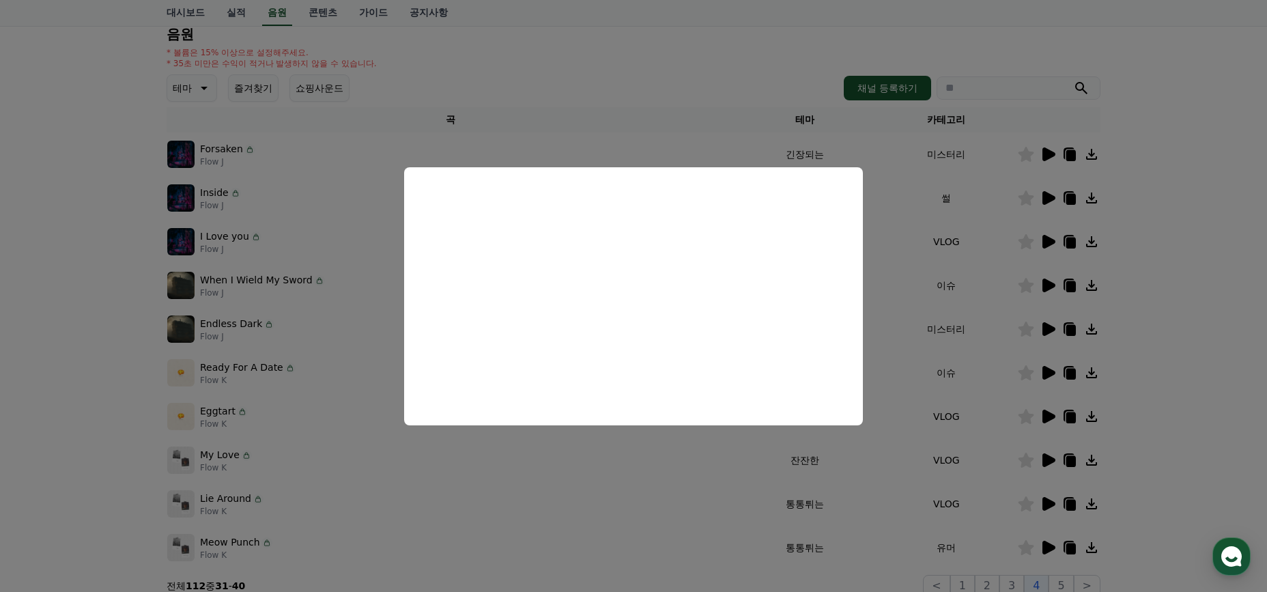
click at [711, 471] on button "close modal" at bounding box center [633, 296] width 1267 height 592
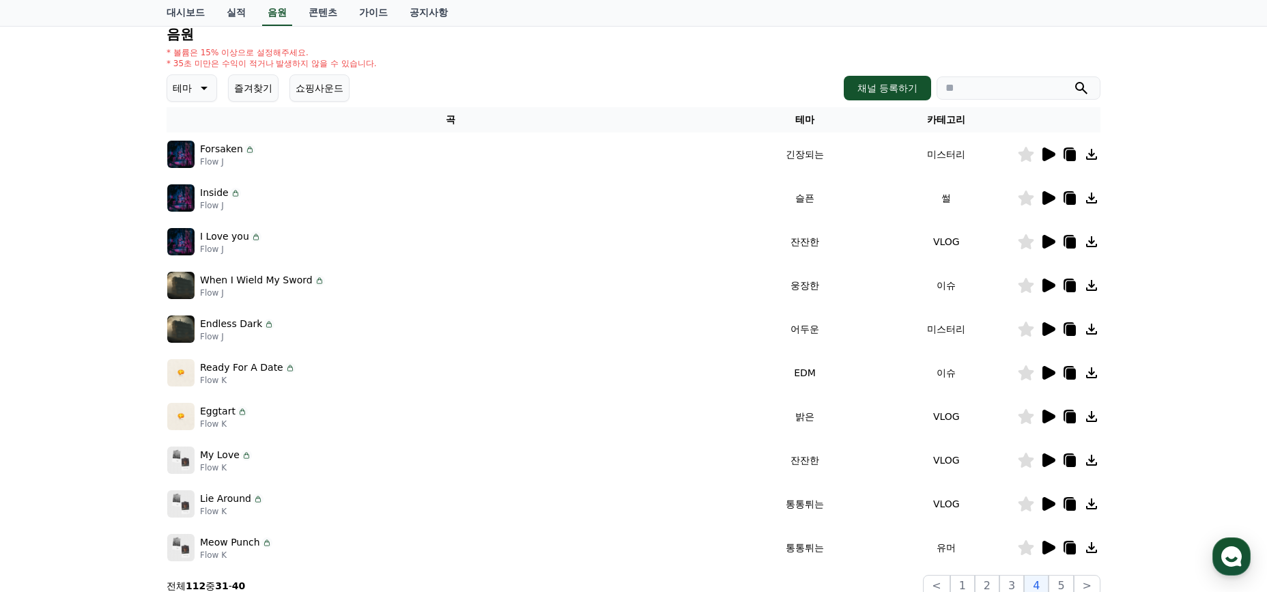
click at [1042, 195] on icon at bounding box center [1048, 198] width 13 height 14
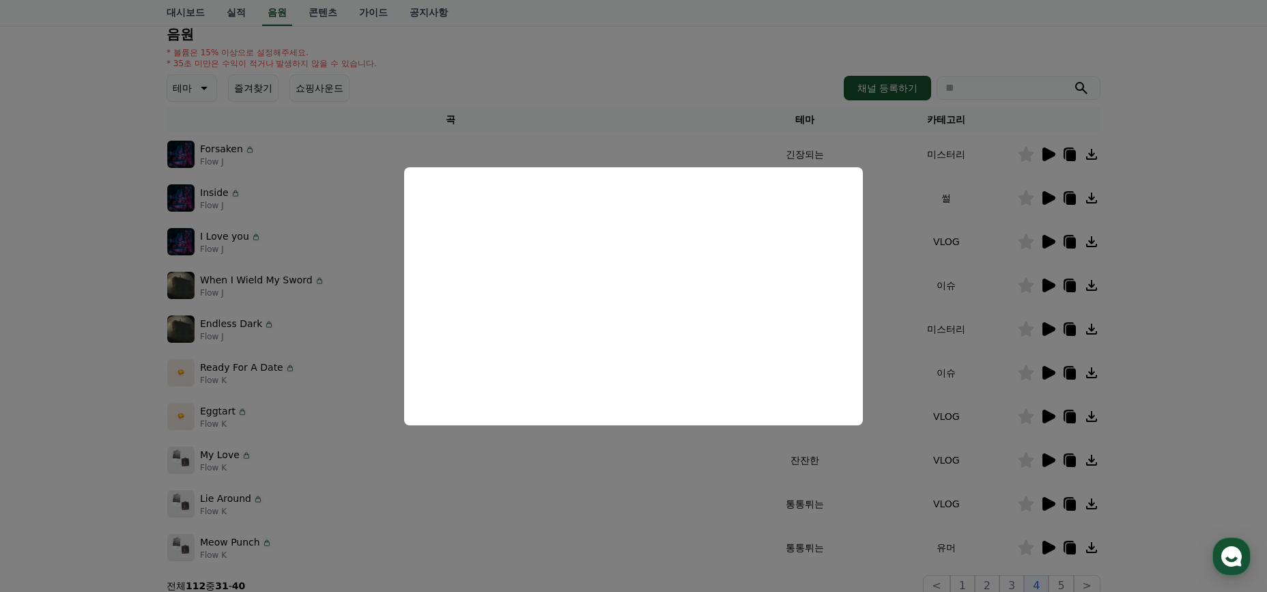
click at [968, 260] on button "close modal" at bounding box center [633, 296] width 1267 height 592
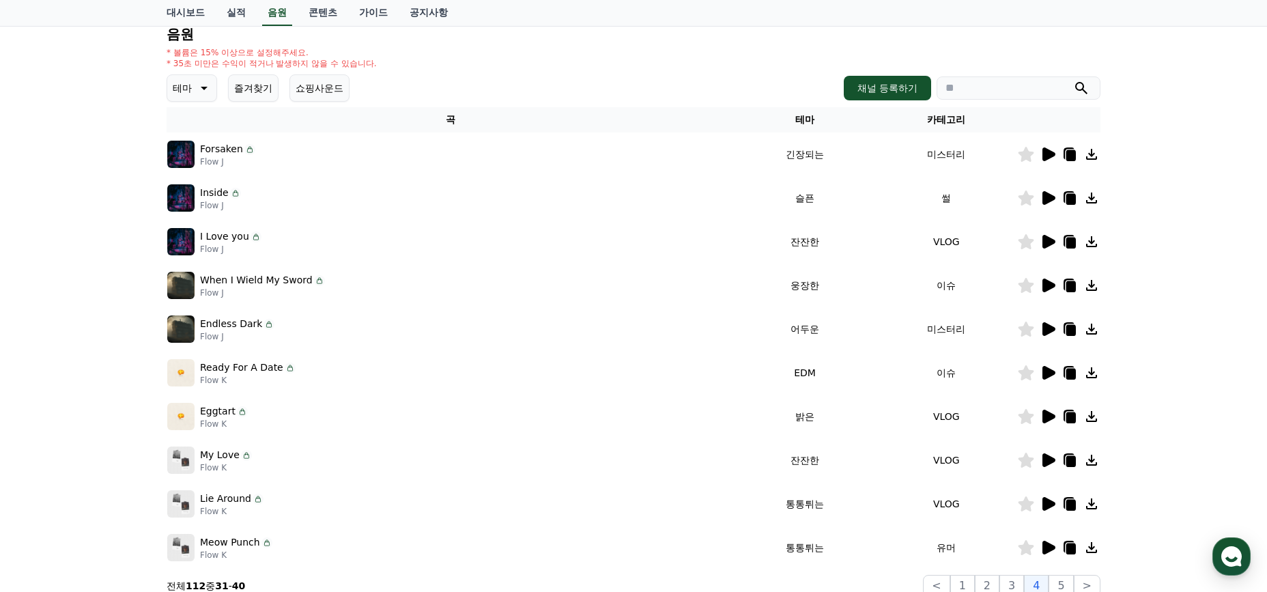
click at [1050, 243] on icon at bounding box center [1048, 242] width 13 height 14
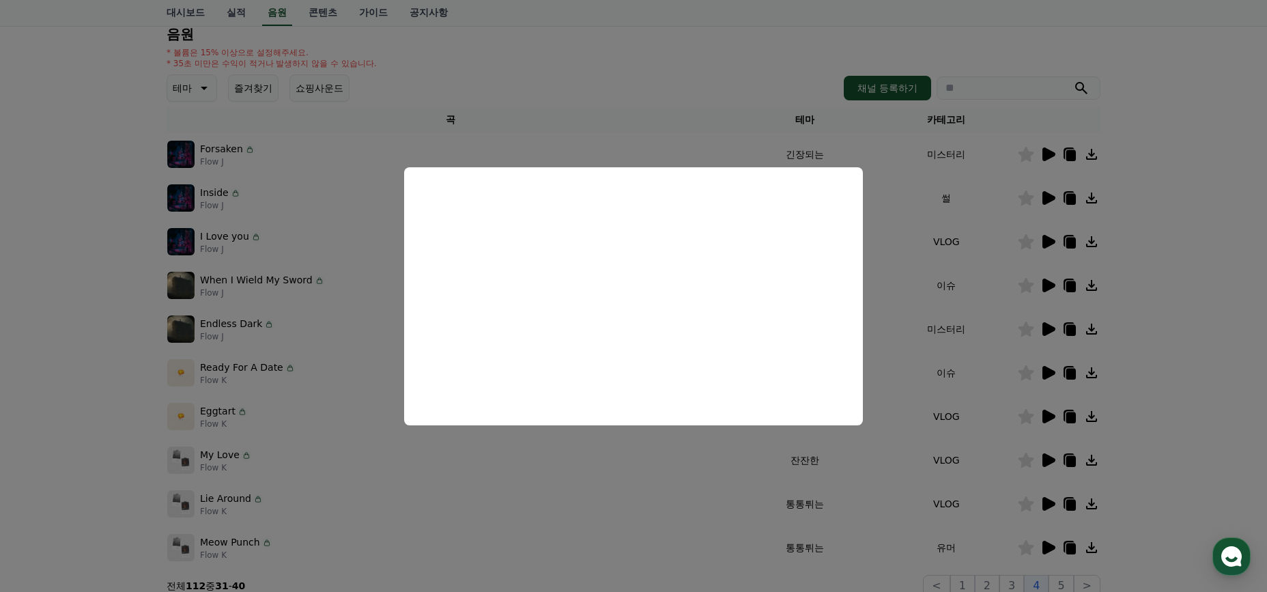
click at [1021, 176] on button "close modal" at bounding box center [633, 296] width 1267 height 592
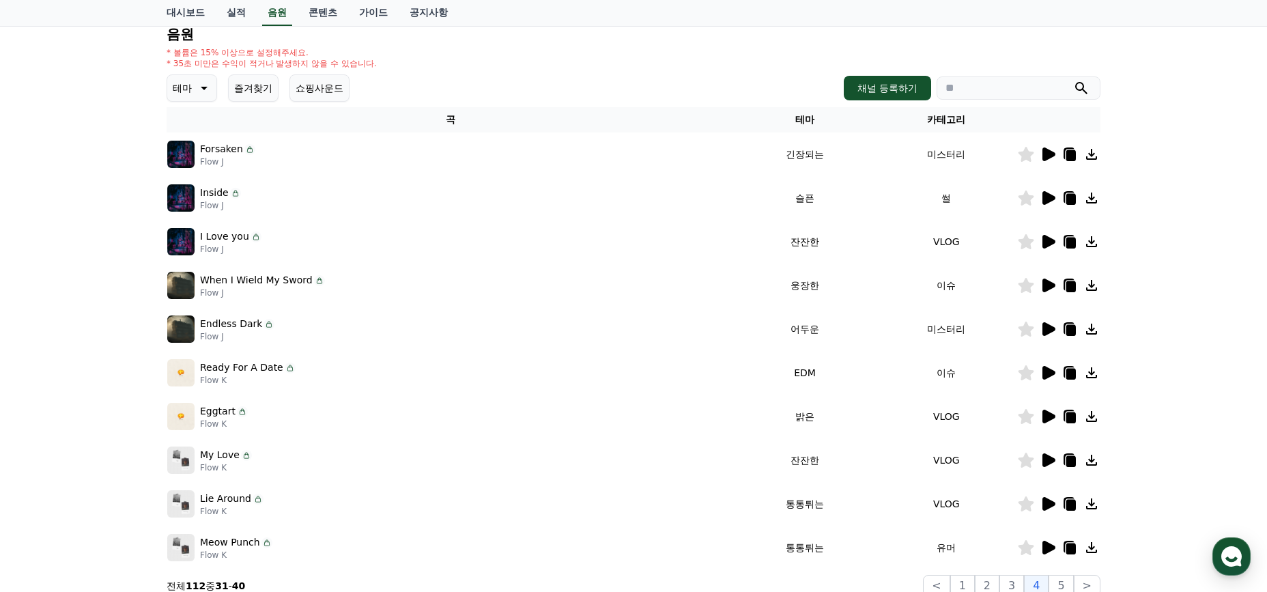
click at [1044, 152] on icon at bounding box center [1048, 154] width 13 height 14
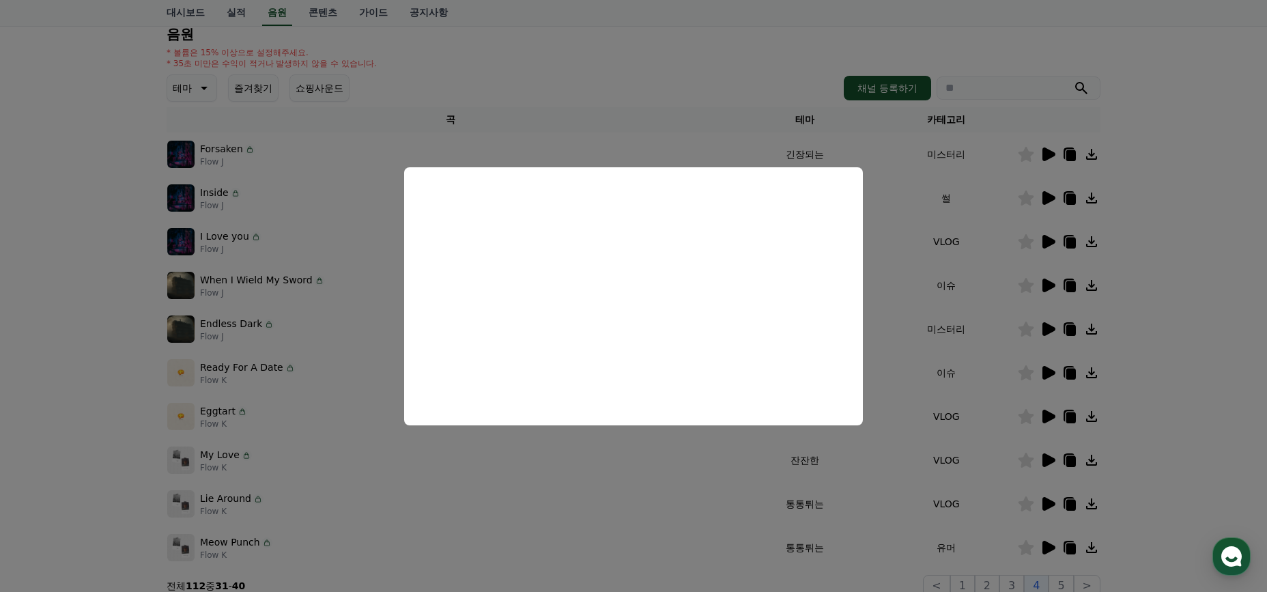
click at [613, 459] on button "close modal" at bounding box center [633, 296] width 1267 height 592
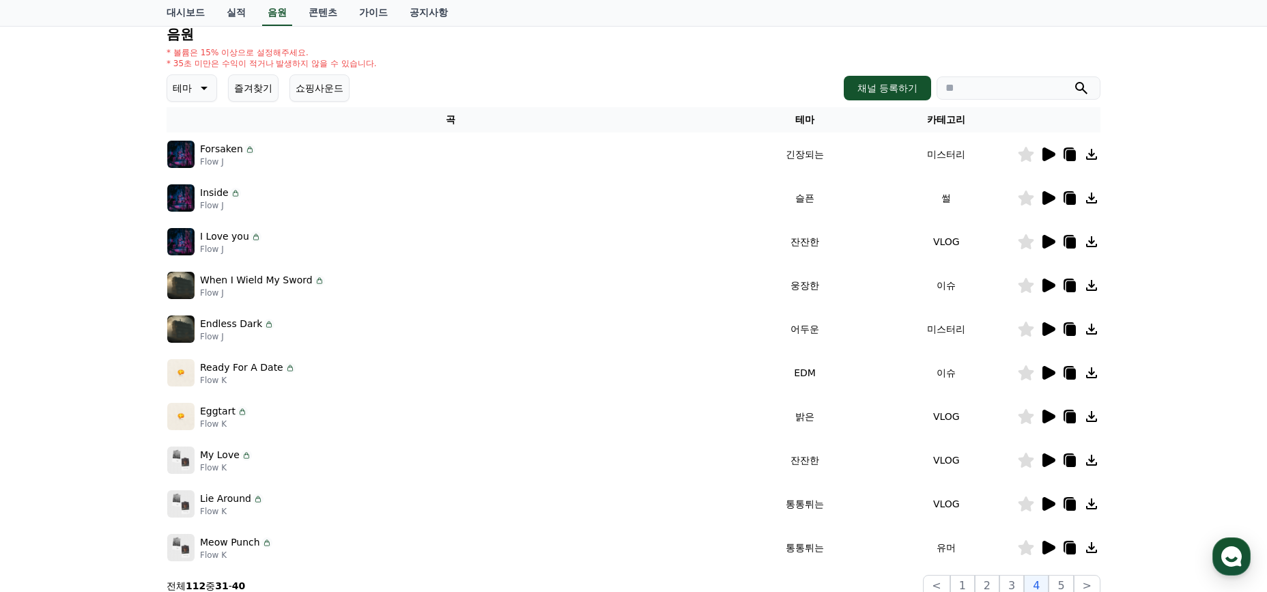
scroll to position [154, 0]
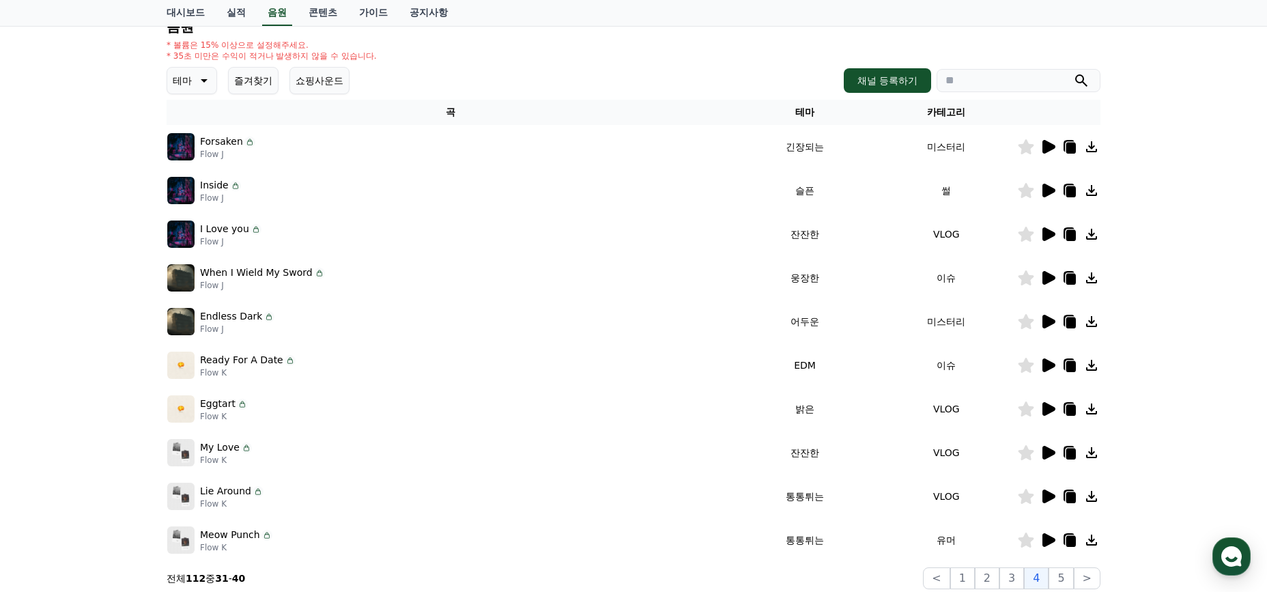
click at [1040, 405] on icon at bounding box center [1047, 409] width 16 height 16
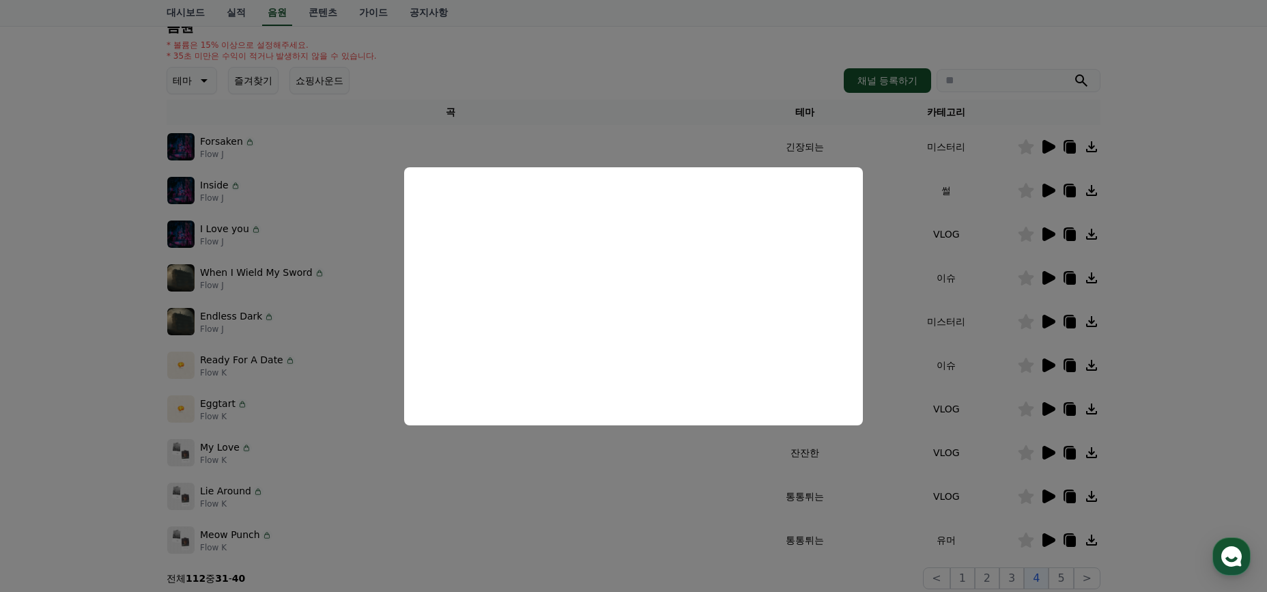
drag, startPoint x: 655, startPoint y: 510, endPoint x: 878, endPoint y: 514, distance: 223.9
click at [655, 509] on button "close modal" at bounding box center [633, 296] width 1267 height 592
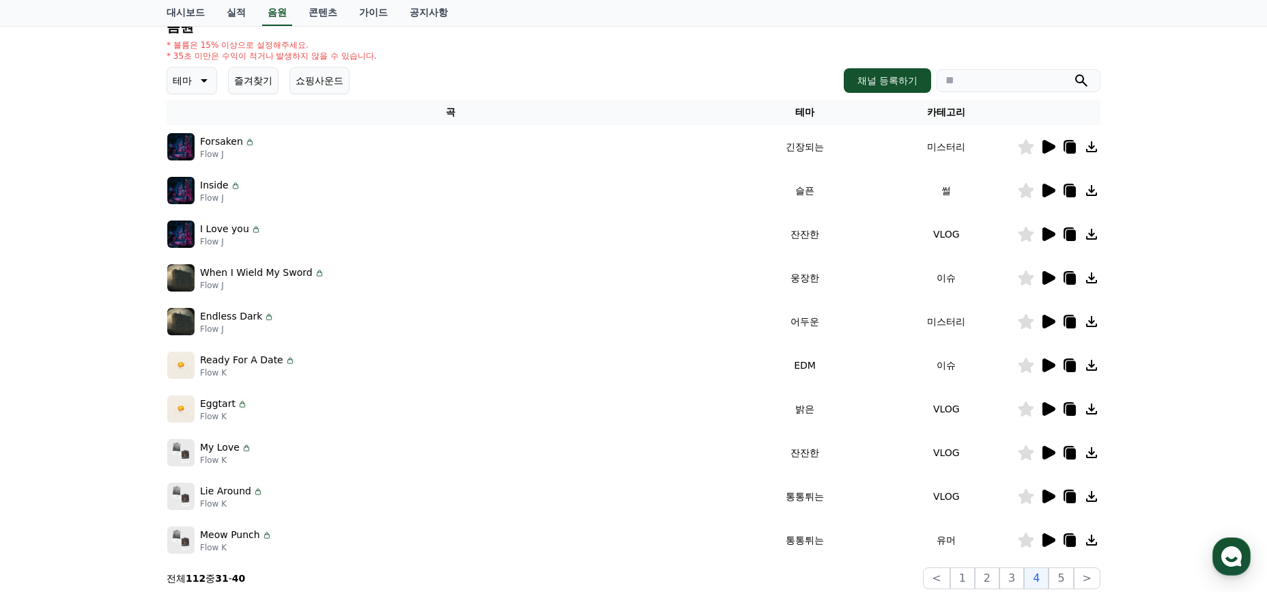
click at [1050, 498] on icon at bounding box center [1048, 496] width 13 height 14
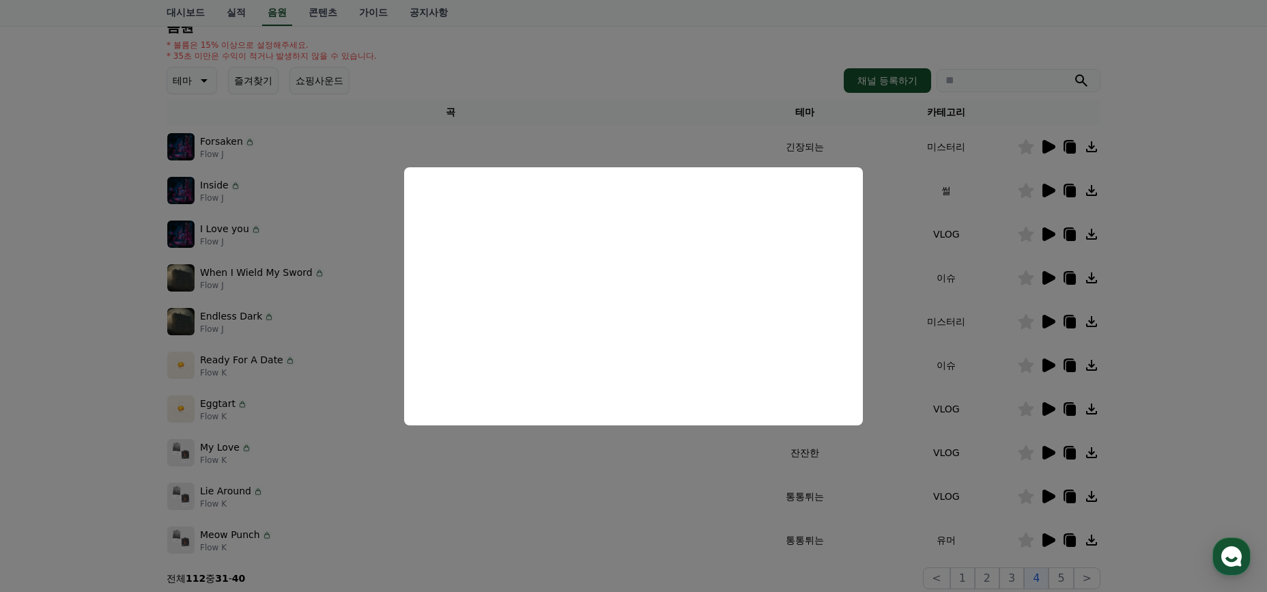
click at [625, 494] on button "close modal" at bounding box center [633, 296] width 1267 height 592
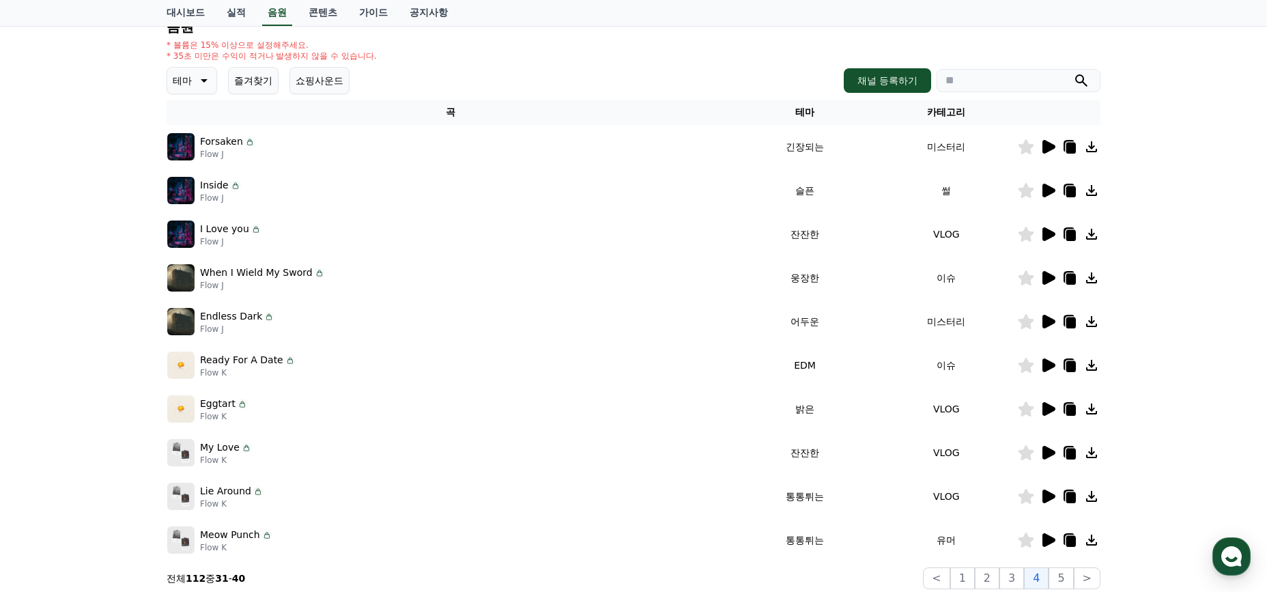
click at [1048, 541] on icon at bounding box center [1048, 540] width 13 height 14
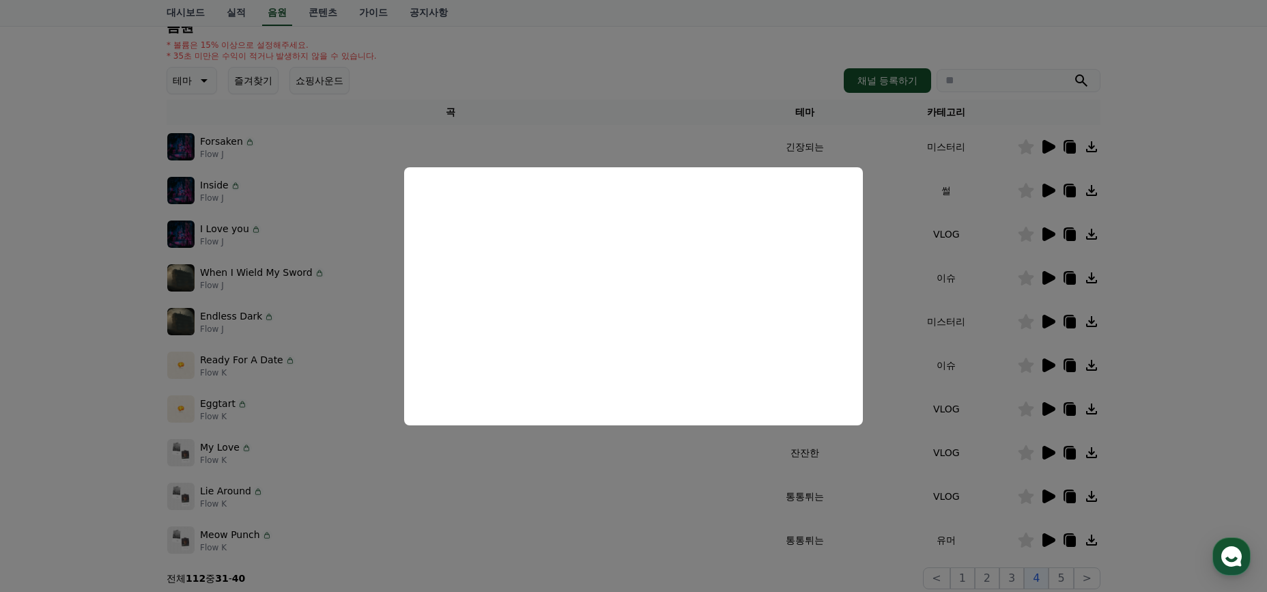
click at [880, 523] on button "close modal" at bounding box center [633, 296] width 1267 height 592
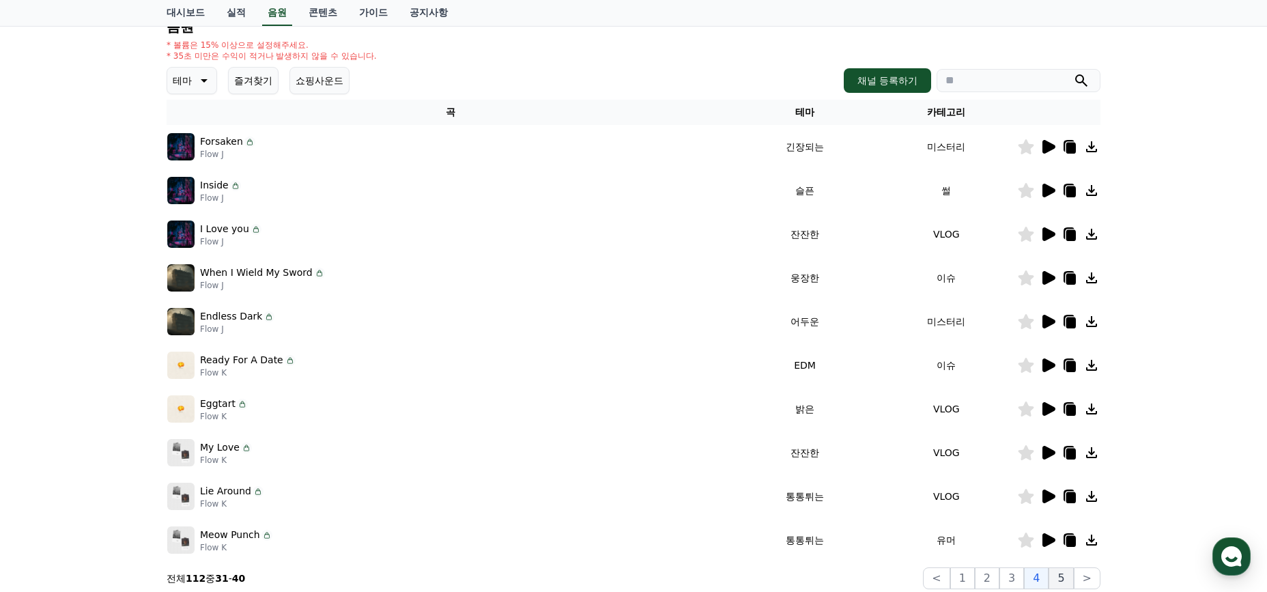
click at [1059, 577] on button "5" at bounding box center [1060, 578] width 25 height 22
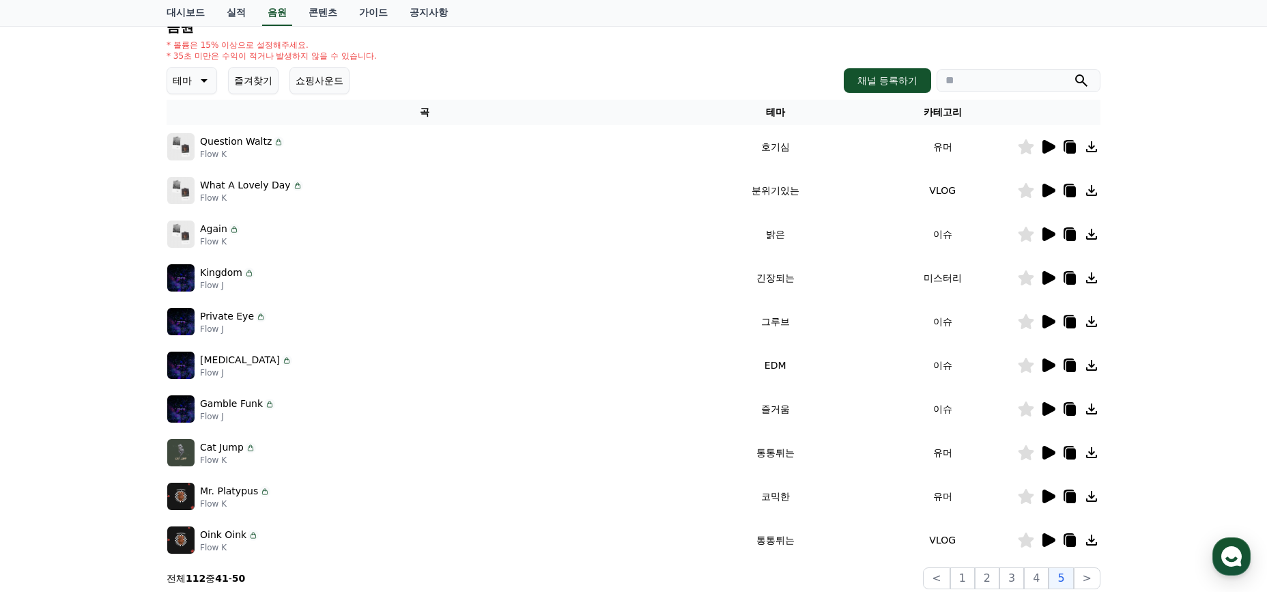
click at [491, 138] on div "Question Waltz Flow K" at bounding box center [424, 146] width 515 height 27
click at [1046, 147] on icon at bounding box center [1048, 147] width 13 height 14
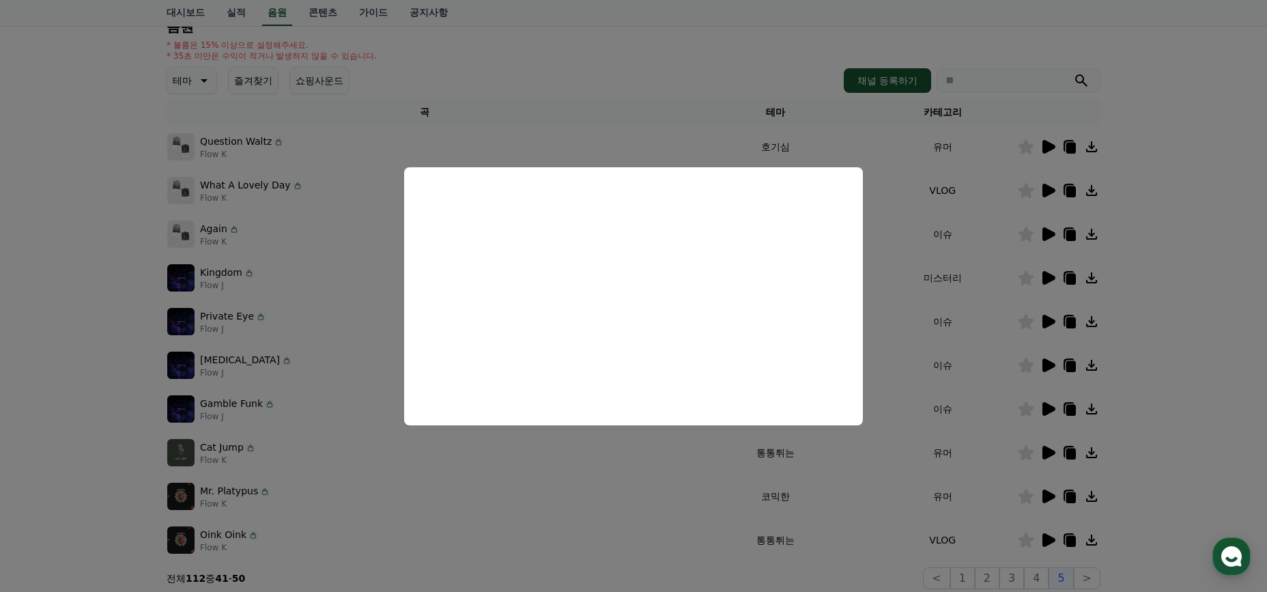
click at [330, 358] on button "close modal" at bounding box center [633, 296] width 1267 height 592
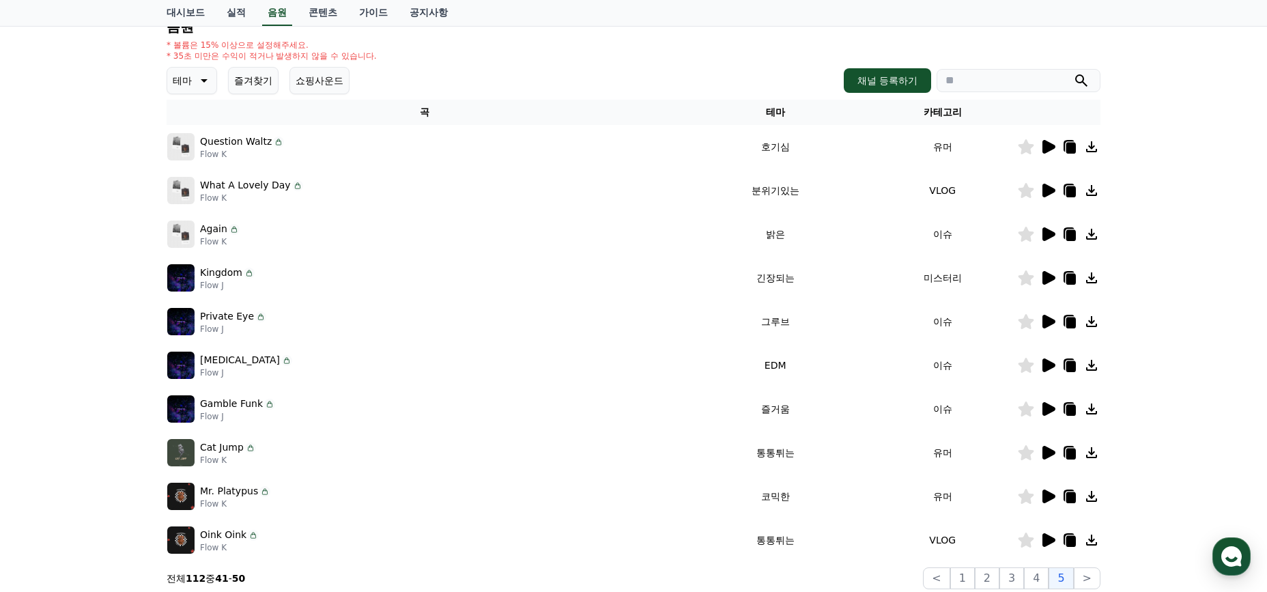
click at [1049, 188] on icon at bounding box center [1048, 191] width 13 height 14
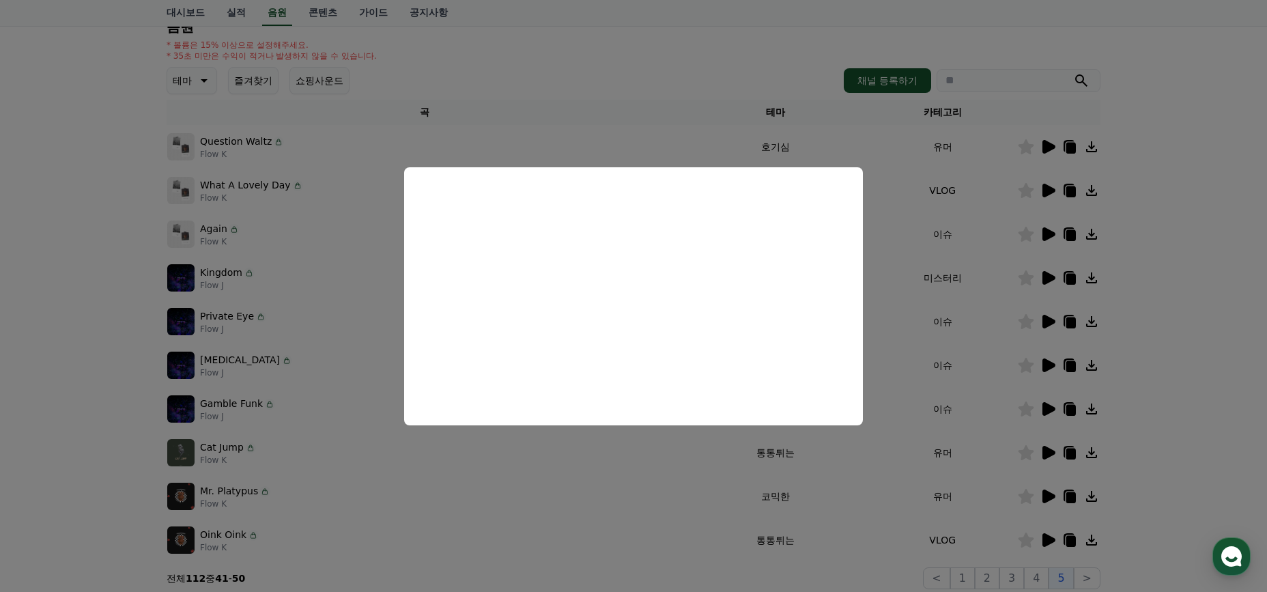
click at [941, 310] on button "close modal" at bounding box center [633, 296] width 1267 height 592
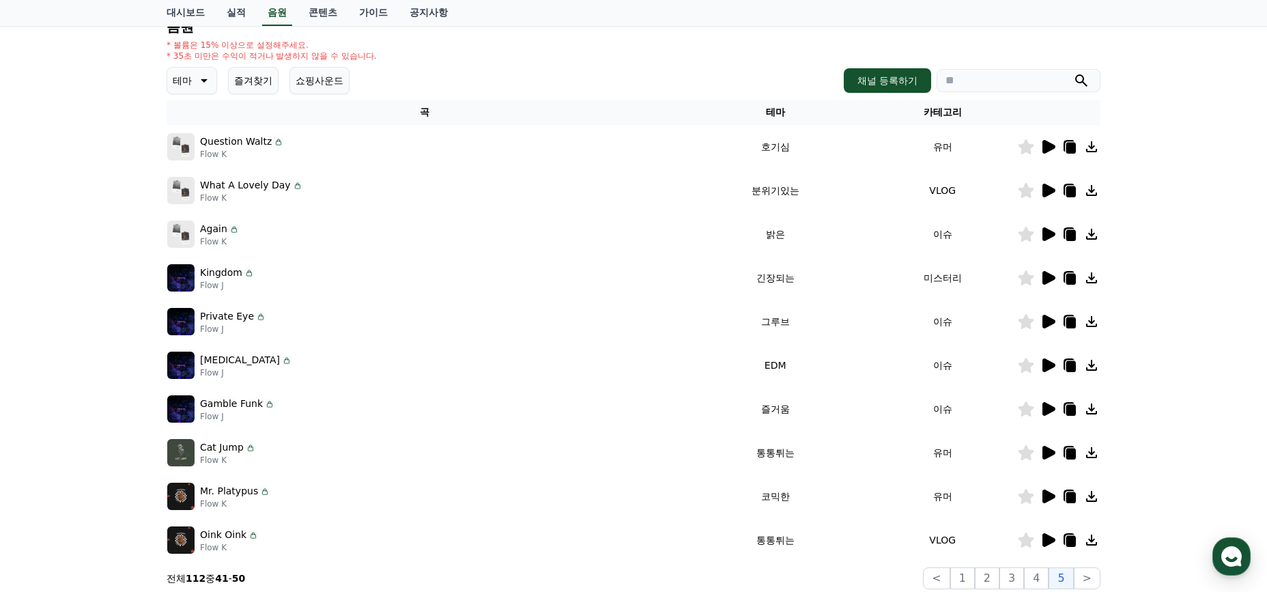
click at [1040, 234] on icon at bounding box center [1047, 234] width 16 height 16
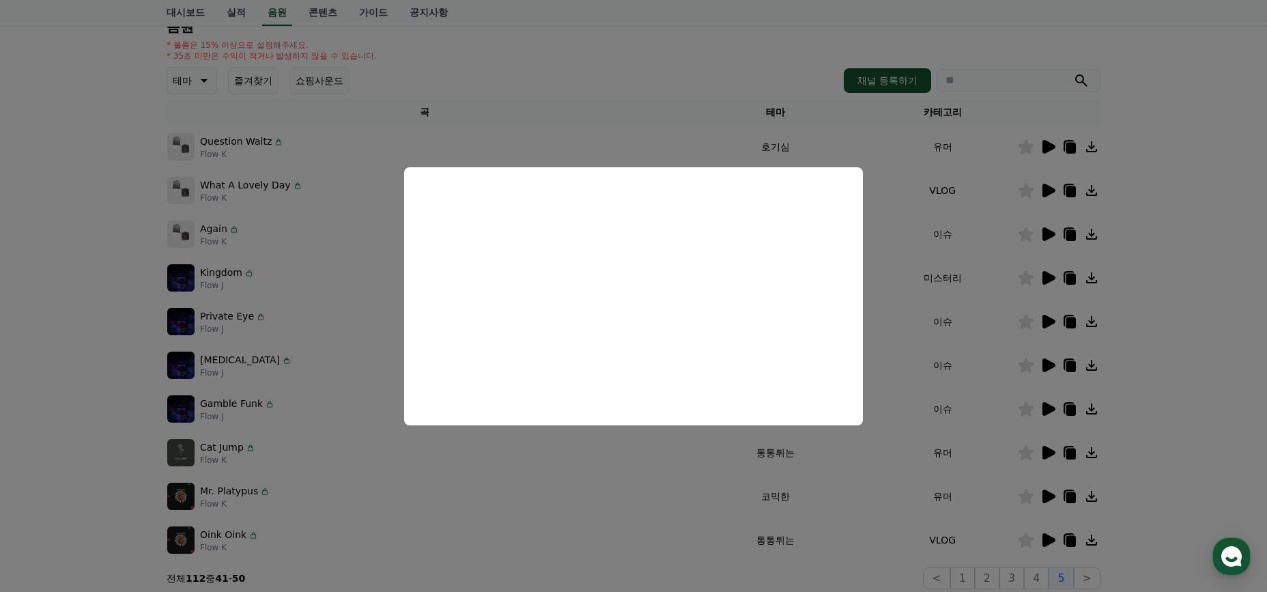
click at [566, 505] on button "close modal" at bounding box center [633, 296] width 1267 height 592
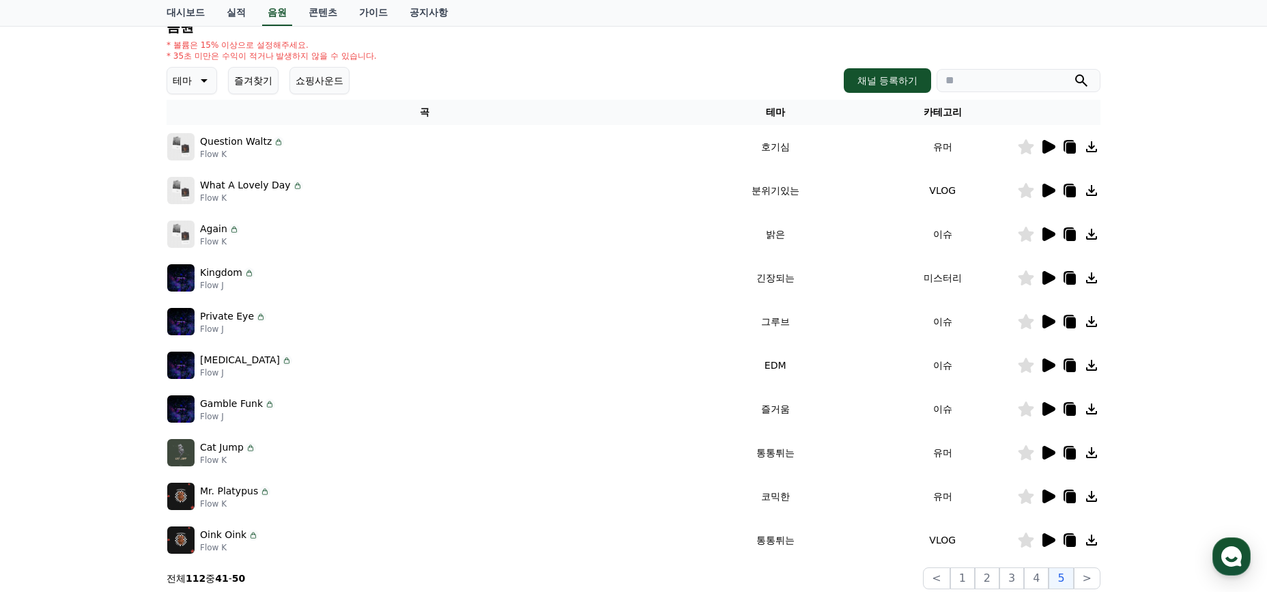
click at [1047, 277] on icon at bounding box center [1048, 278] width 13 height 14
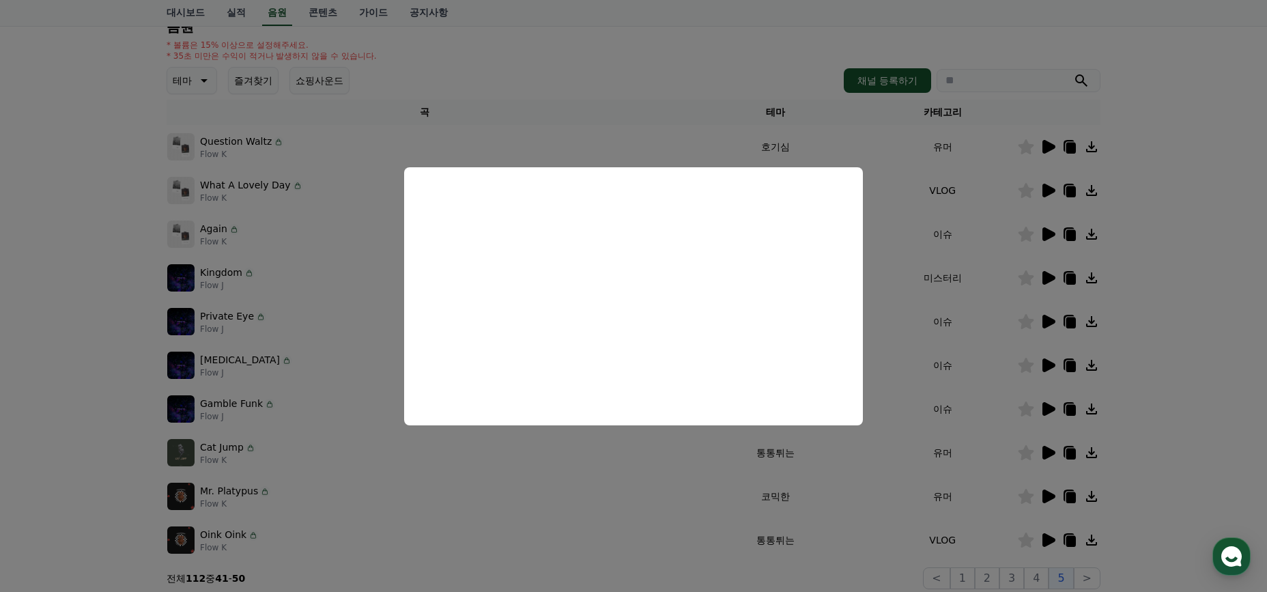
click at [935, 429] on button "close modal" at bounding box center [633, 296] width 1267 height 592
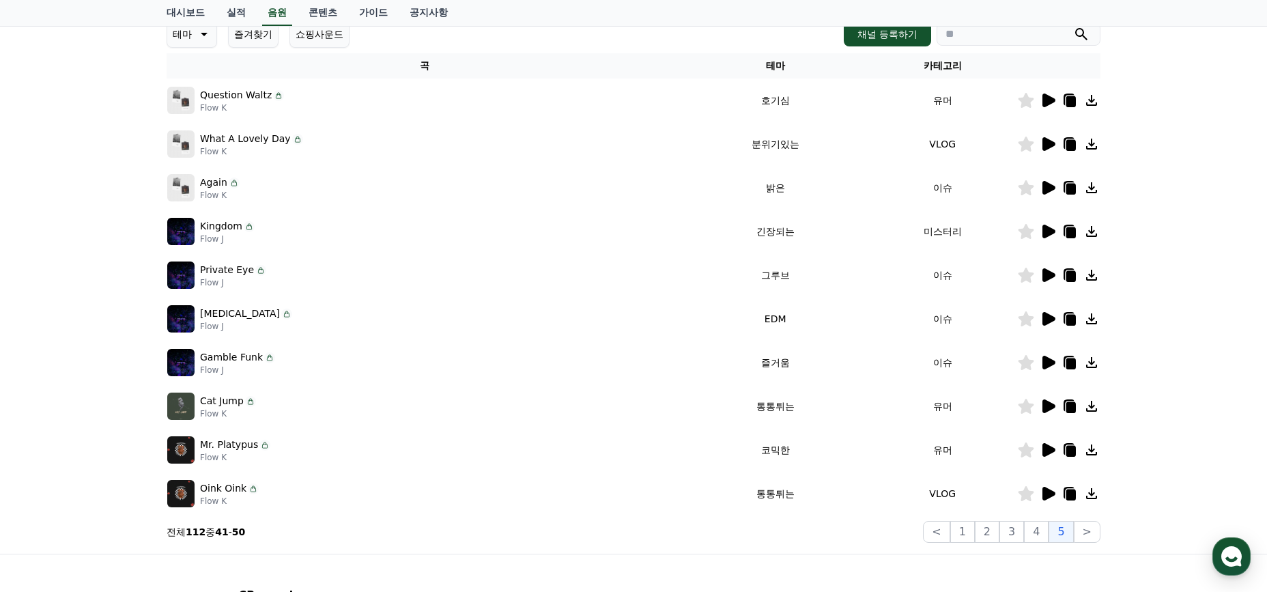
scroll to position [238, 0]
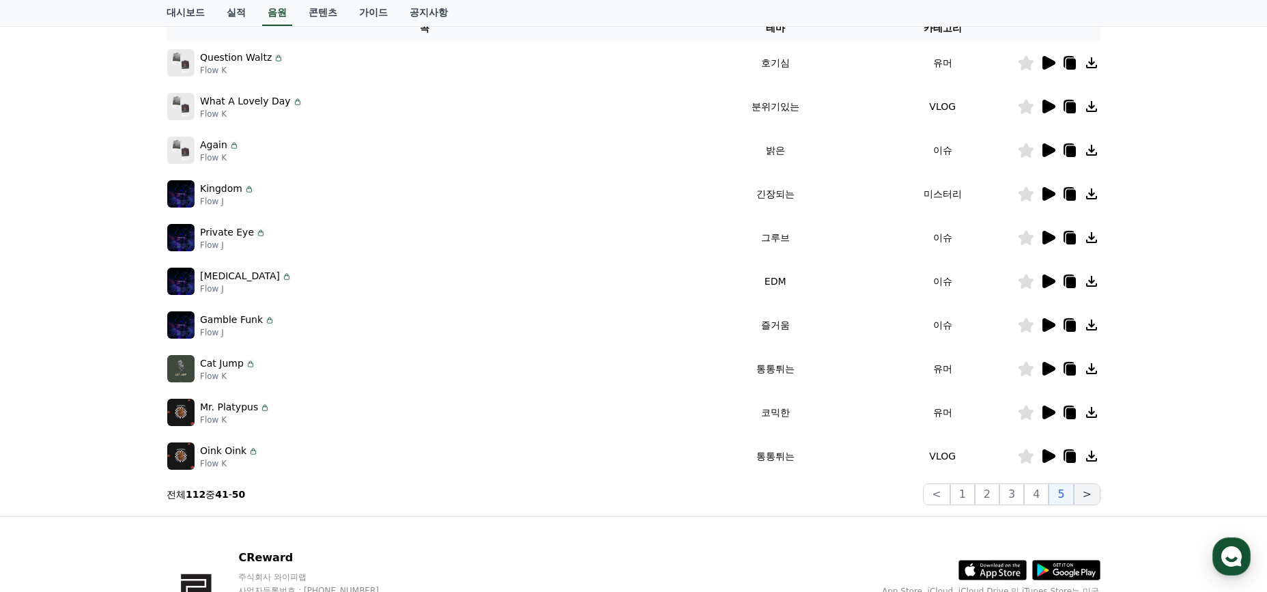
click at [1082, 496] on button ">" at bounding box center [1087, 494] width 27 height 22
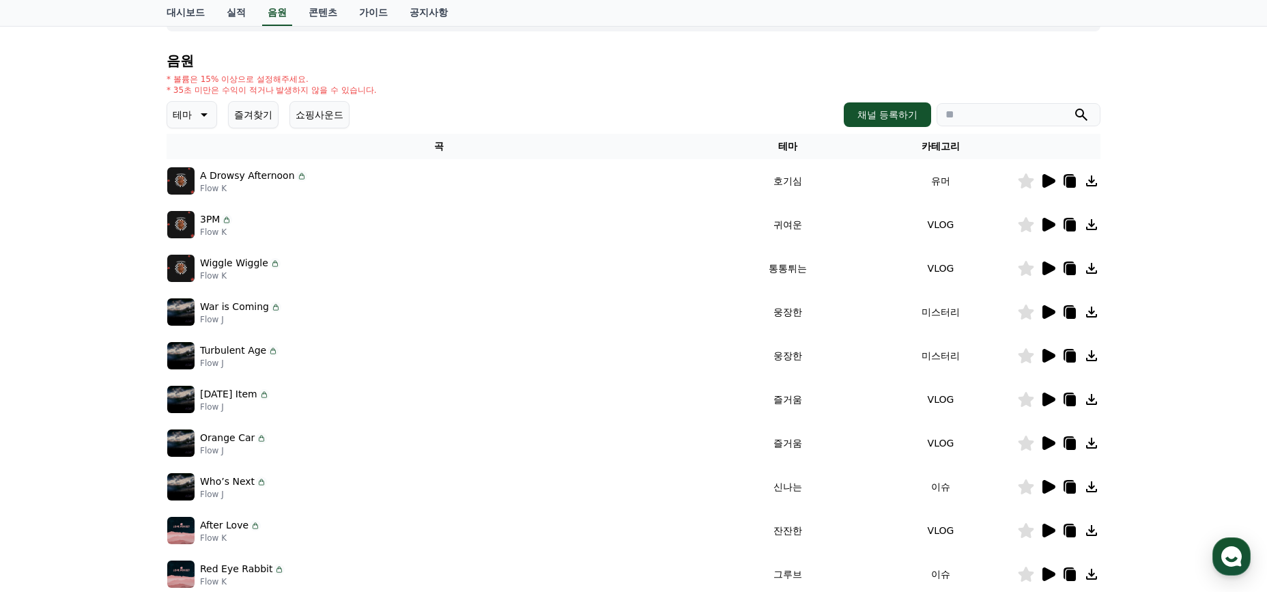
scroll to position [132, 0]
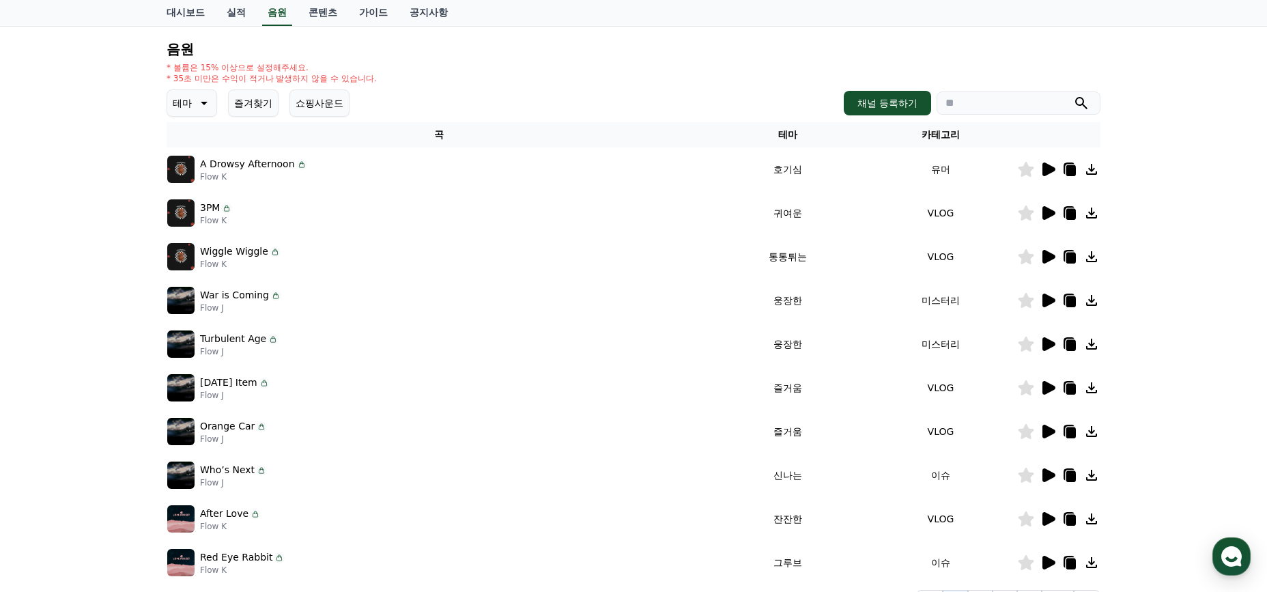
click at [1055, 513] on icon at bounding box center [1047, 519] width 16 height 16
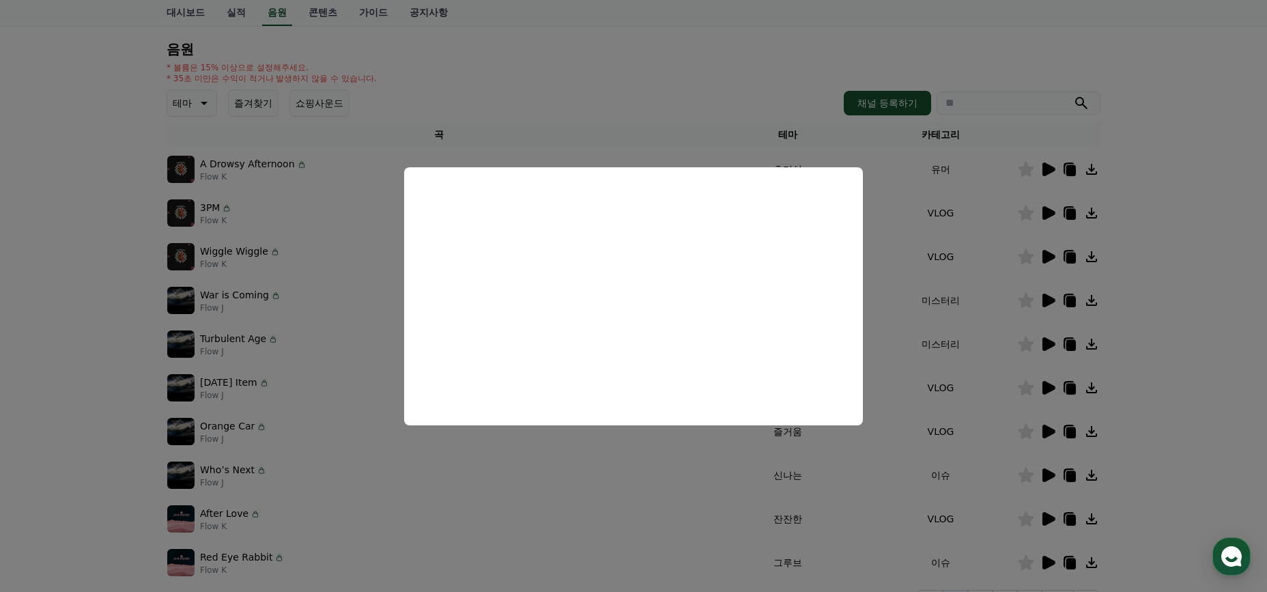
click at [707, 470] on button "close modal" at bounding box center [633, 296] width 1267 height 592
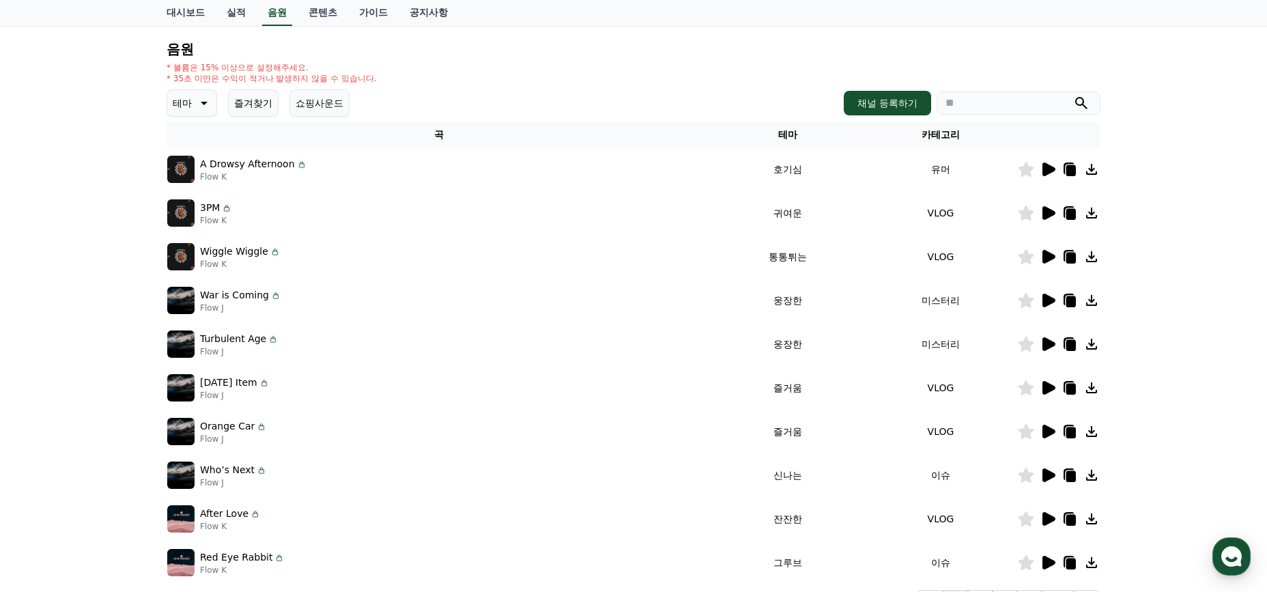
click at [1046, 182] on td at bounding box center [1058, 169] width 83 height 44
click at [1044, 177] on td at bounding box center [1058, 169] width 83 height 44
click at [1045, 175] on icon at bounding box center [1047, 169] width 16 height 16
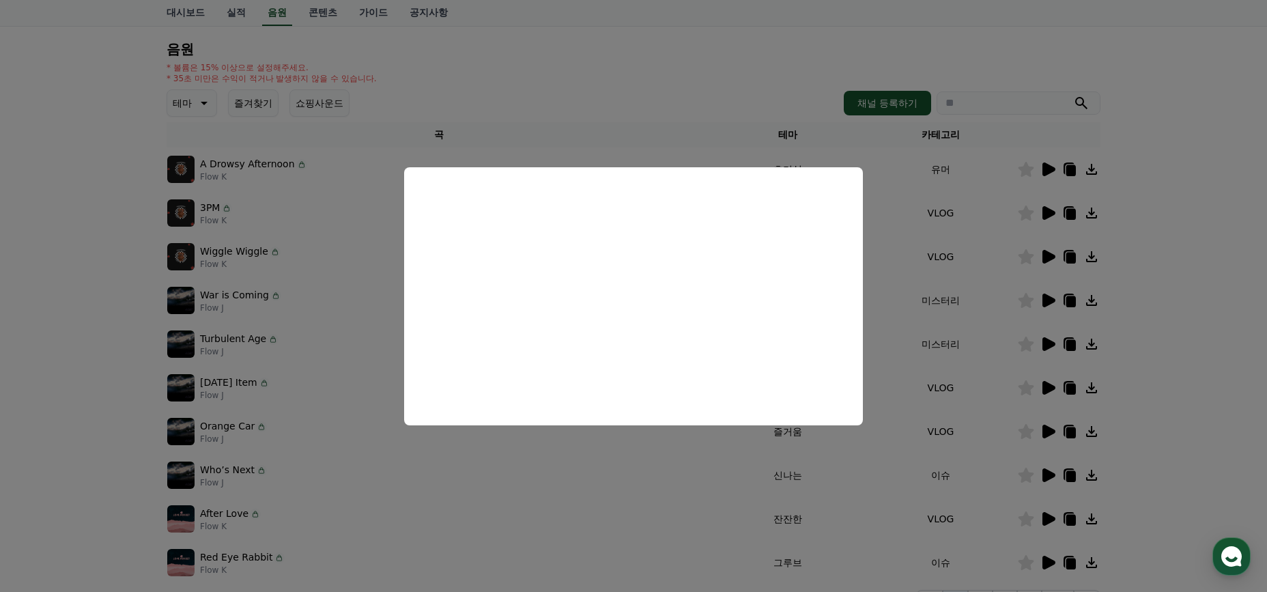
click at [302, 226] on button "close modal" at bounding box center [633, 296] width 1267 height 592
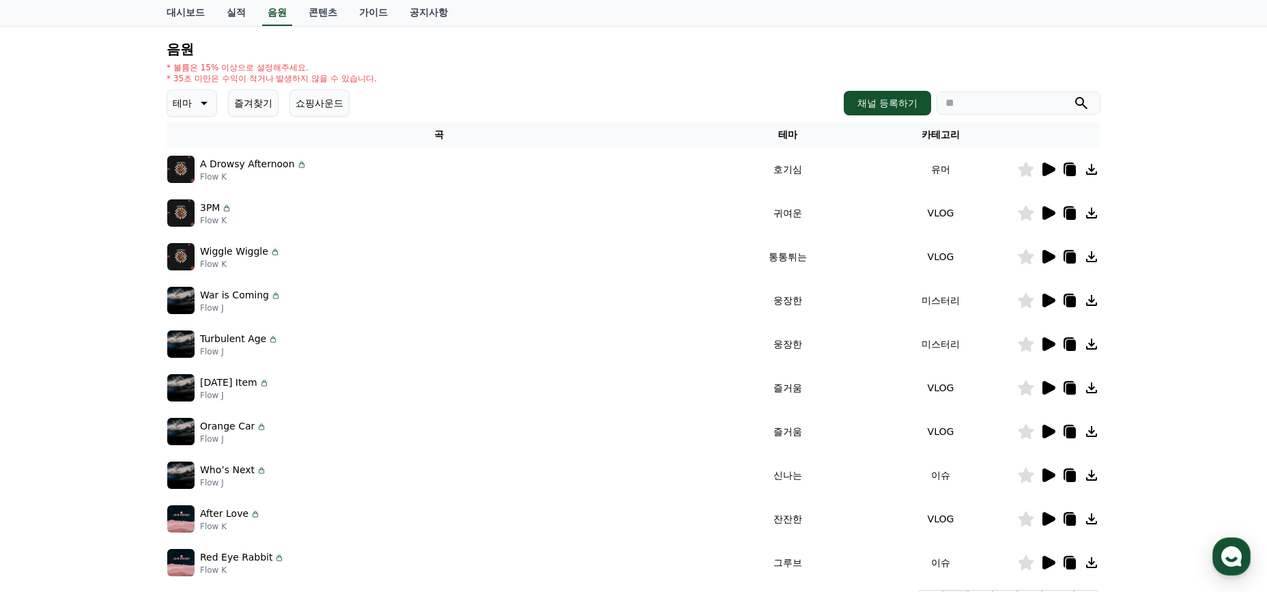
click at [1048, 216] on icon at bounding box center [1048, 213] width 13 height 14
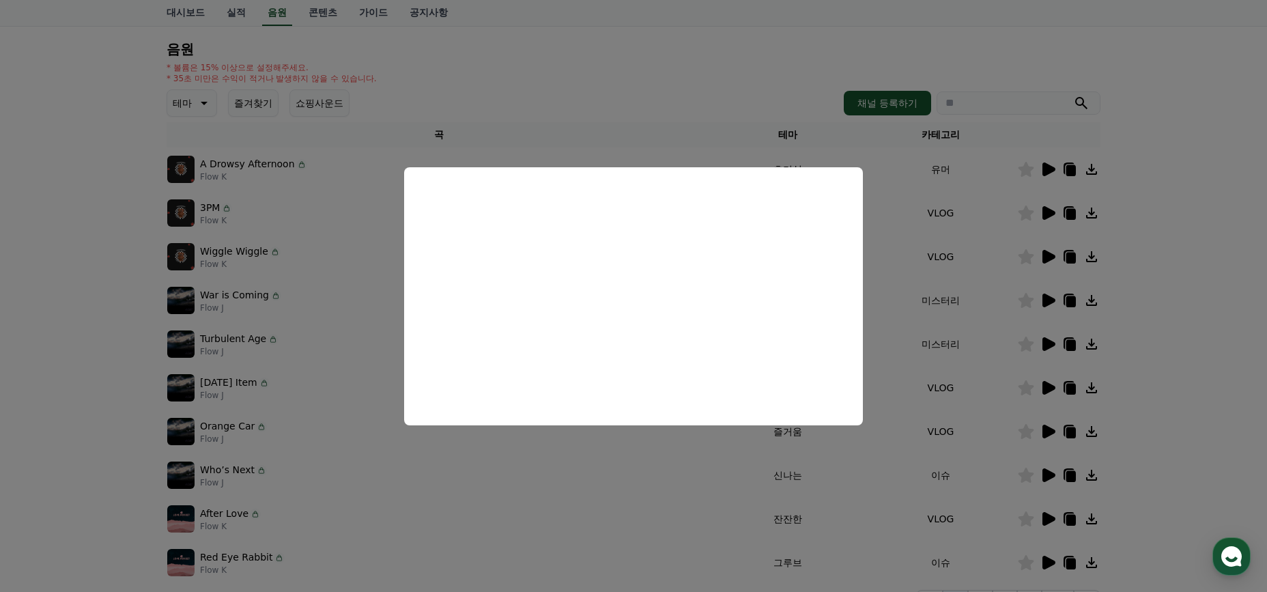
click at [323, 335] on button "close modal" at bounding box center [633, 296] width 1267 height 592
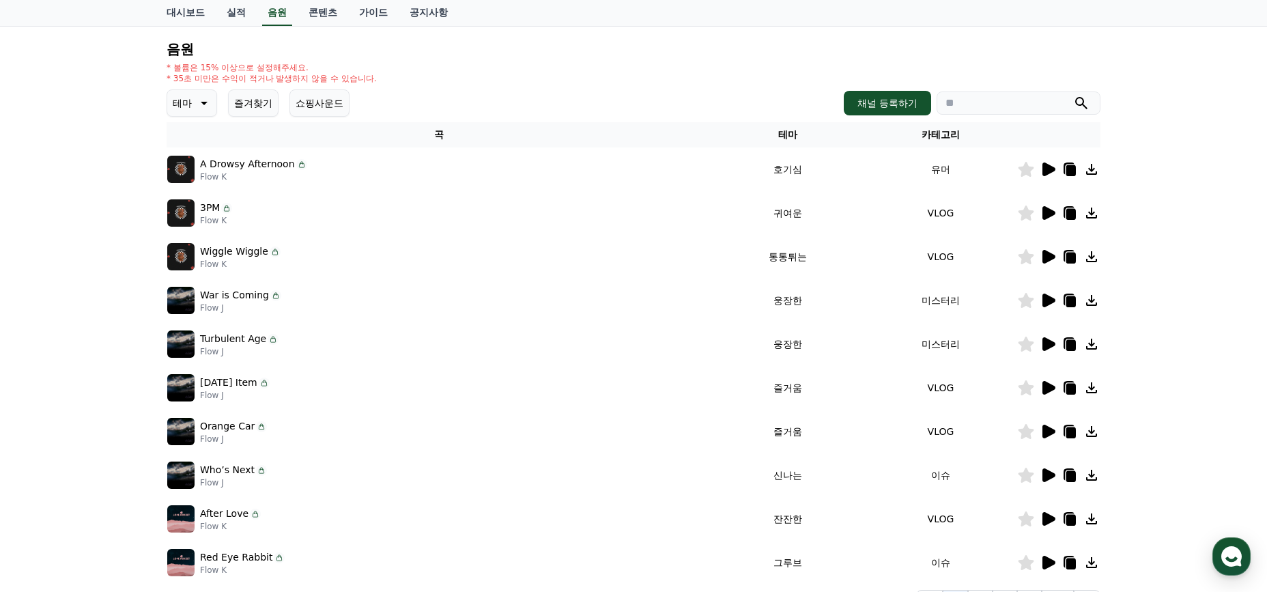
click at [1050, 208] on icon at bounding box center [1047, 213] width 16 height 16
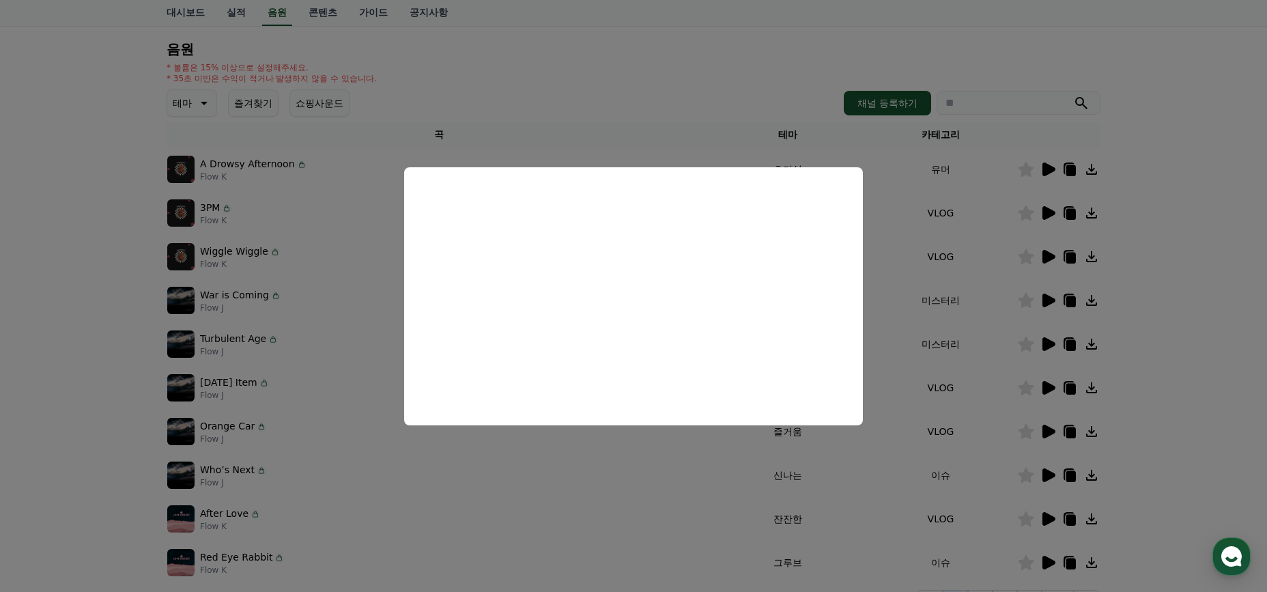
drag, startPoint x: 163, startPoint y: 334, endPoint x: 184, endPoint y: 328, distance: 22.0
click at [164, 334] on button "close modal" at bounding box center [633, 296] width 1267 height 592
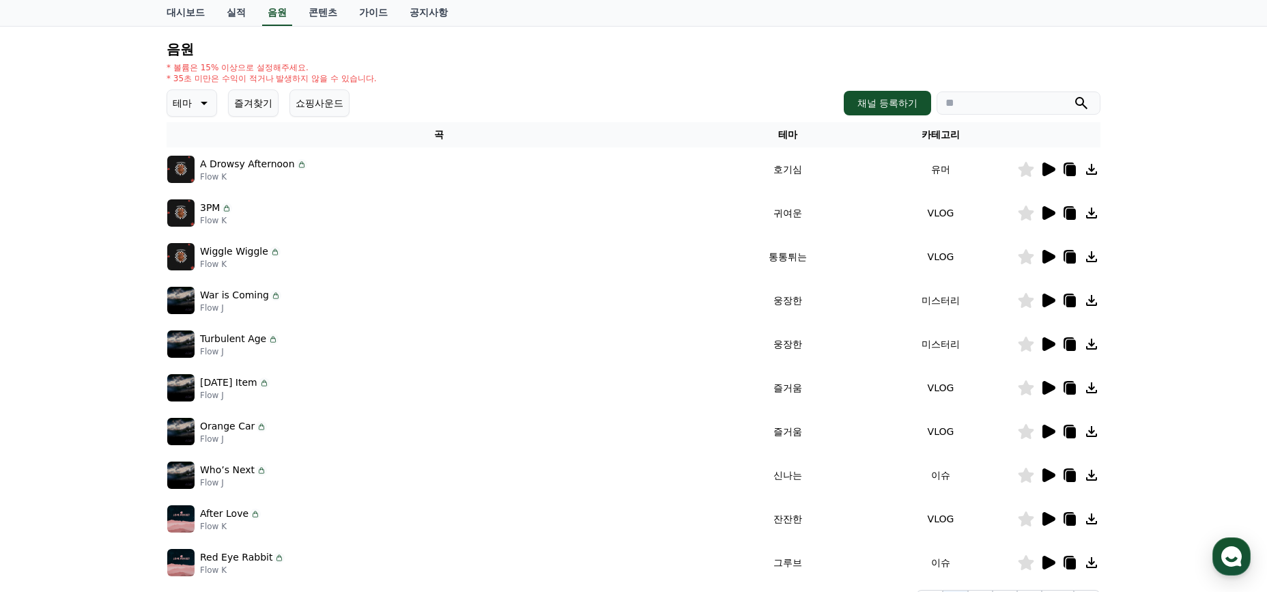
click at [1041, 169] on icon at bounding box center [1047, 169] width 16 height 16
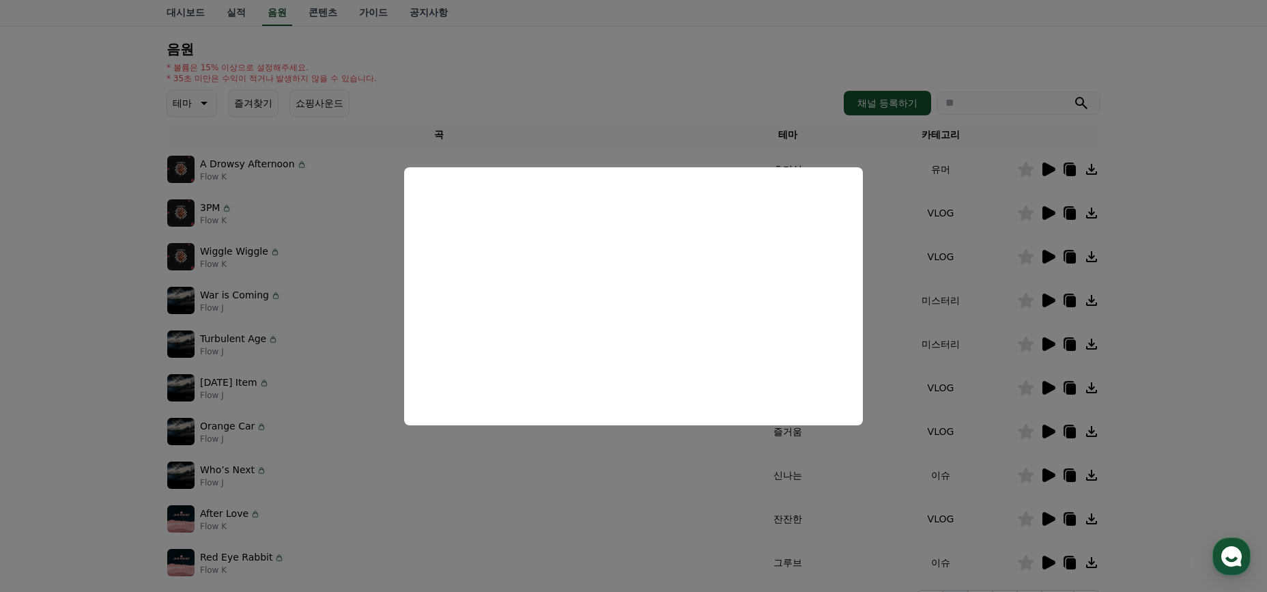
click at [392, 126] on button "close modal" at bounding box center [633, 296] width 1267 height 592
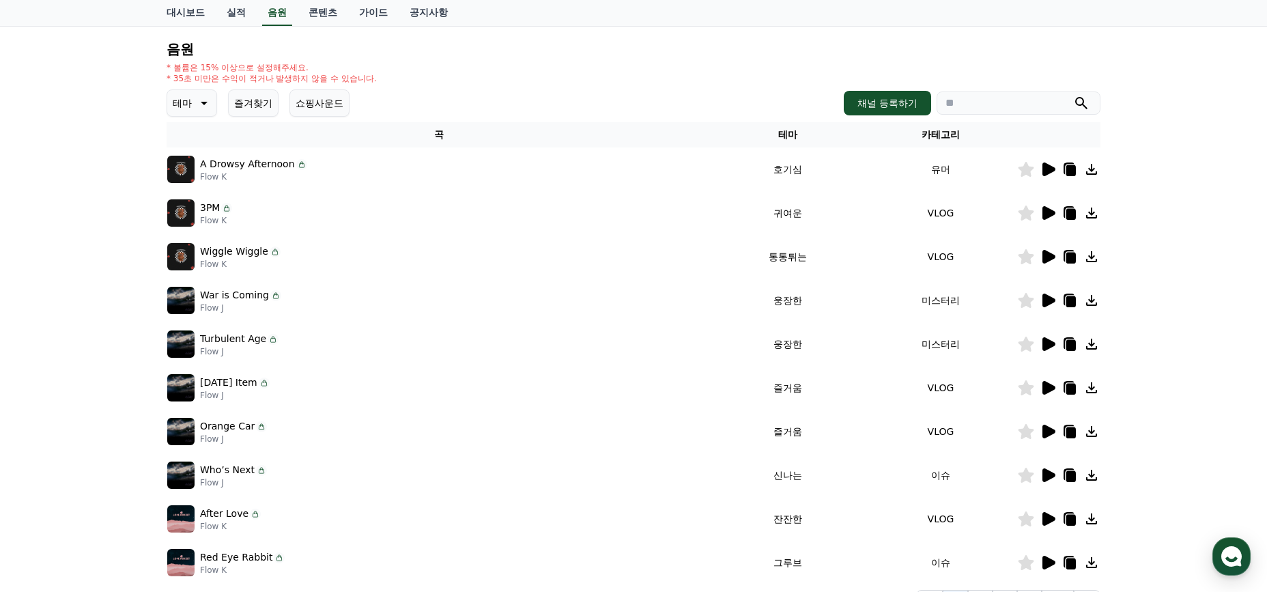
click at [991, 109] on input "search" at bounding box center [1018, 102] width 164 height 23
paste input "**********"
click at [1086, 102] on icon "submit" at bounding box center [1081, 103] width 16 height 16
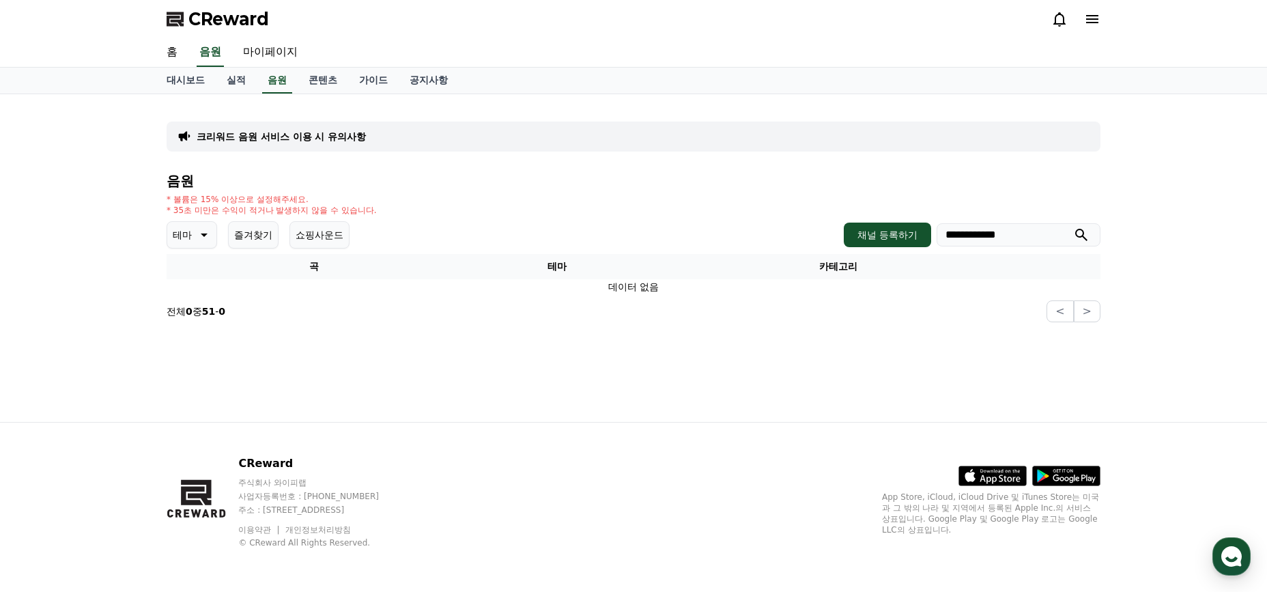
click at [964, 232] on input "**********" at bounding box center [1018, 234] width 164 height 23
paste input "search"
type input "**********"
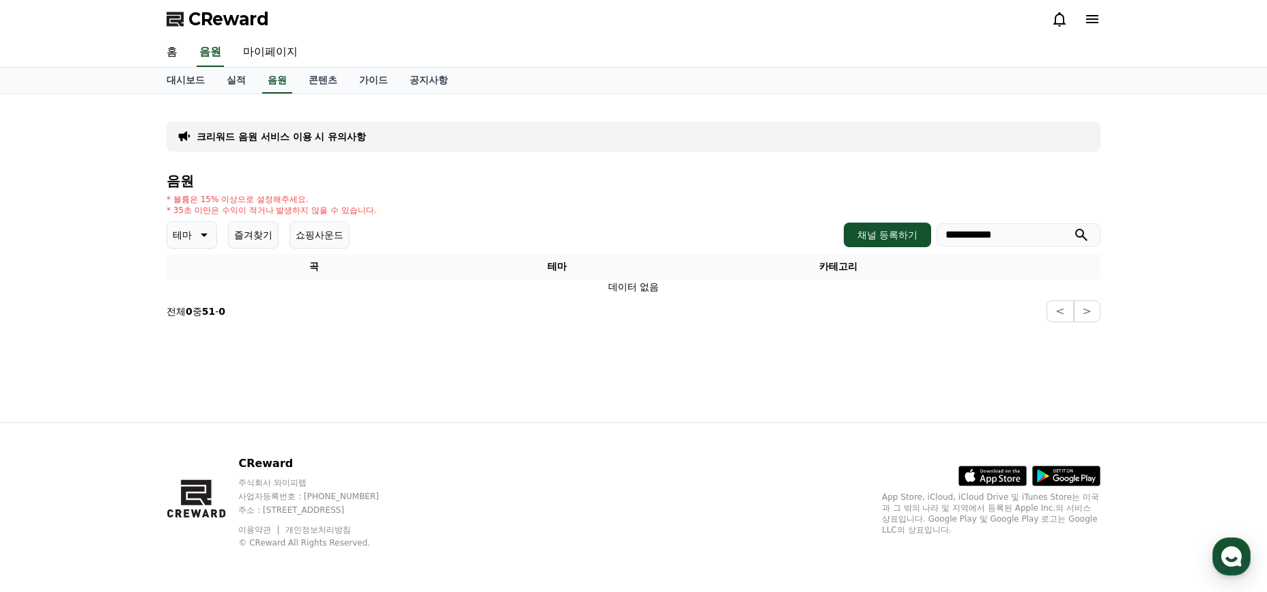
click at [1075, 229] on icon "submit" at bounding box center [1081, 235] width 16 height 16
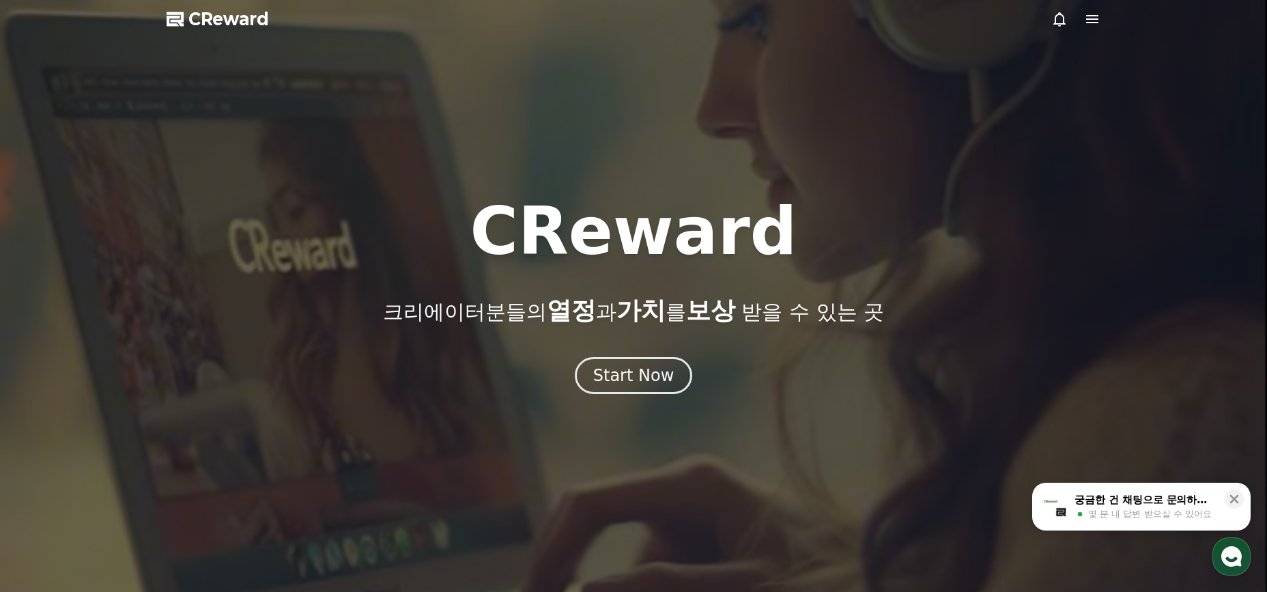
click at [1110, 493] on div "궁금한 건 채팅으로 문의하세요" at bounding box center [1145, 500] width 142 height 14
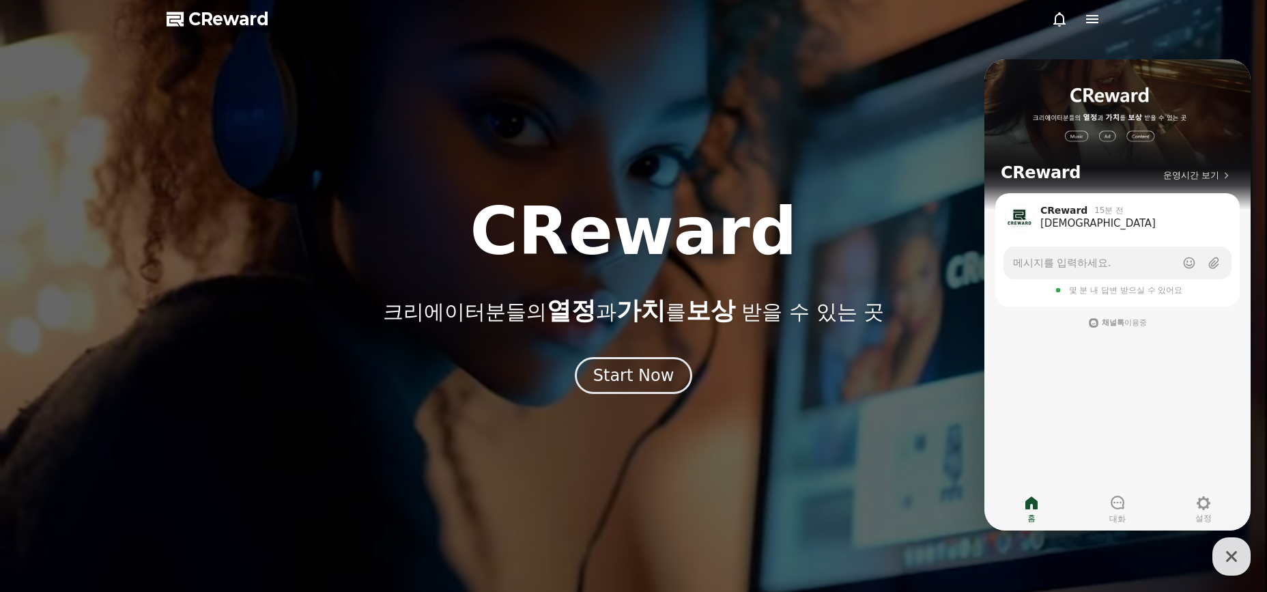
click at [1105, 283] on div "메시지를 입력하세요. 몇 분 내 답변 받으실 수 있어요" at bounding box center [1117, 273] width 233 height 55
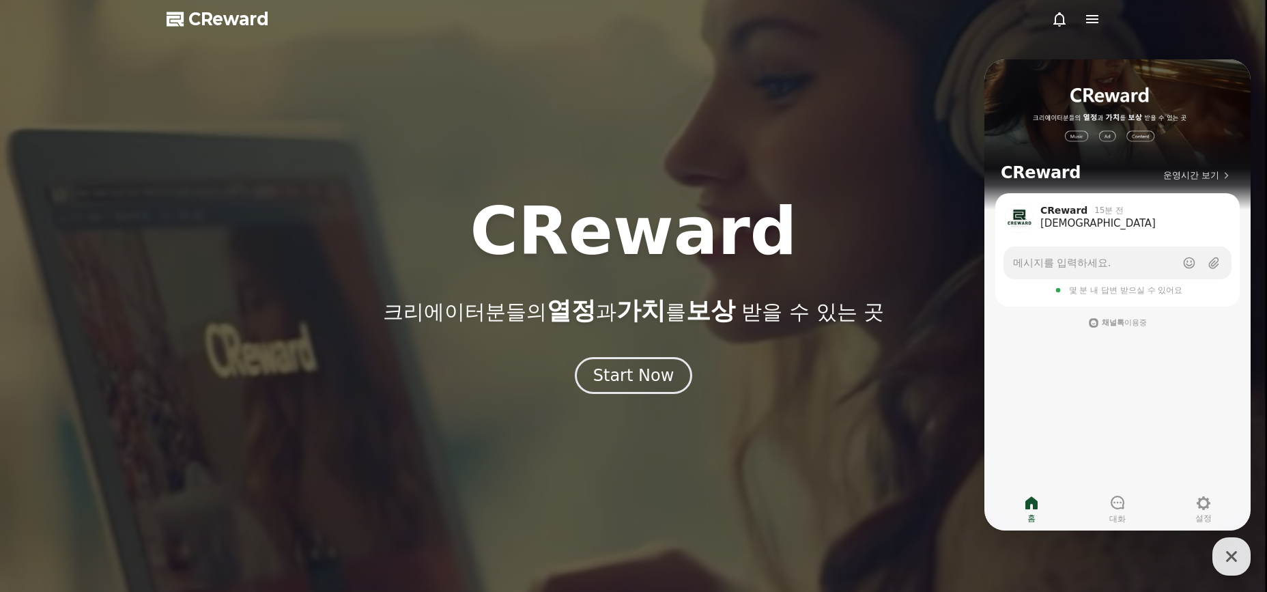
click at [1102, 289] on span "몇 분 내 답변 받으실 수 있어요" at bounding box center [1126, 290] width 114 height 11
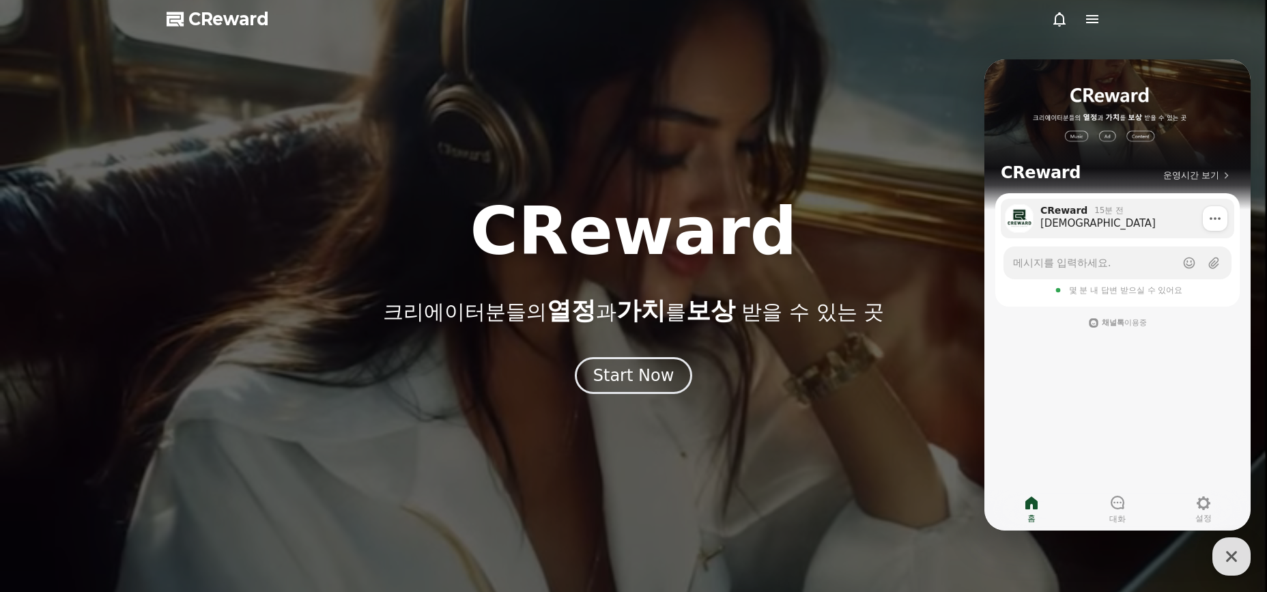
click at [1082, 215] on div "CReward 15분 전" at bounding box center [1132, 210] width 184 height 12
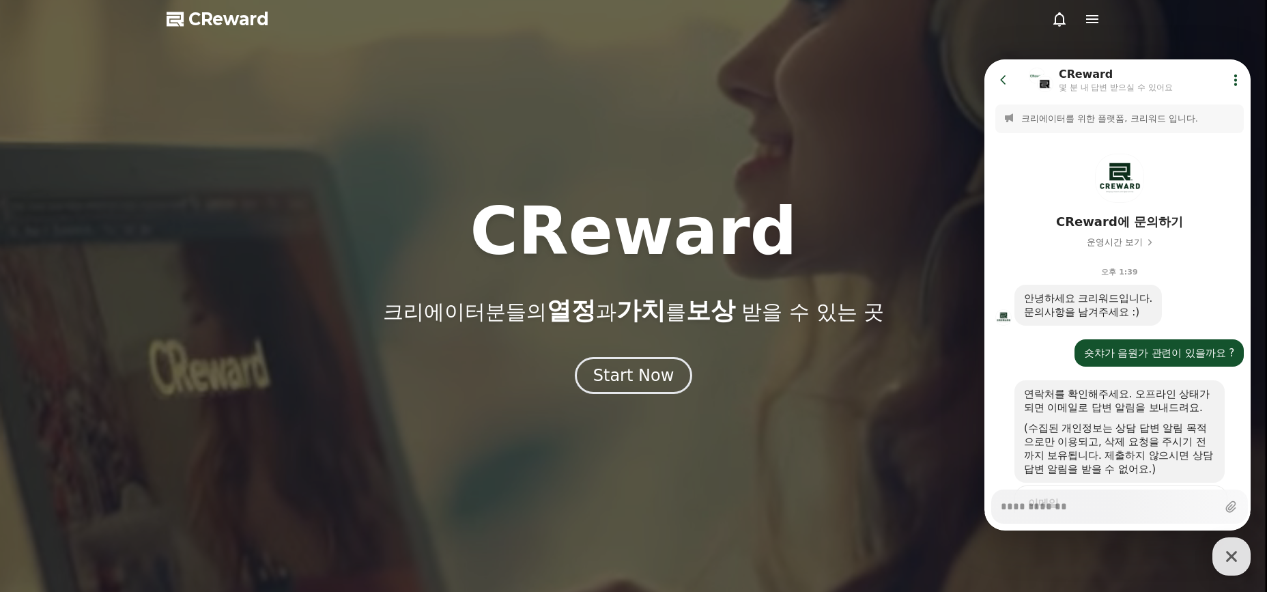
scroll to position [134, 0]
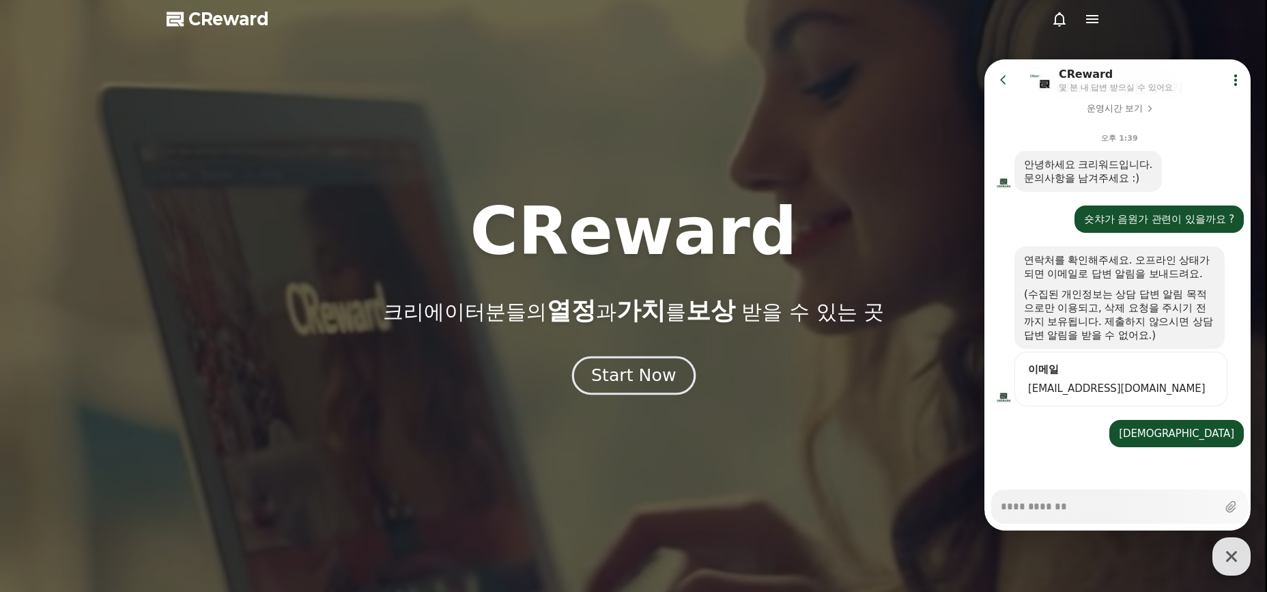
type textarea "*"
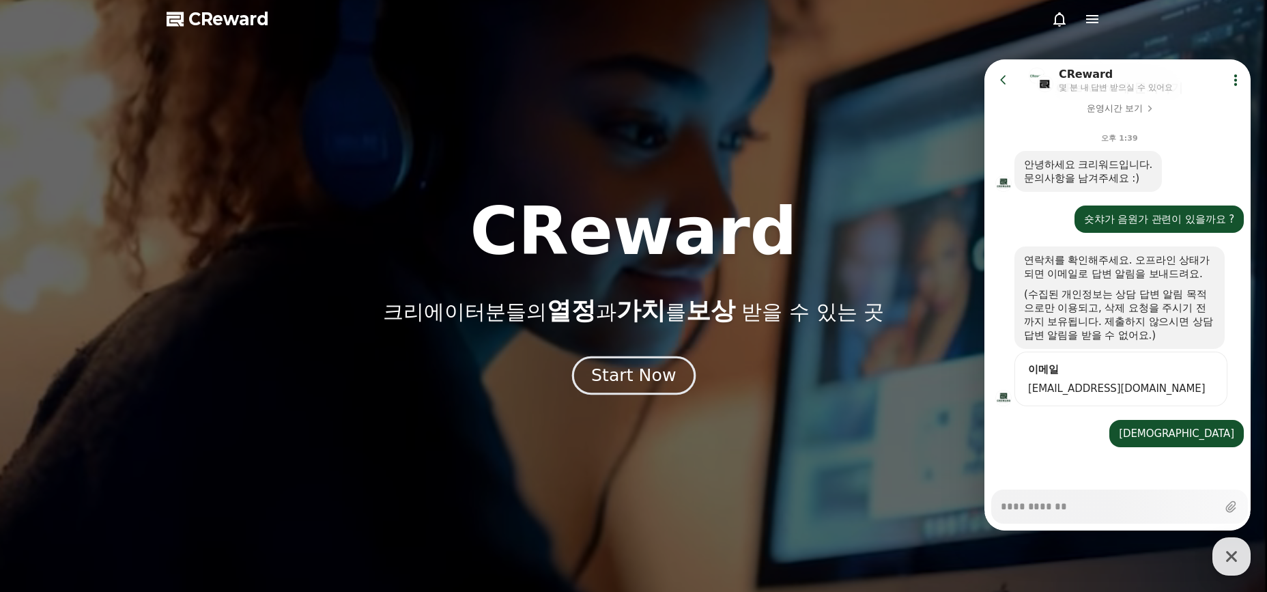
click at [644, 386] on div "Start Now" at bounding box center [633, 375] width 85 height 23
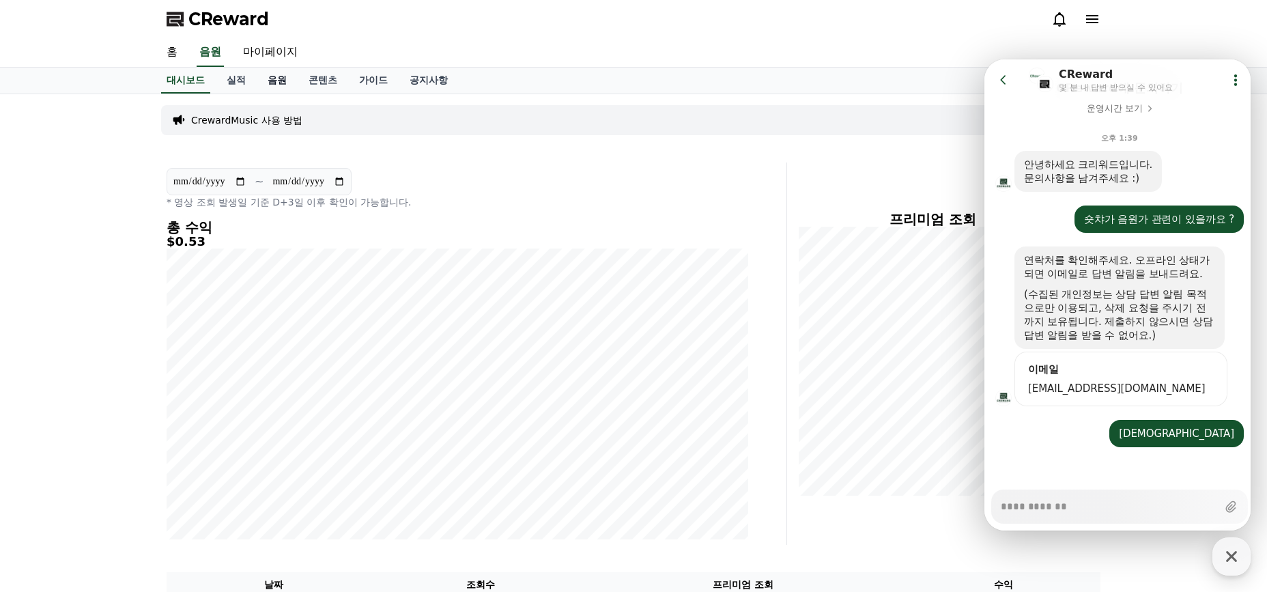
click at [263, 87] on link "음원" at bounding box center [277, 81] width 41 height 26
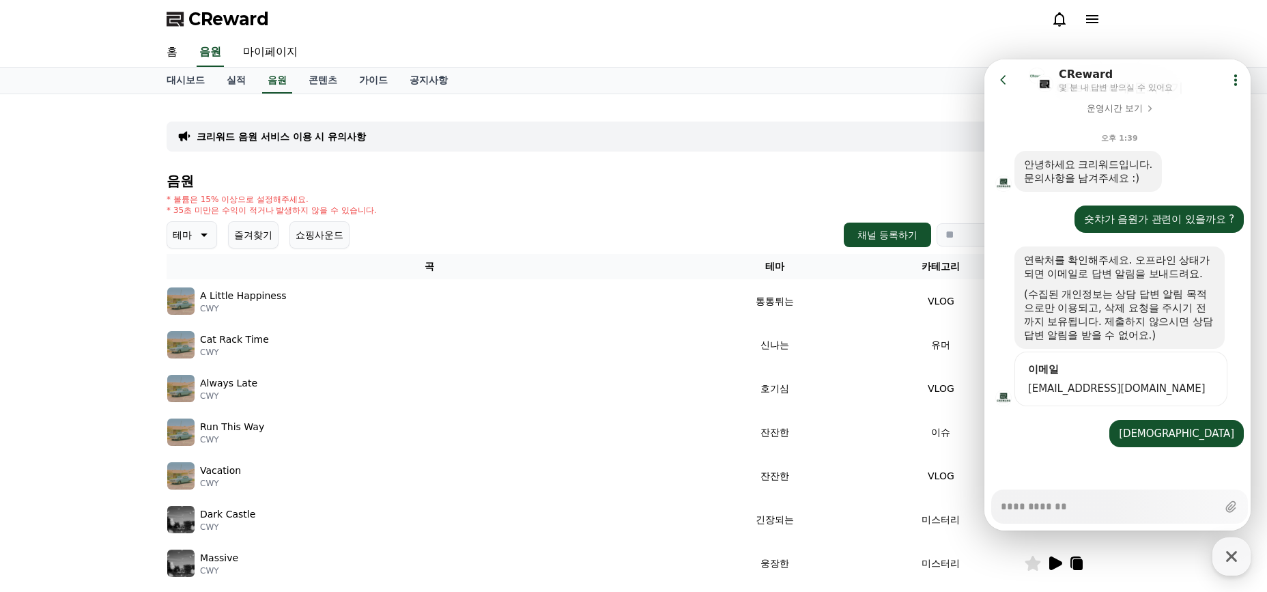
click at [189, 241] on button "테마" at bounding box center [192, 234] width 51 height 27
click at [389, 218] on div "음원 * 볼륨은 15% 이상으로 설정해주세요. * 35초 미만은 수익이 적거나 발생하지 않을 수 있습니다. 테마 테마 전체 환상적인 호기심 어…" at bounding box center [634, 458] width 934 height 570
click at [297, 230] on button "쇼핑사운드" at bounding box center [319, 234] width 60 height 27
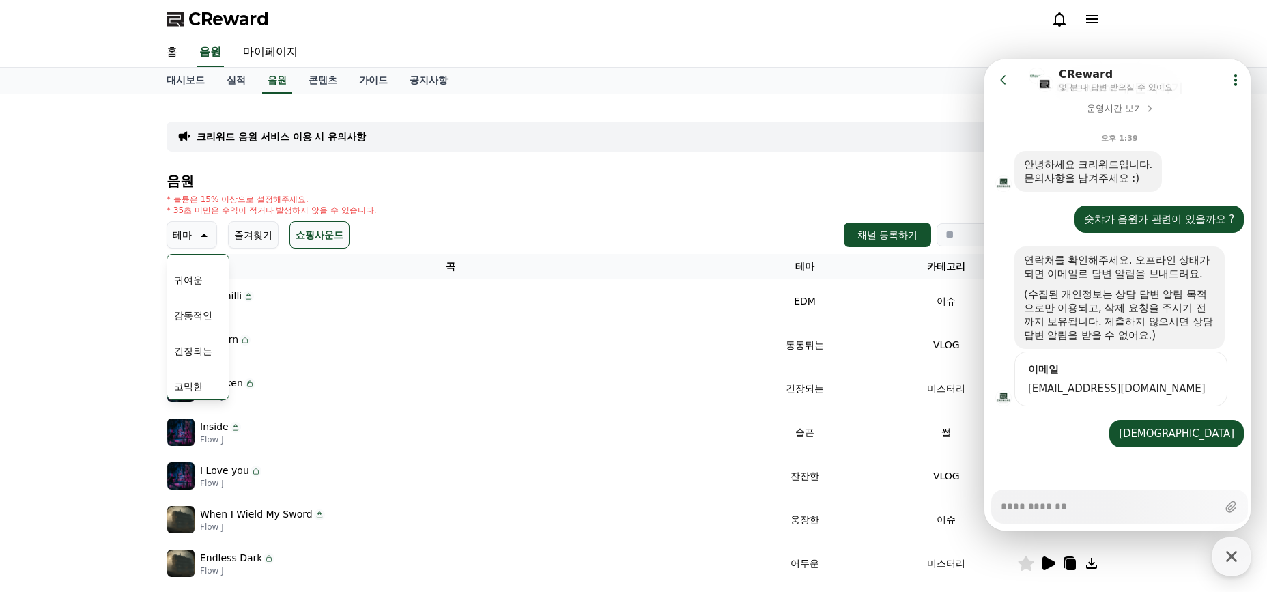
click at [572, 214] on div "* 볼륨은 15% 이상으로 설정해주세요. * 35초 미만은 수익이 적거나 발생하지 않을 수 있습니다." at bounding box center [634, 205] width 934 height 22
click at [282, 339] on div "Popcorn Flow J" at bounding box center [450, 344] width 566 height 27
click at [322, 427] on div "Inside Flow J" at bounding box center [450, 431] width 566 height 27
click at [238, 439] on div "Inside Flow J" at bounding box center [450, 431] width 566 height 27
click at [210, 475] on p "I Love you" at bounding box center [224, 470] width 49 height 14
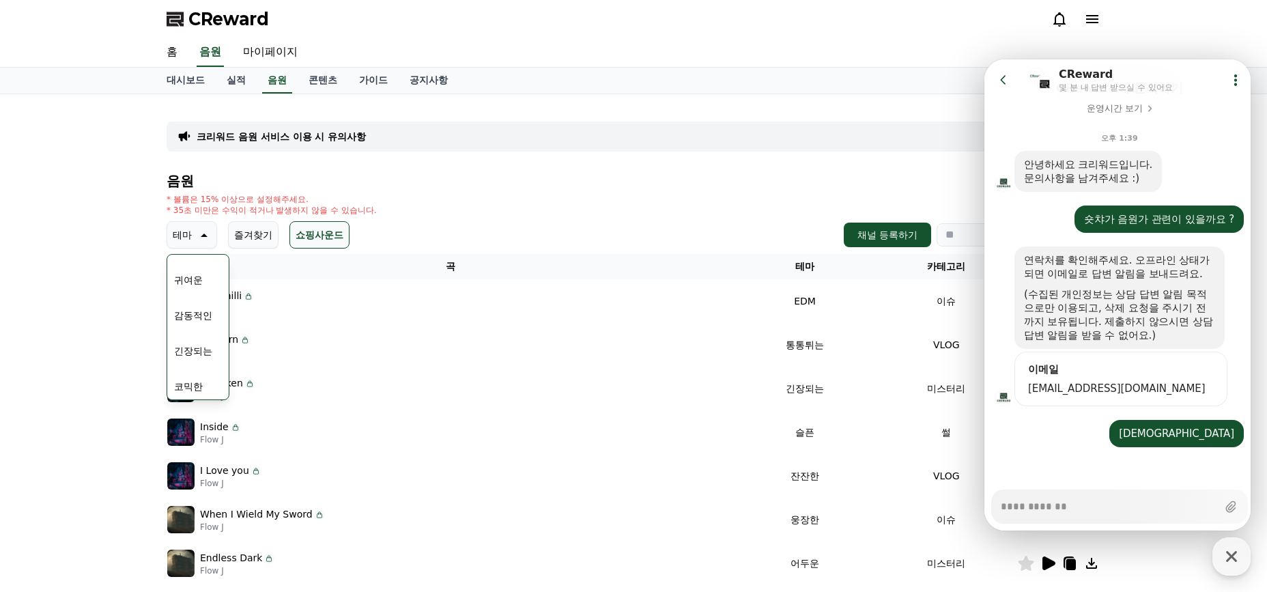
click at [182, 519] on img at bounding box center [180, 519] width 27 height 27
click at [1001, 81] on icon at bounding box center [1003, 80] width 14 height 14
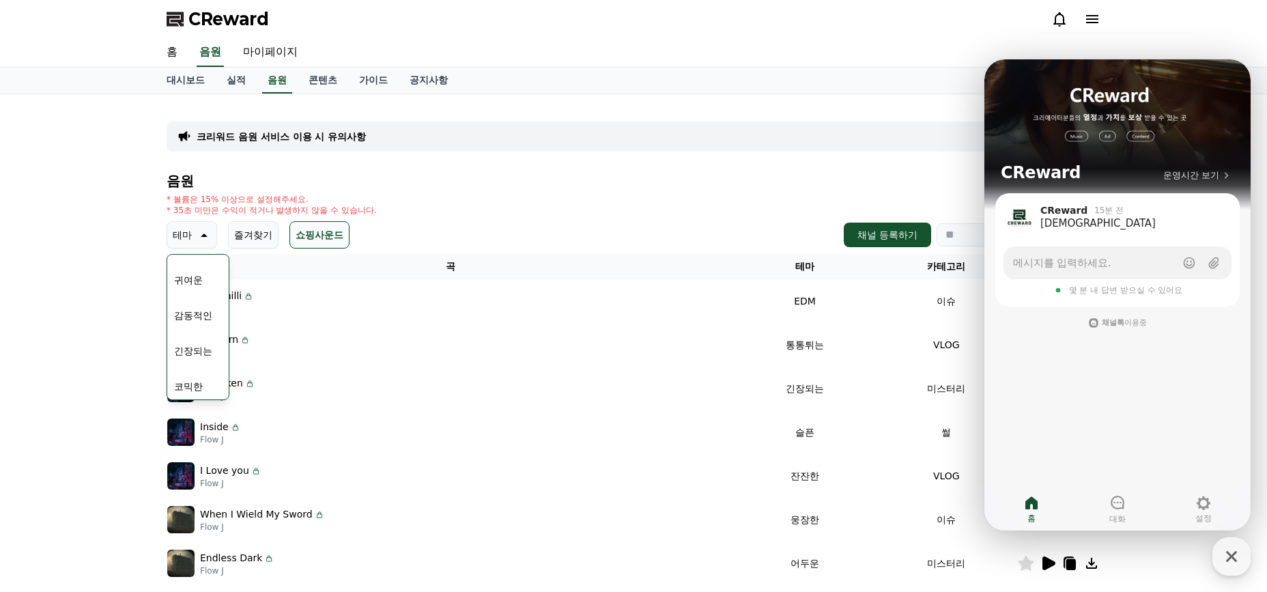
click at [713, 168] on div "크리워드 음원 서비스 이용 시 유의사항 음원 * 볼륨은 15% 이상으로 설정해주세요. * 35초 미만은 수익이 적거나 발생하지 않을 수 있습니…" at bounding box center [634, 424] width 934 height 638
click at [197, 230] on icon at bounding box center [203, 235] width 16 height 16
click at [1228, 554] on icon "button" at bounding box center [1231, 556] width 25 height 25
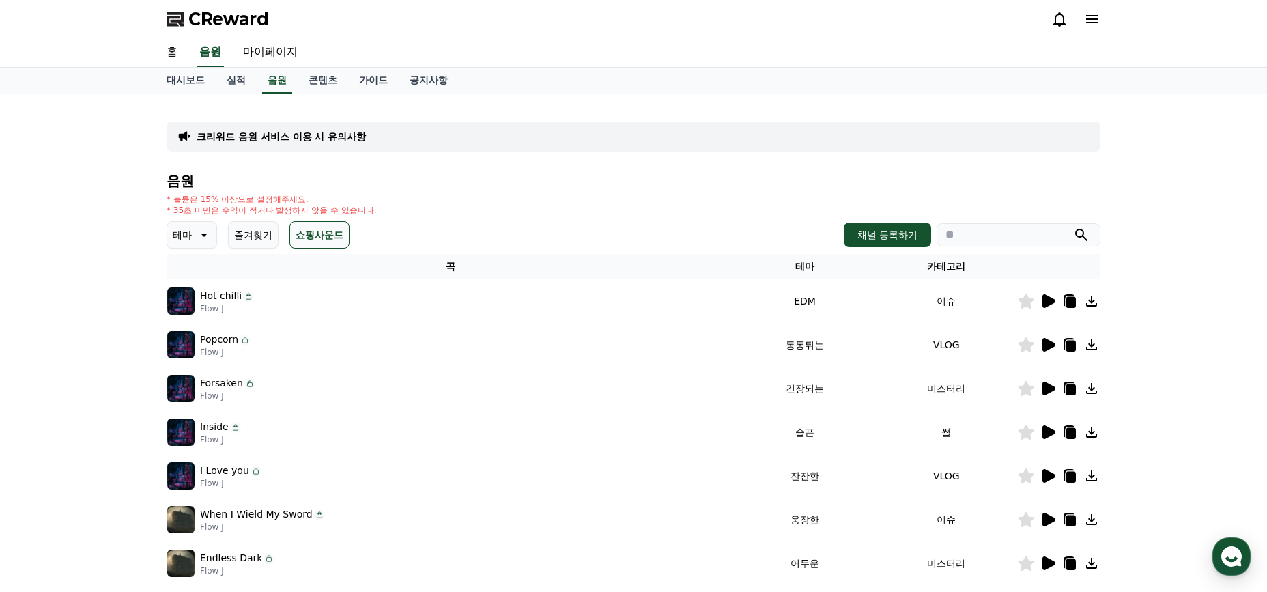
click at [1048, 566] on icon at bounding box center [1048, 563] width 13 height 14
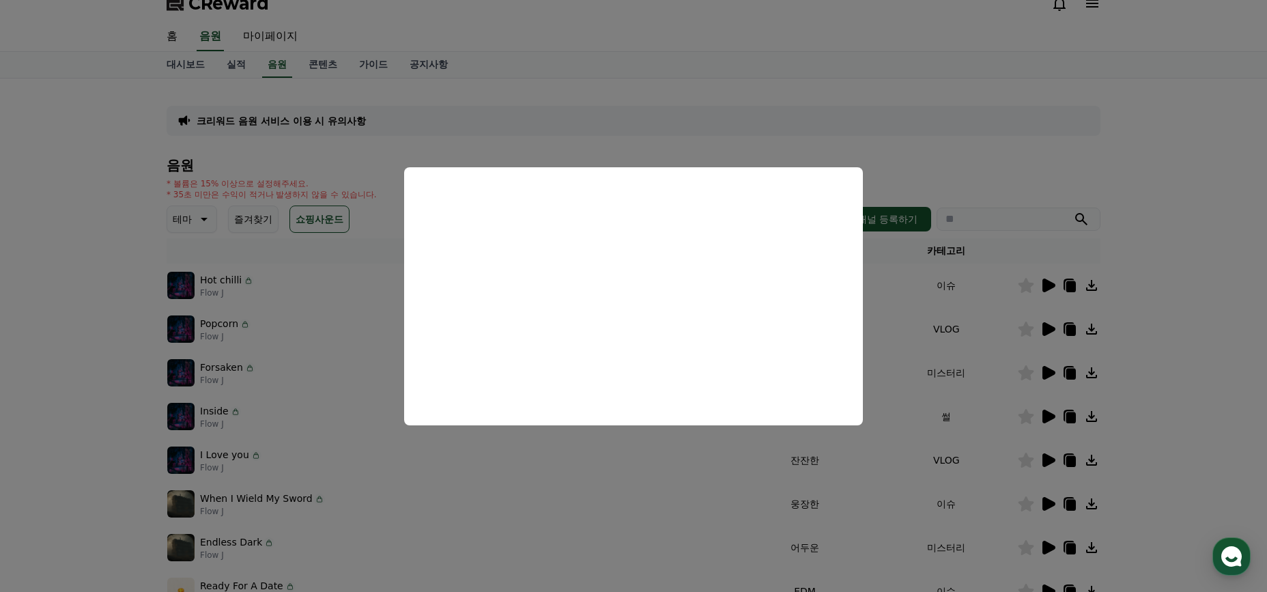
scroll to position [121, 0]
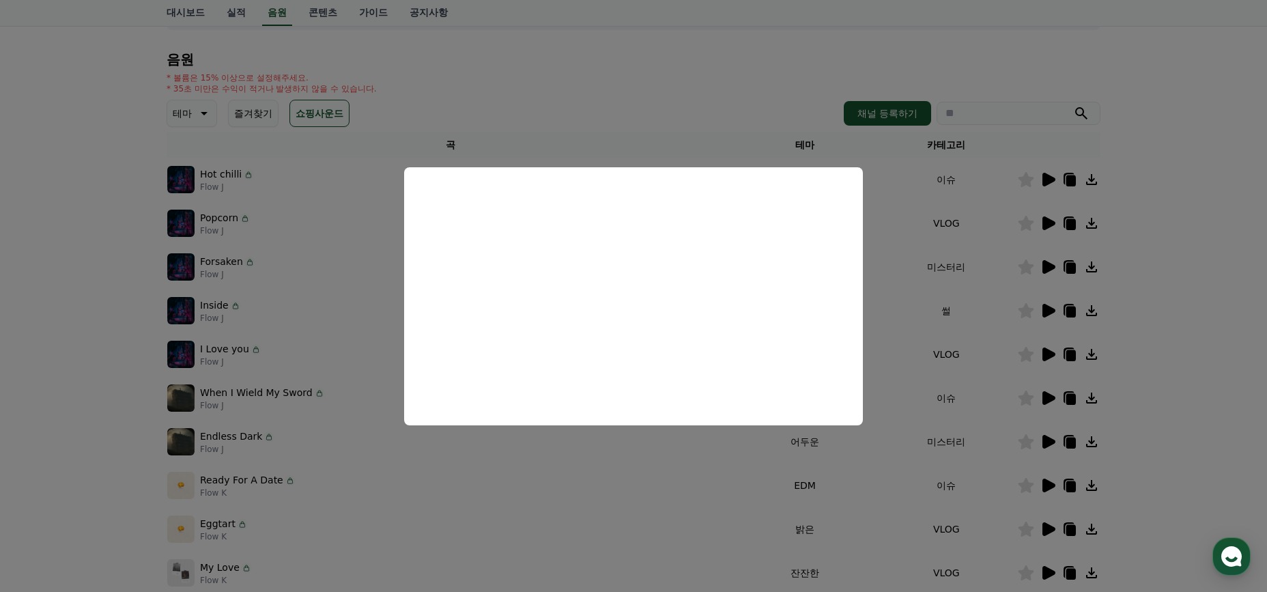
drag, startPoint x: 778, startPoint y: 491, endPoint x: 788, endPoint y: 489, distance: 10.6
click at [778, 491] on button "close modal" at bounding box center [633, 296] width 1267 height 592
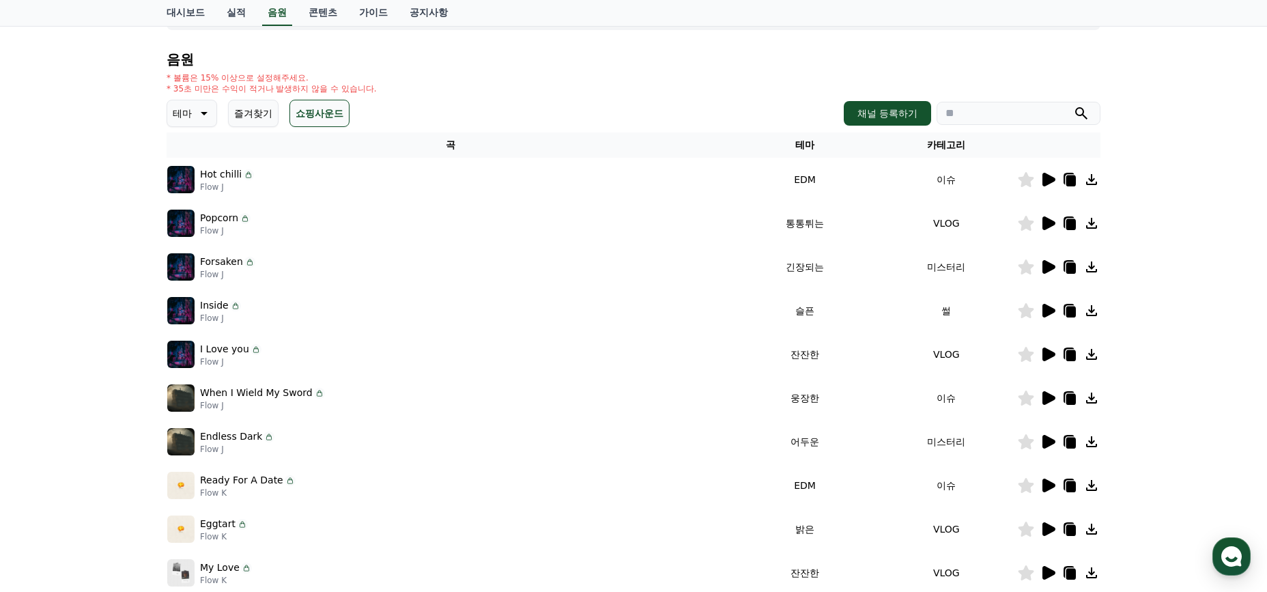
click at [1046, 401] on icon at bounding box center [1048, 398] width 13 height 14
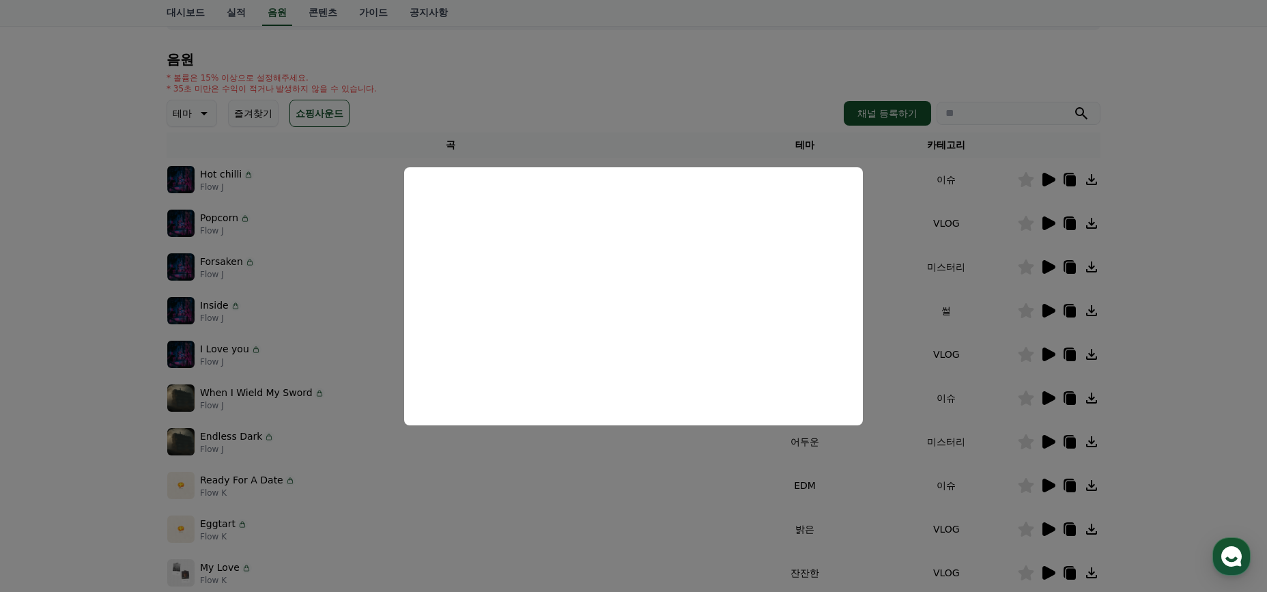
click at [1035, 484] on button "close modal" at bounding box center [633, 296] width 1267 height 592
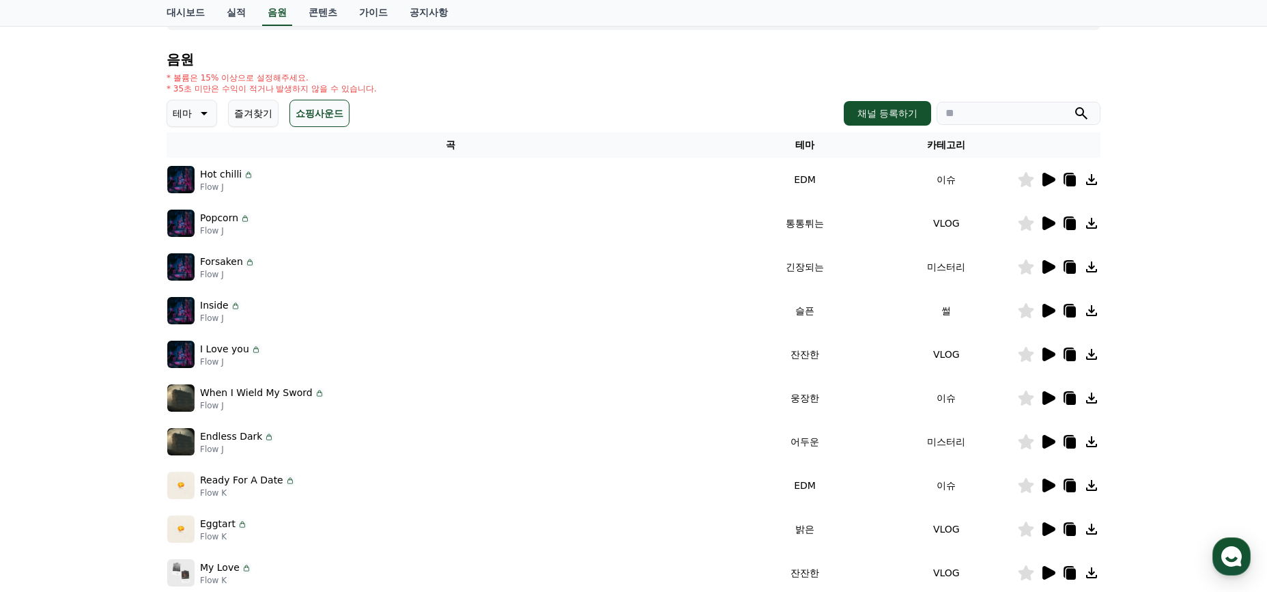
click at [1044, 484] on icon at bounding box center [1048, 485] width 13 height 14
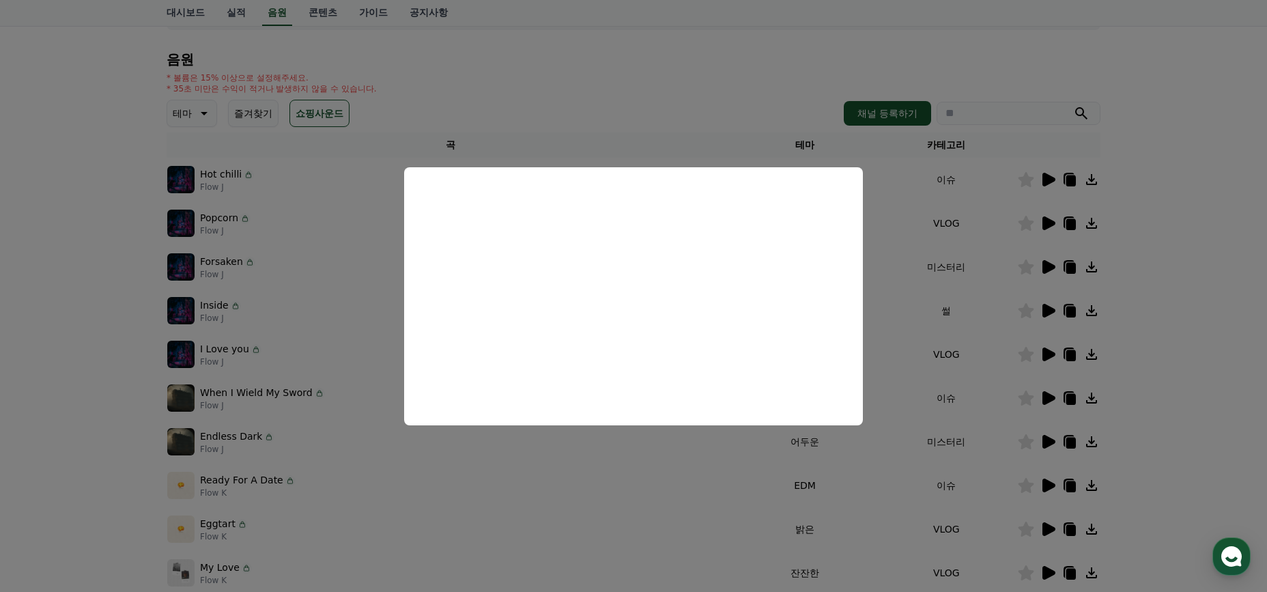
click at [794, 476] on button "close modal" at bounding box center [633, 296] width 1267 height 592
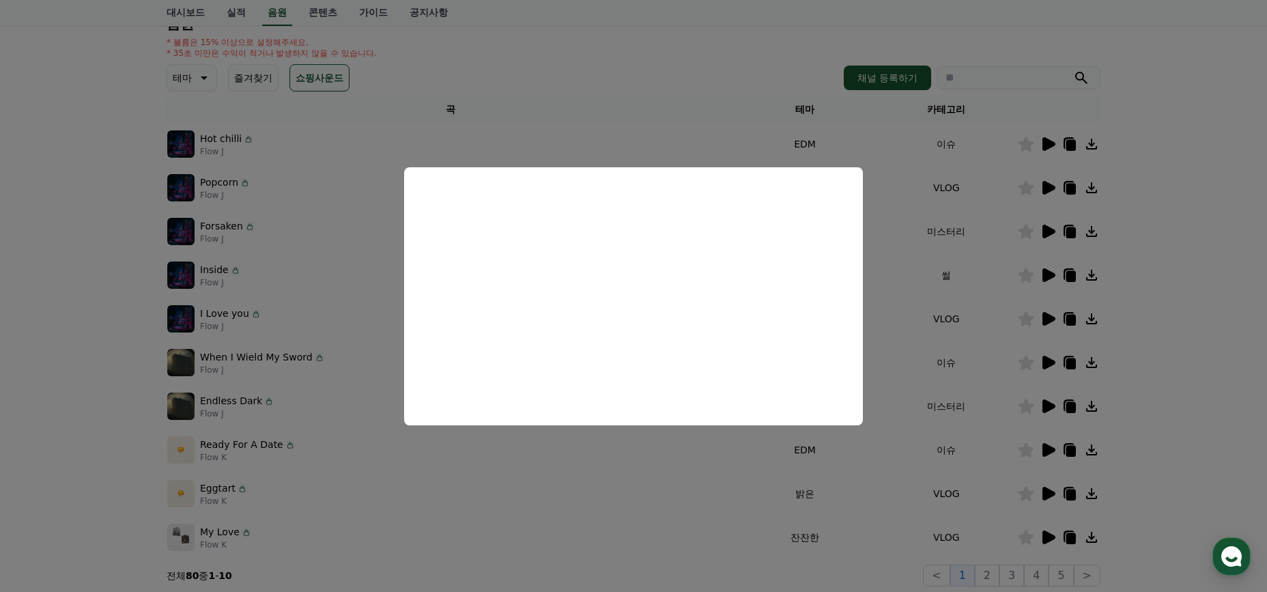
scroll to position [175, 0]
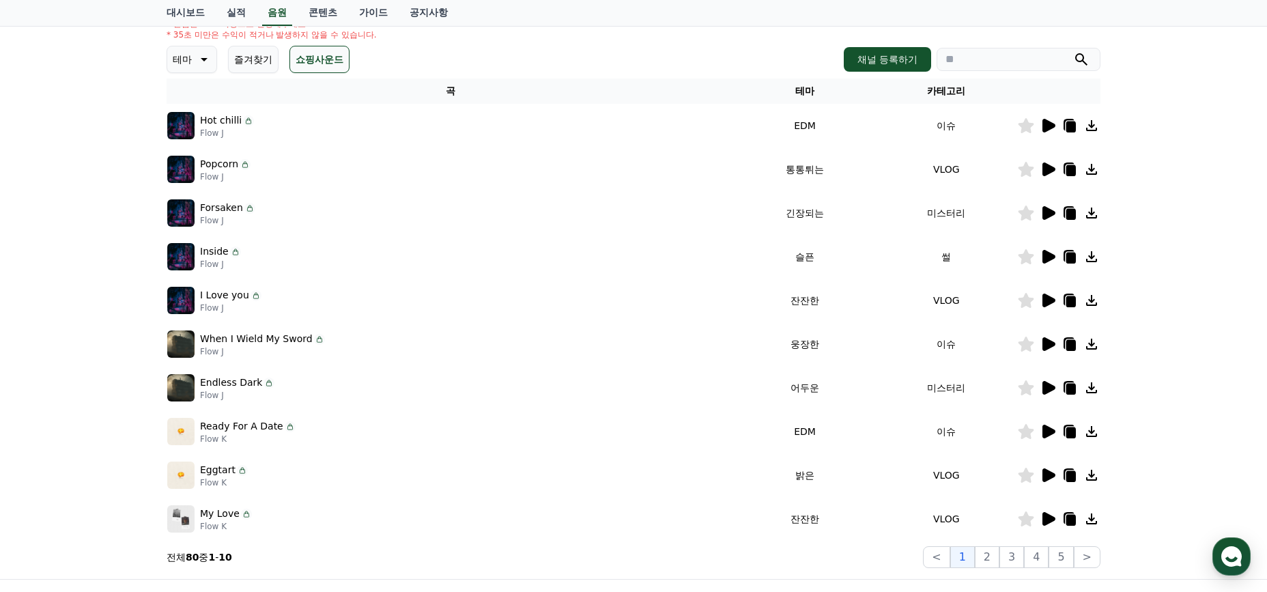
click at [1050, 298] on icon at bounding box center [1048, 300] width 13 height 14
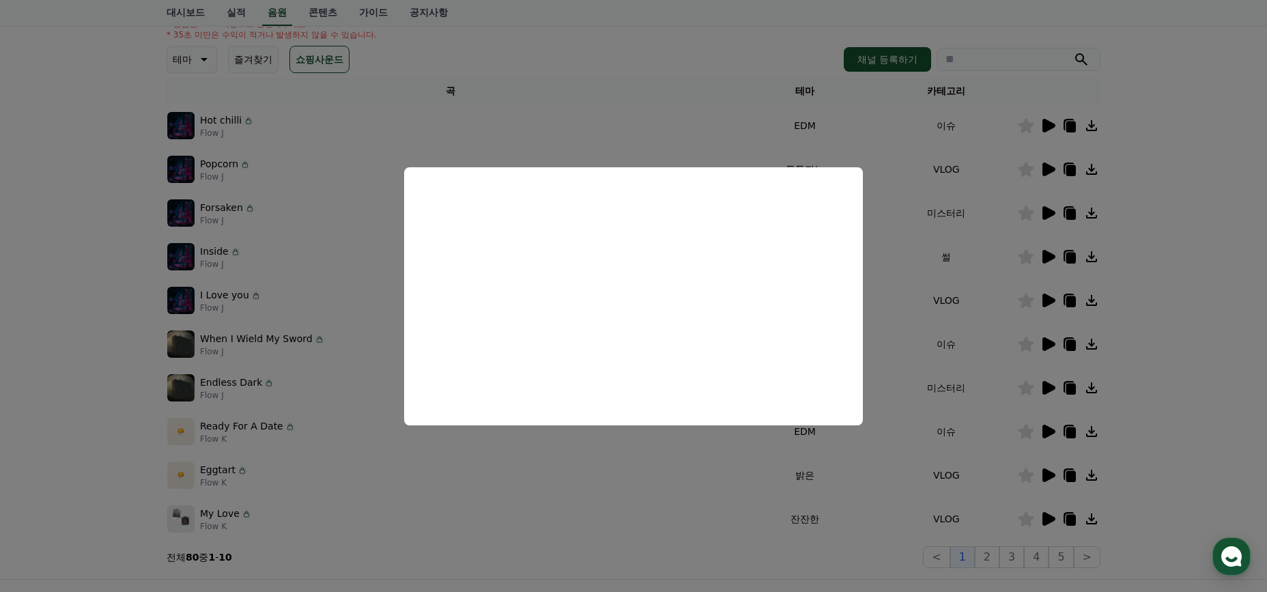
click at [751, 117] on button "close modal" at bounding box center [633, 296] width 1267 height 592
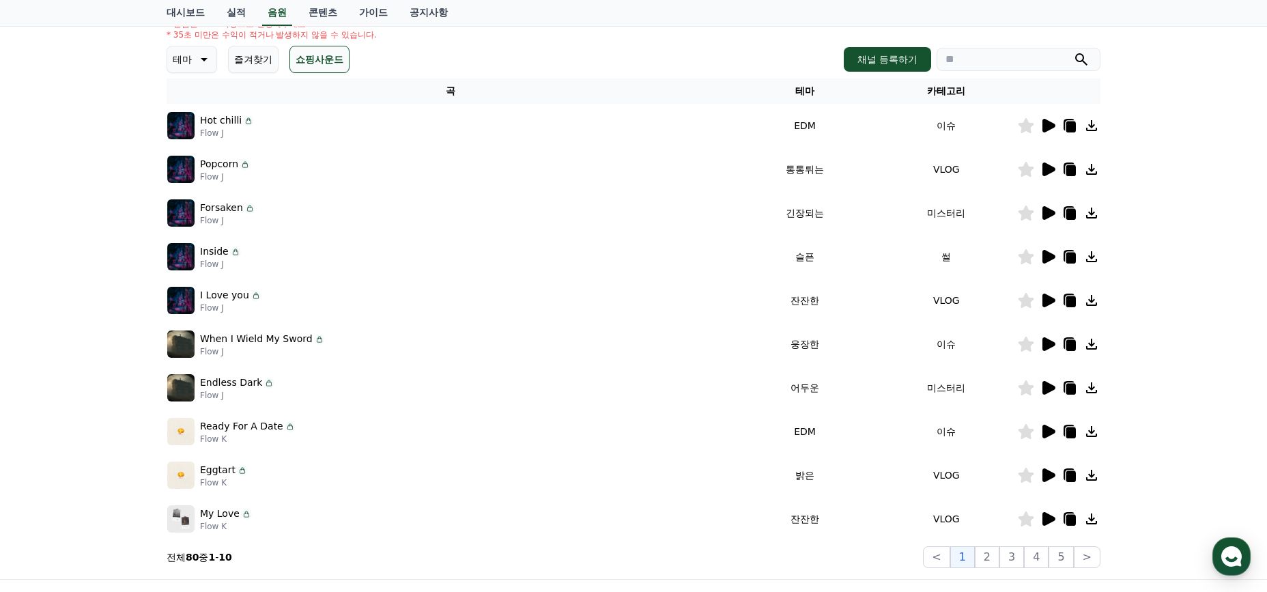
click at [968, 55] on input "search" at bounding box center [1018, 59] width 164 height 23
type input "*"
type input "******"
click at [1073, 51] on button "submit" at bounding box center [1081, 59] width 16 height 16
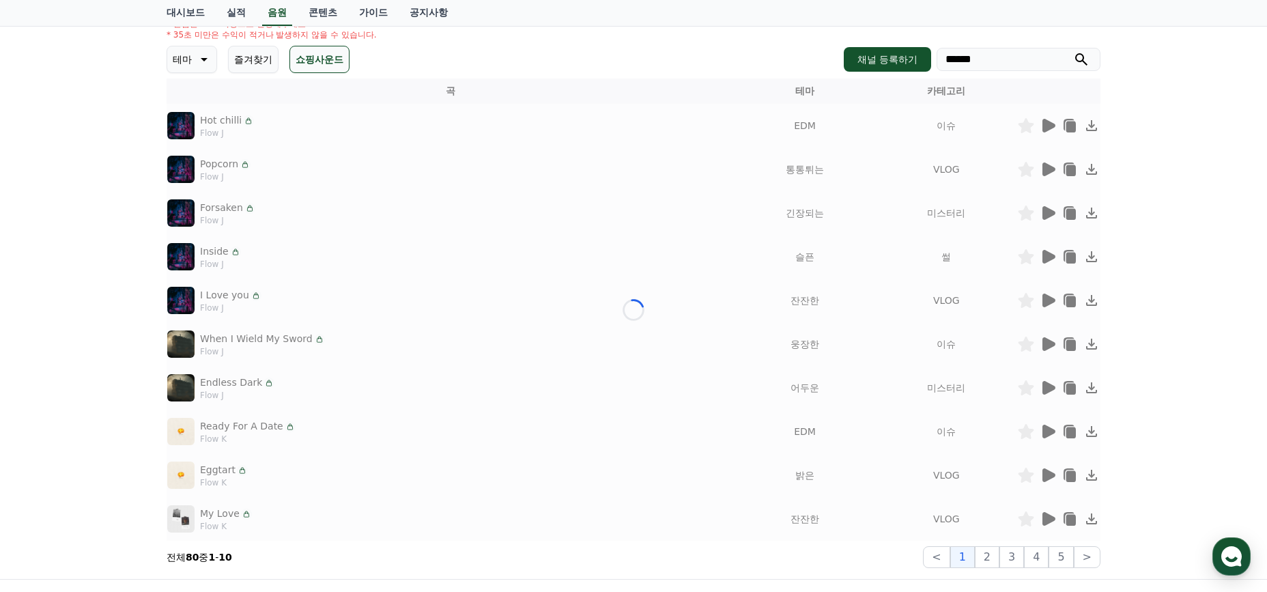
scroll to position [0, 0]
